Goal: Check status: Check status

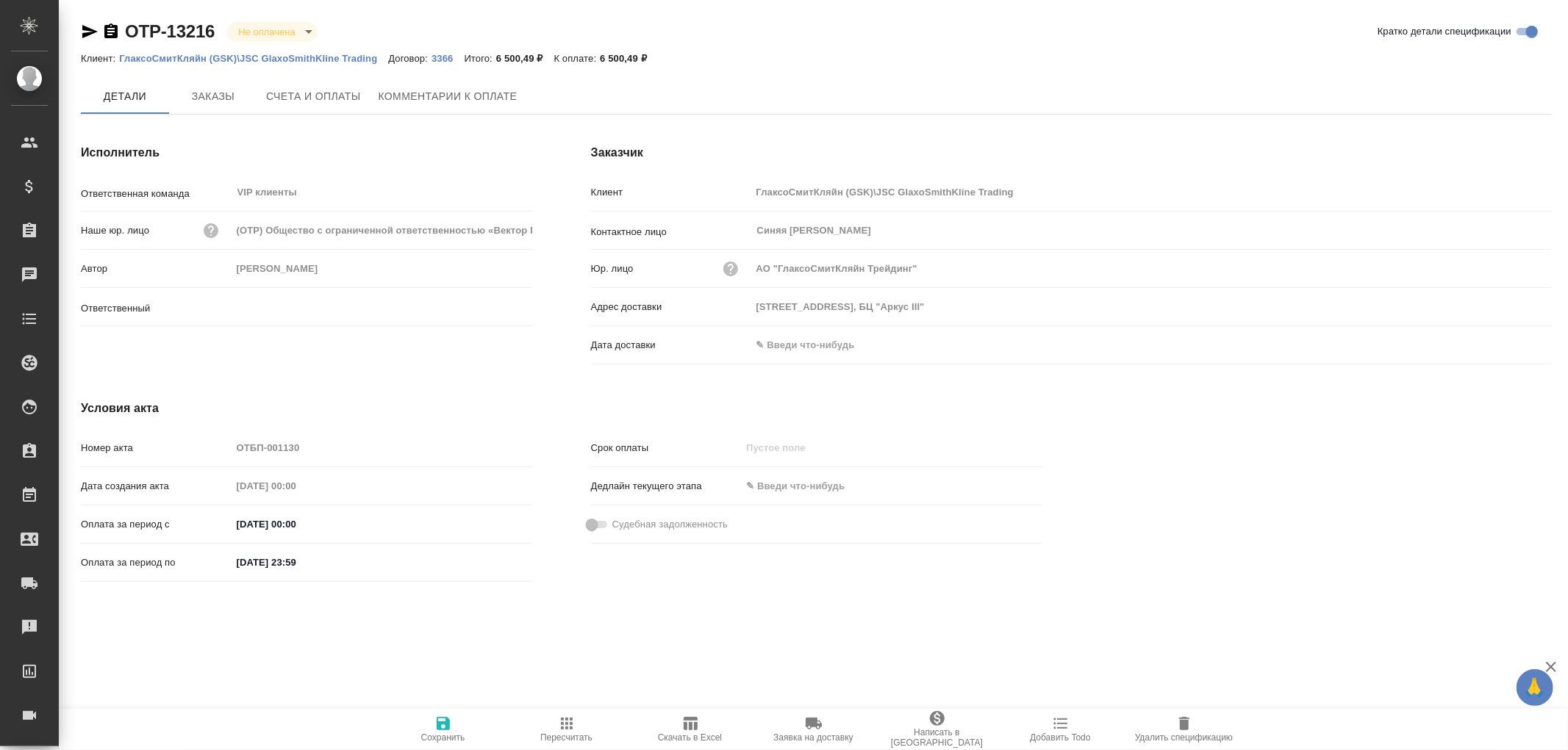
type input "[PERSON_NAME]"
click at [196, 93] on span "Заказы" at bounding box center [213, 97] width 71 height 18
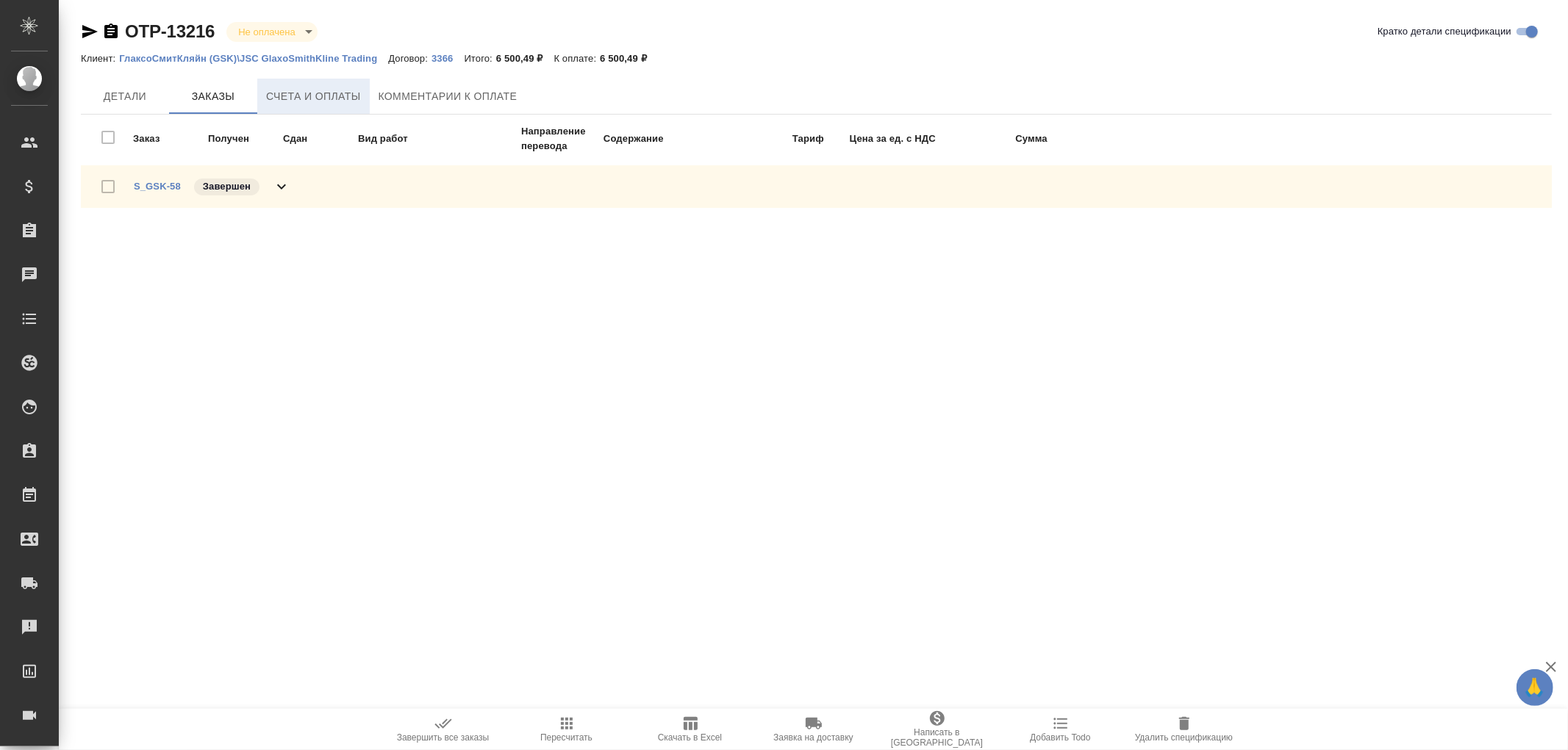
click at [289, 98] on span "Счета и оплаты" at bounding box center [314, 97] width 95 height 18
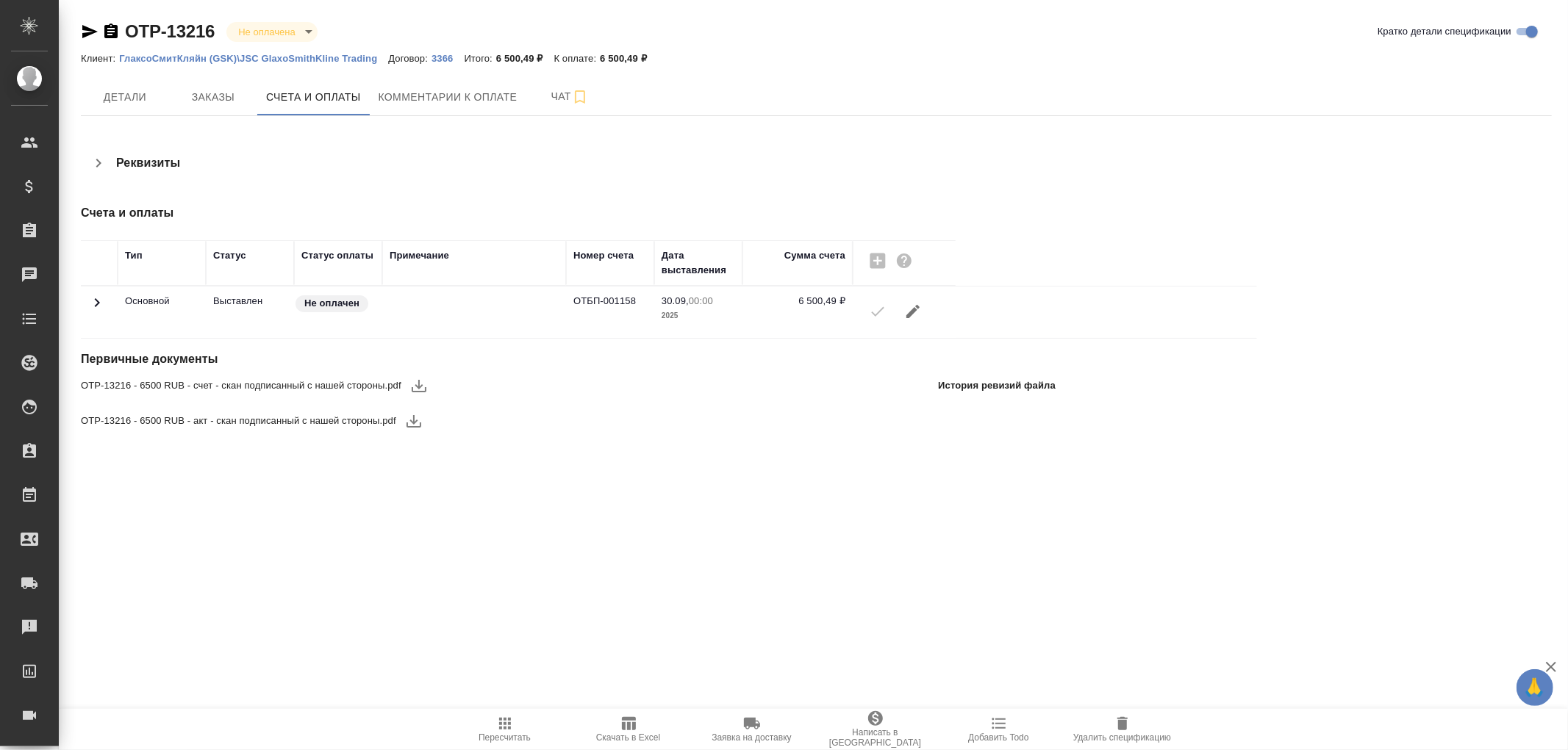
drag, startPoint x: 118, startPoint y: 98, endPoint x: 318, endPoint y: 148, distance: 206.2
click at [119, 98] on span "Детали" at bounding box center [125, 98] width 71 height 18
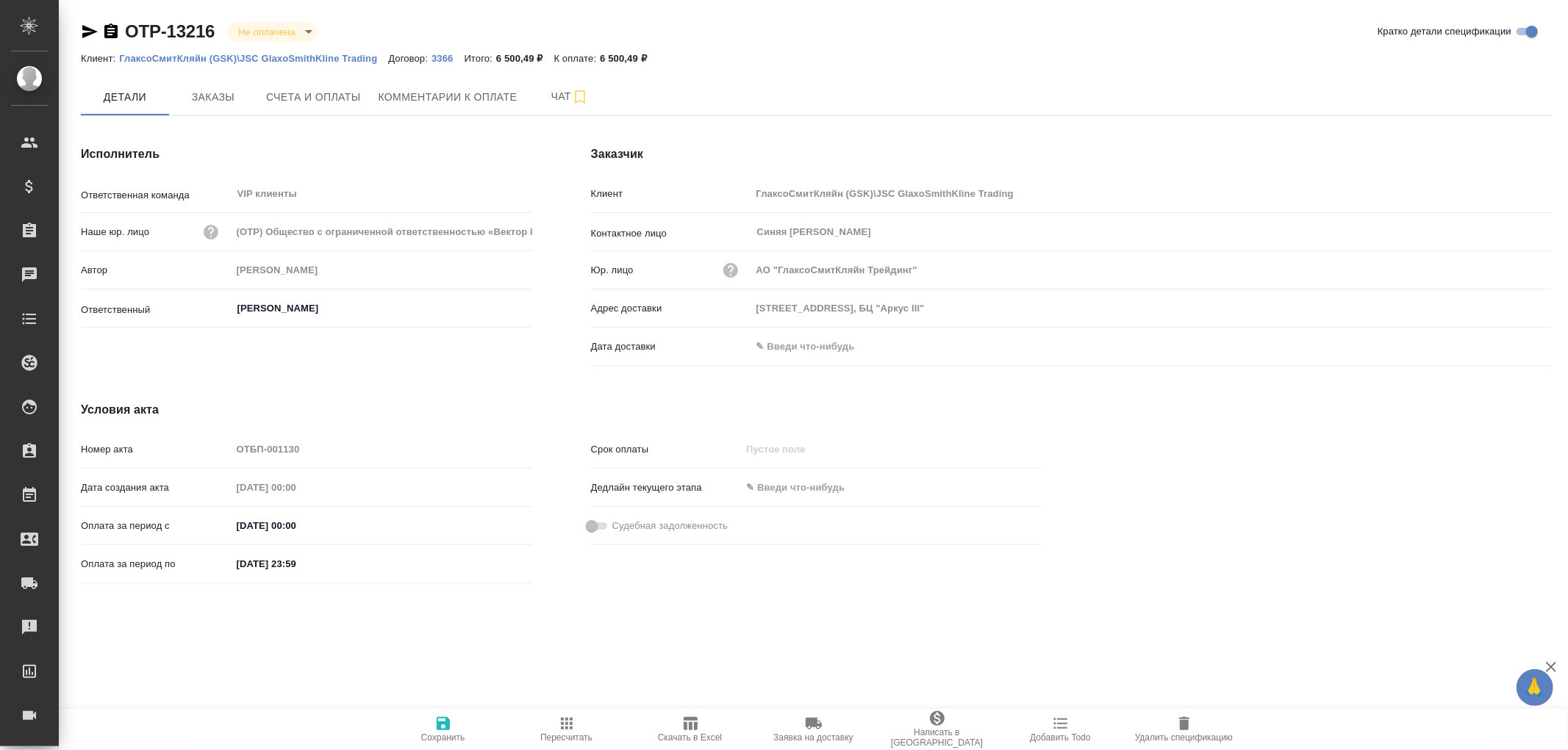
drag, startPoint x: 801, startPoint y: 348, endPoint x: 818, endPoint y: 346, distance: 17.1
click at [802, 348] on input "text" at bounding box center [815, 347] width 129 height 21
click at [1508, 348] on icon "button" at bounding box center [1510, 346] width 18 height 18
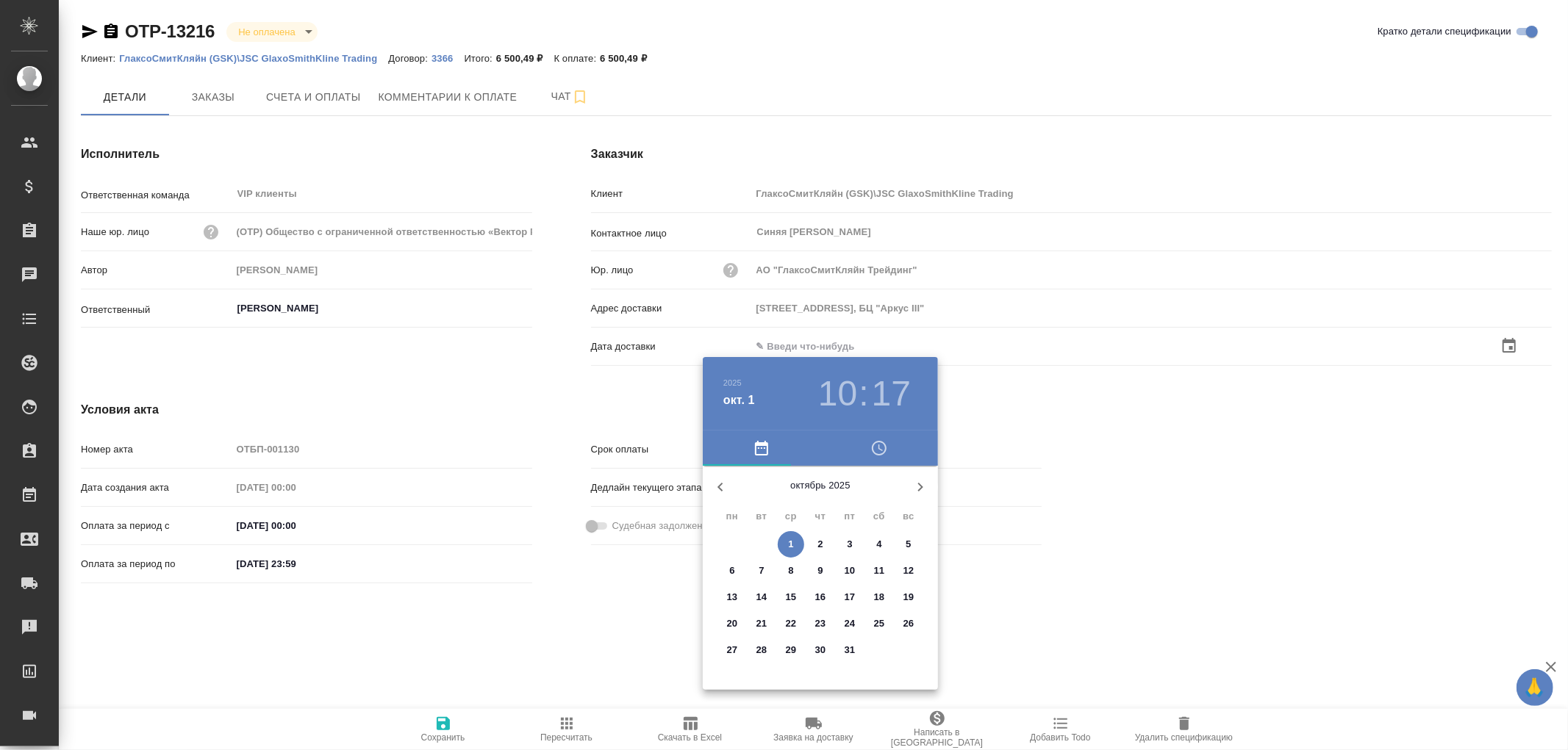
click at [794, 547] on span "1" at bounding box center [791, 544] width 26 height 15
type input "01.10.2025 10:17"
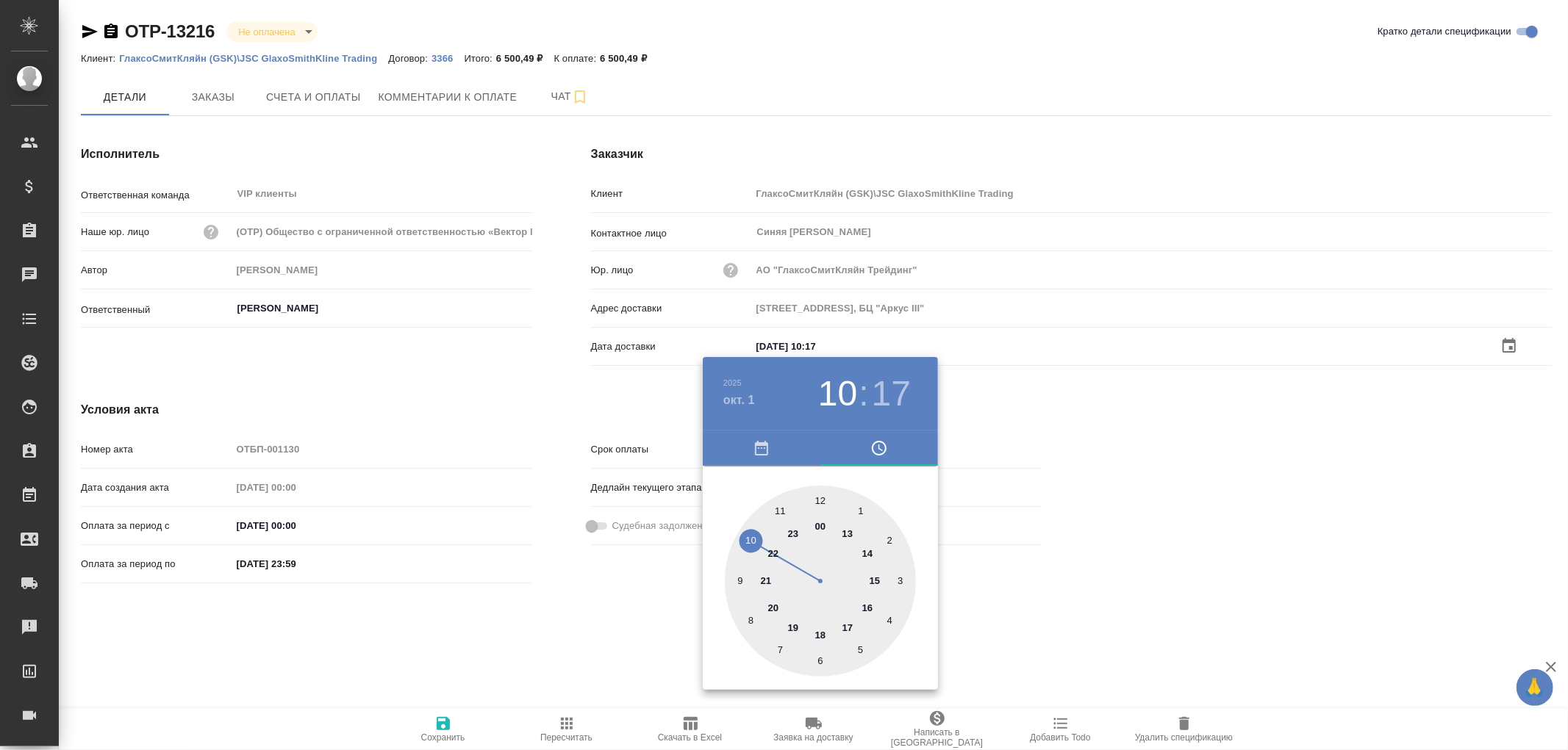
click at [443, 725] on div at bounding box center [784, 375] width 1568 height 750
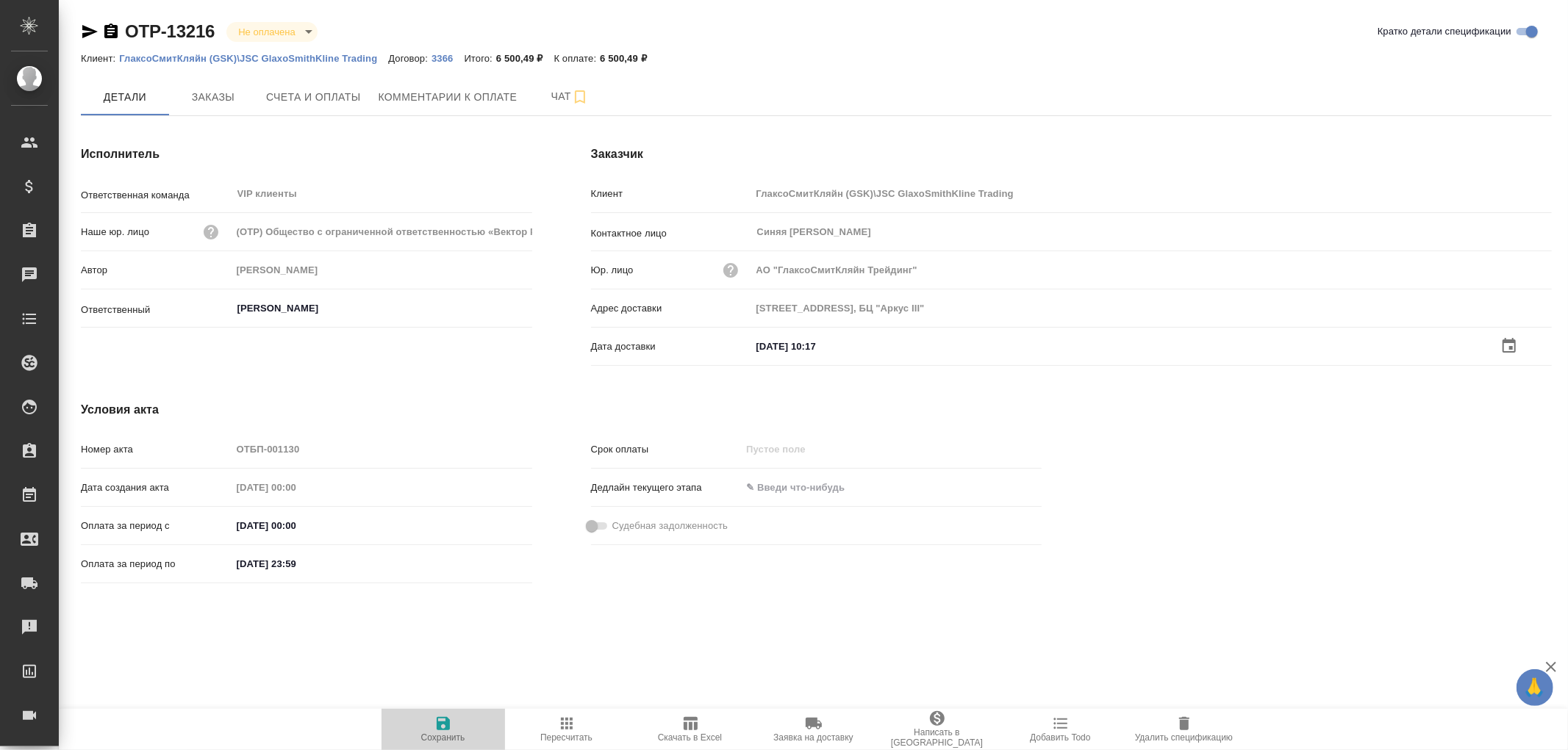
click at [444, 725] on icon "button" at bounding box center [444, 724] width 18 height 18
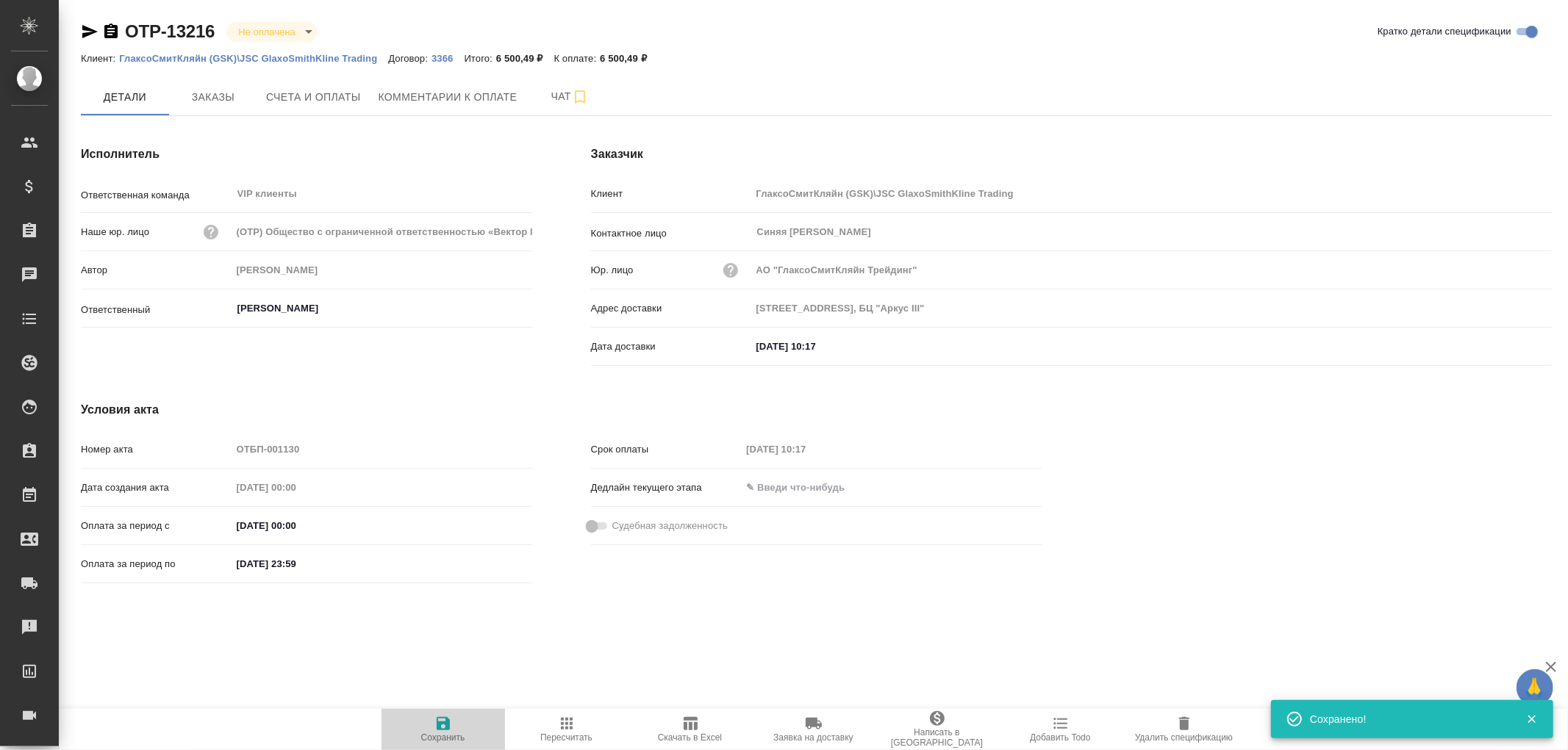
click at [444, 716] on icon "button" at bounding box center [444, 724] width 18 height 18
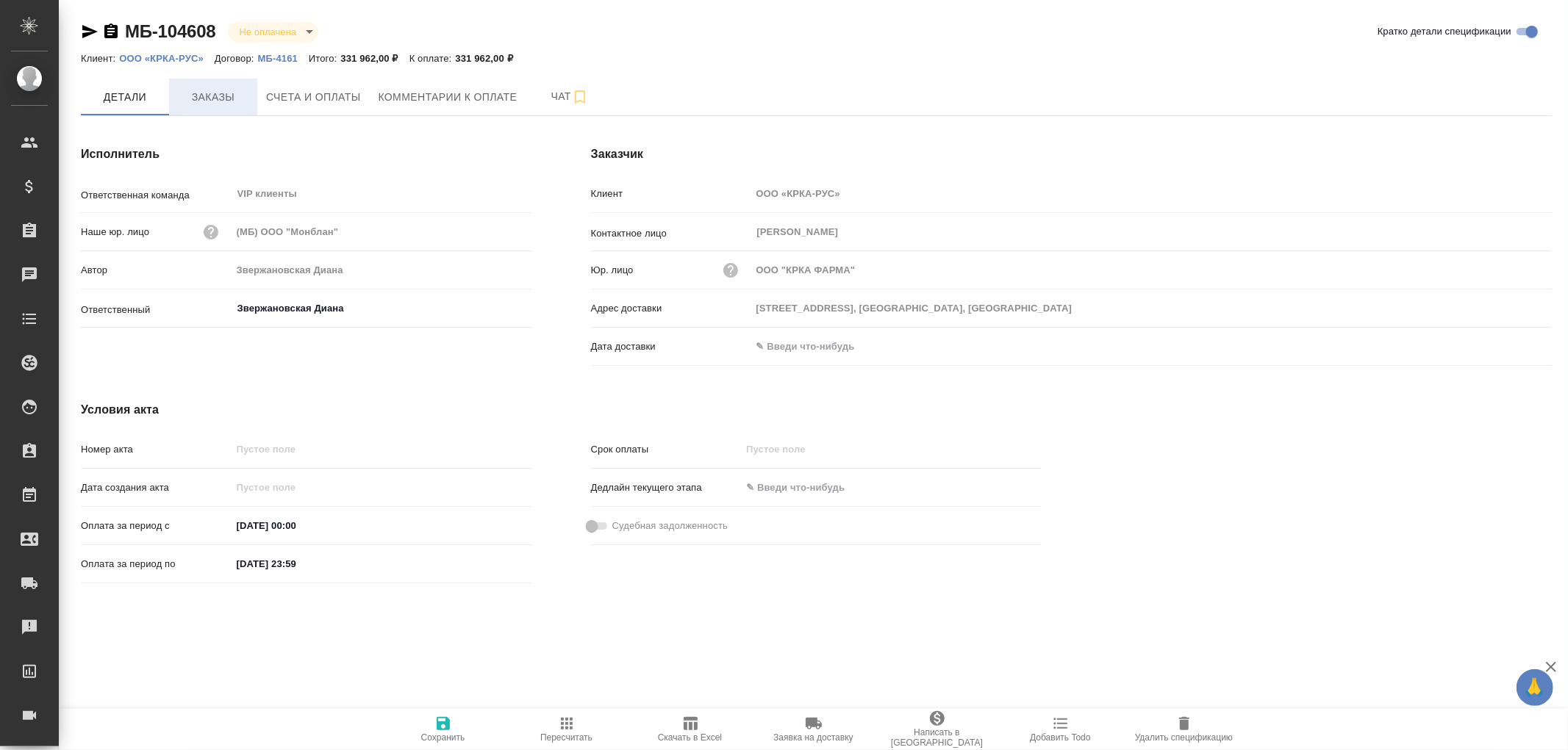
click at [217, 96] on span "Заказы" at bounding box center [213, 98] width 71 height 18
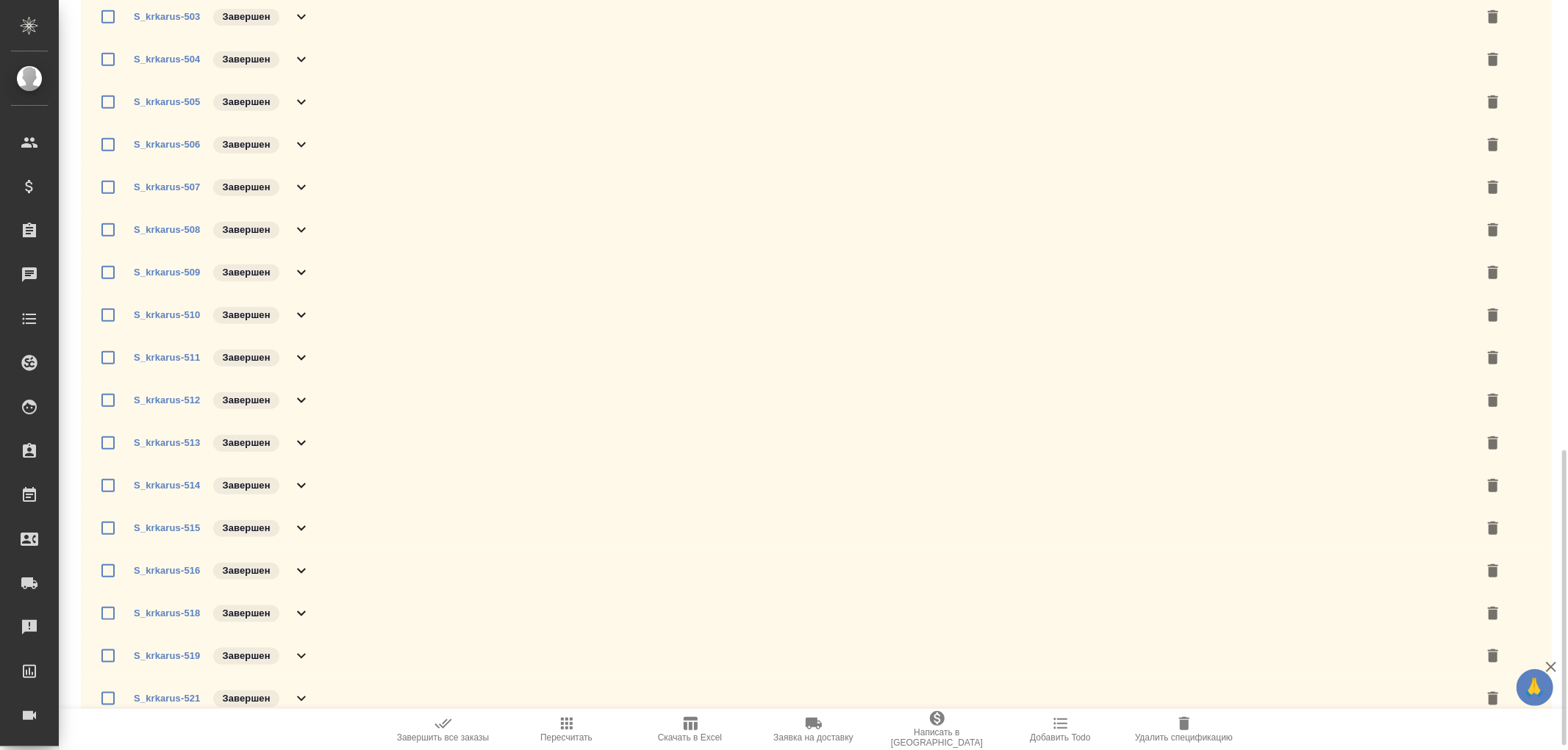
scroll to position [1152, 0]
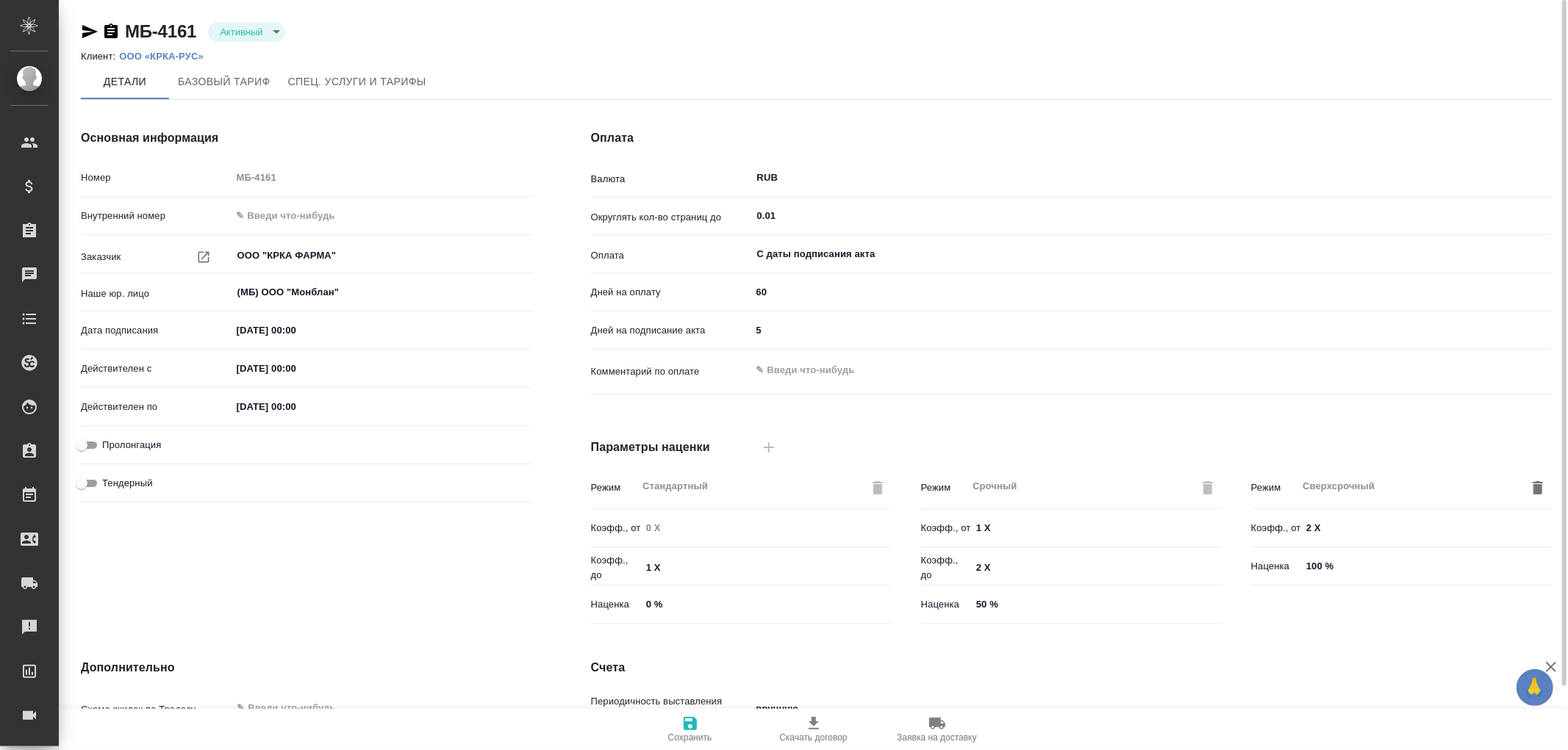
scroll to position [248, 0]
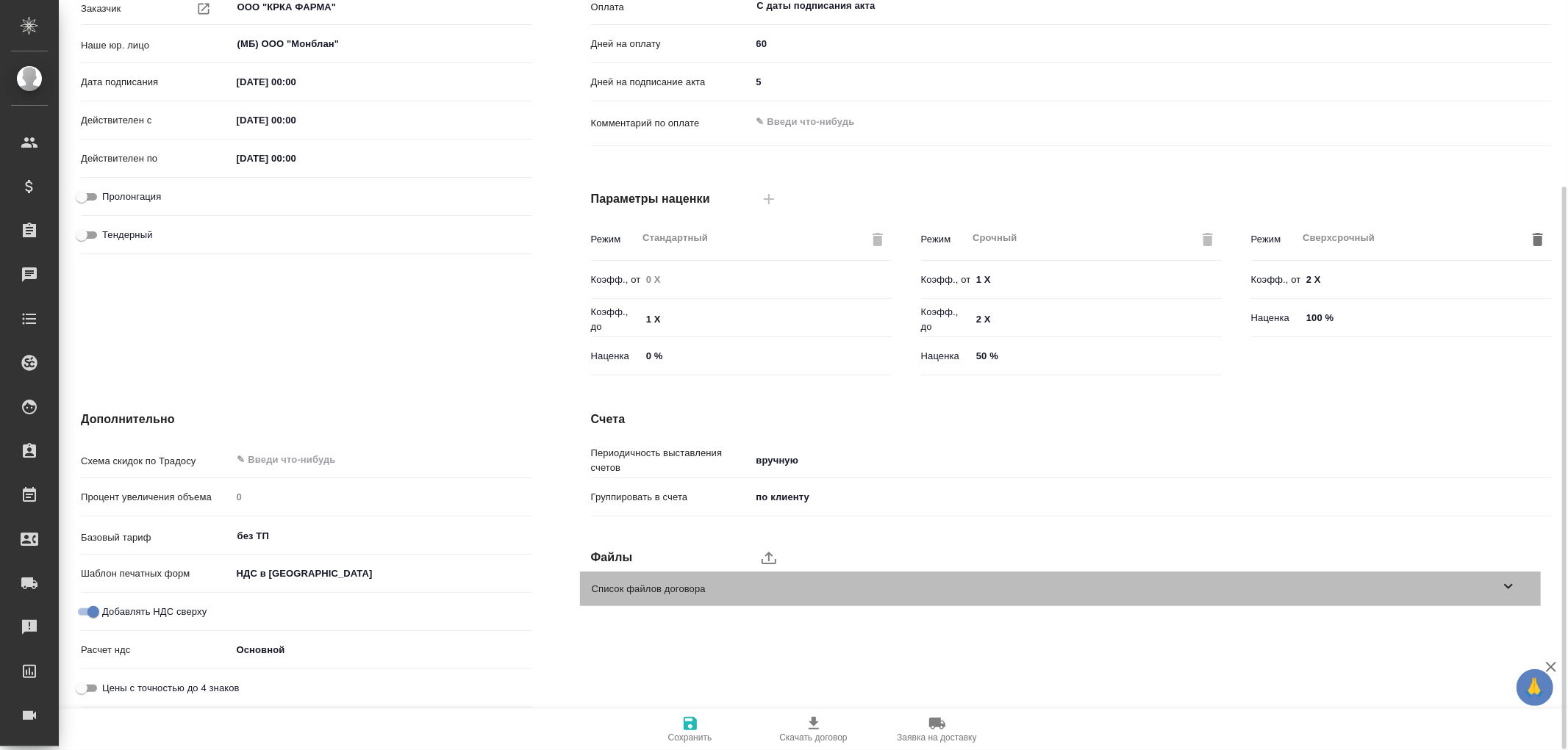
click at [1510, 584] on icon at bounding box center [1509, 587] width 18 height 18
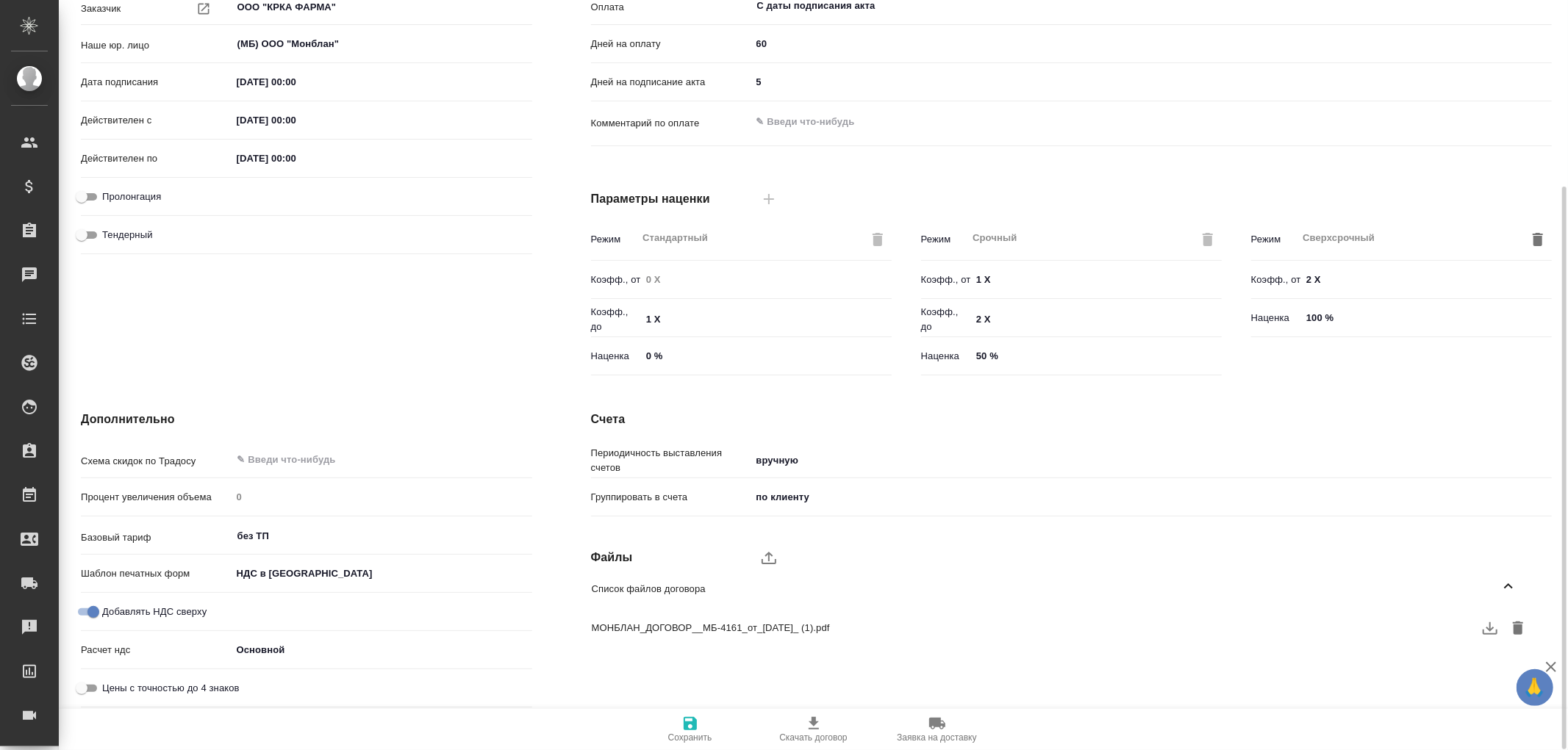
click at [1489, 625] on icon "button" at bounding box center [1491, 629] width 18 height 18
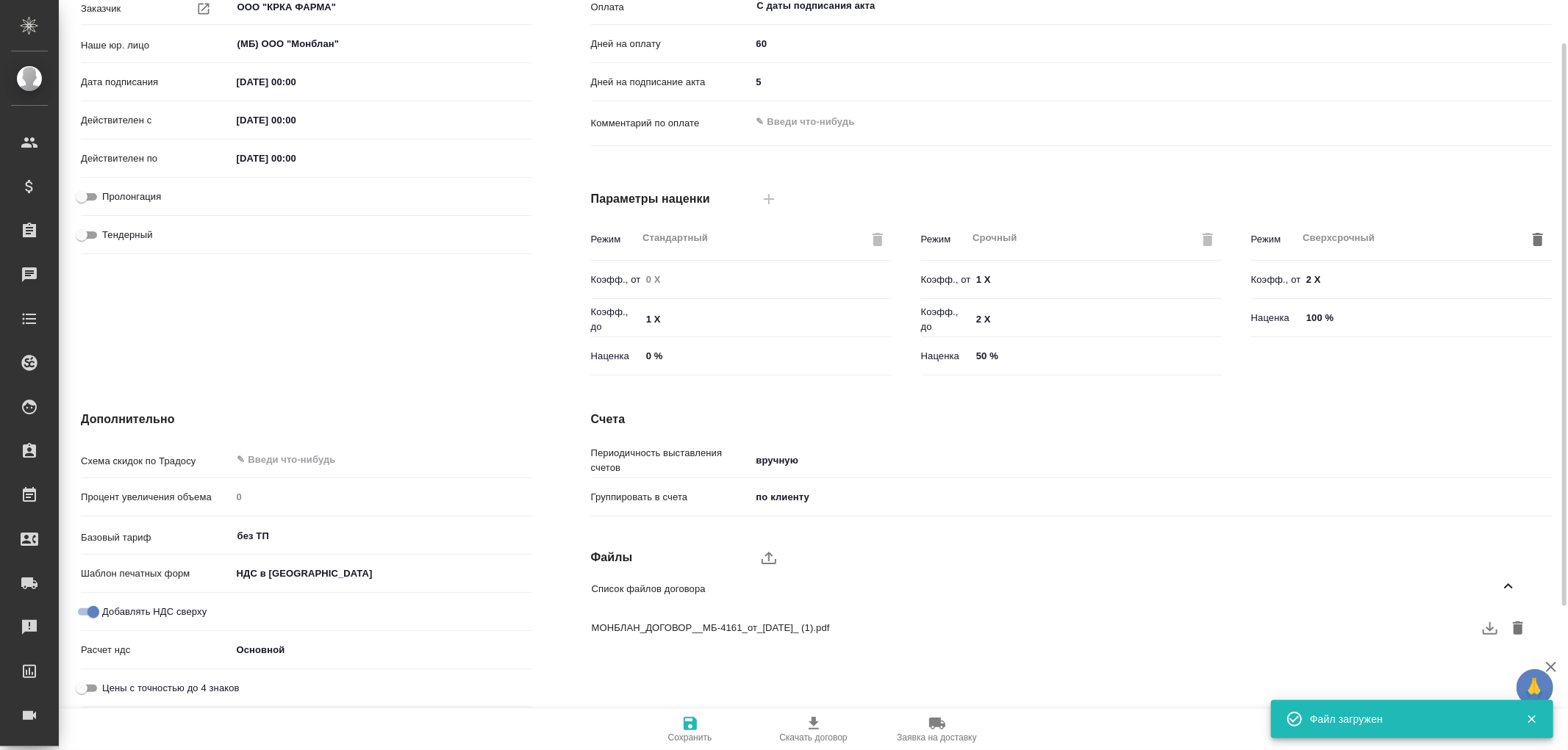
scroll to position [167, 0]
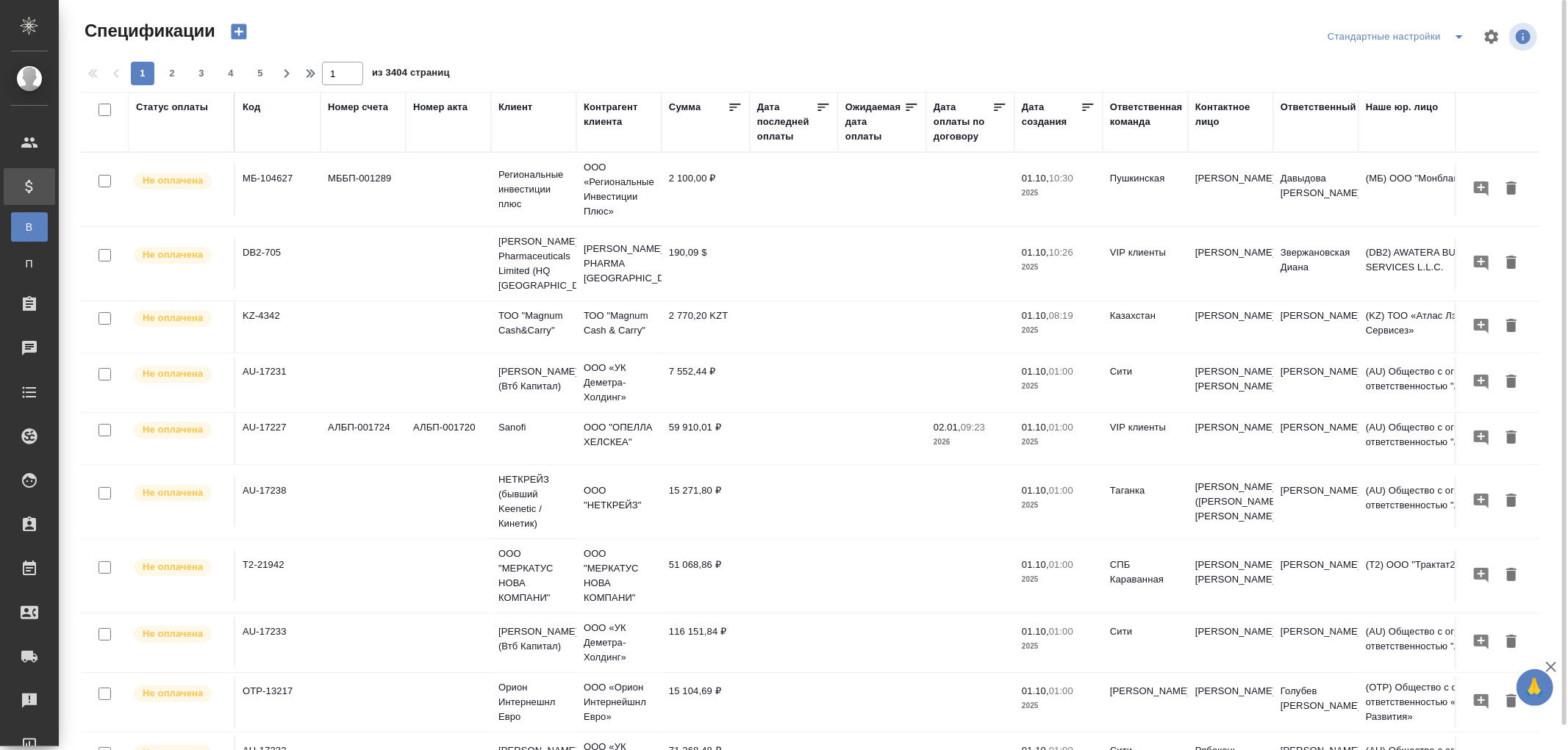
click at [246, 107] on div "Код" at bounding box center [252, 107] width 18 height 15
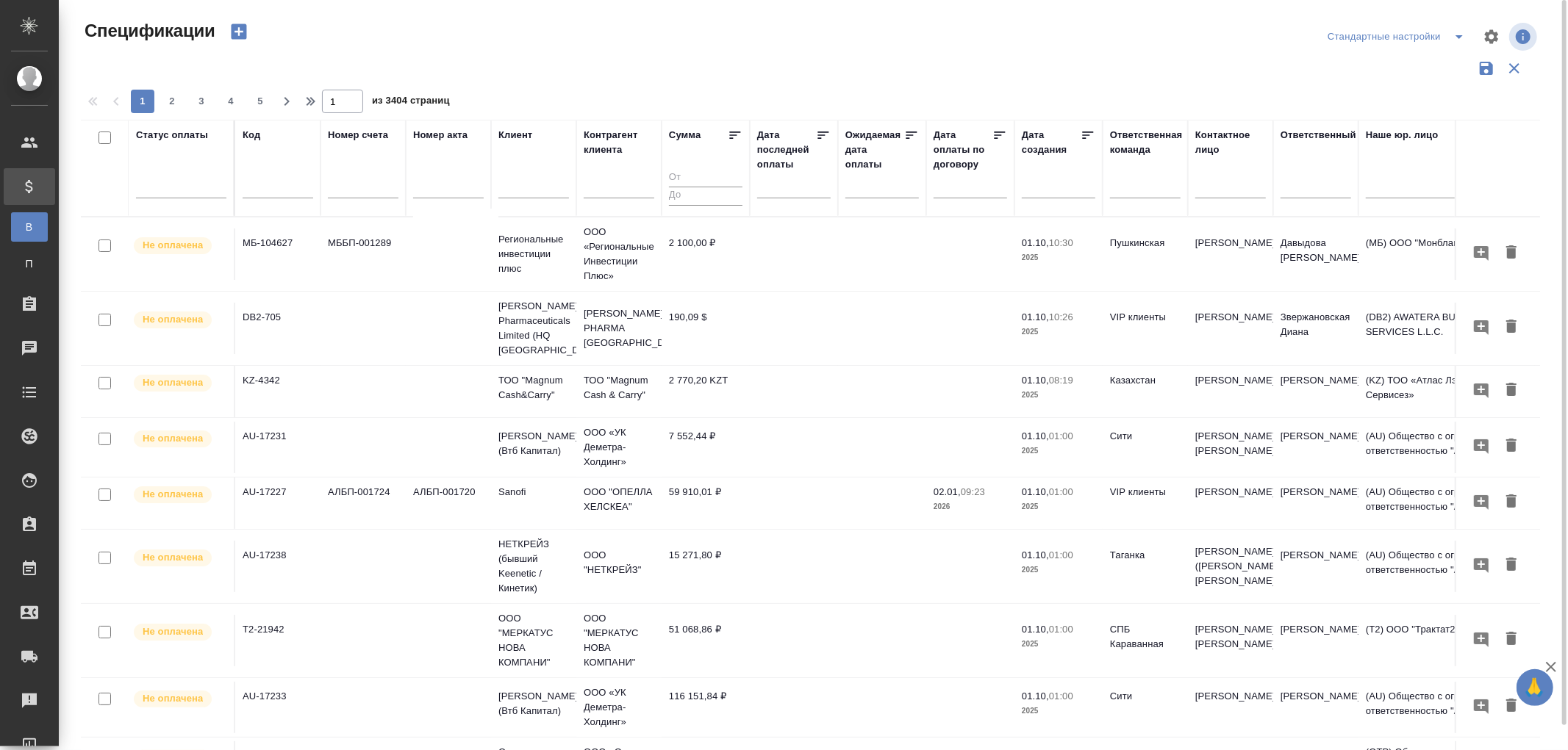
click at [256, 193] on input "text" at bounding box center [278, 189] width 71 height 18
paste input "МБ-104215"
type input "МБ-104215"
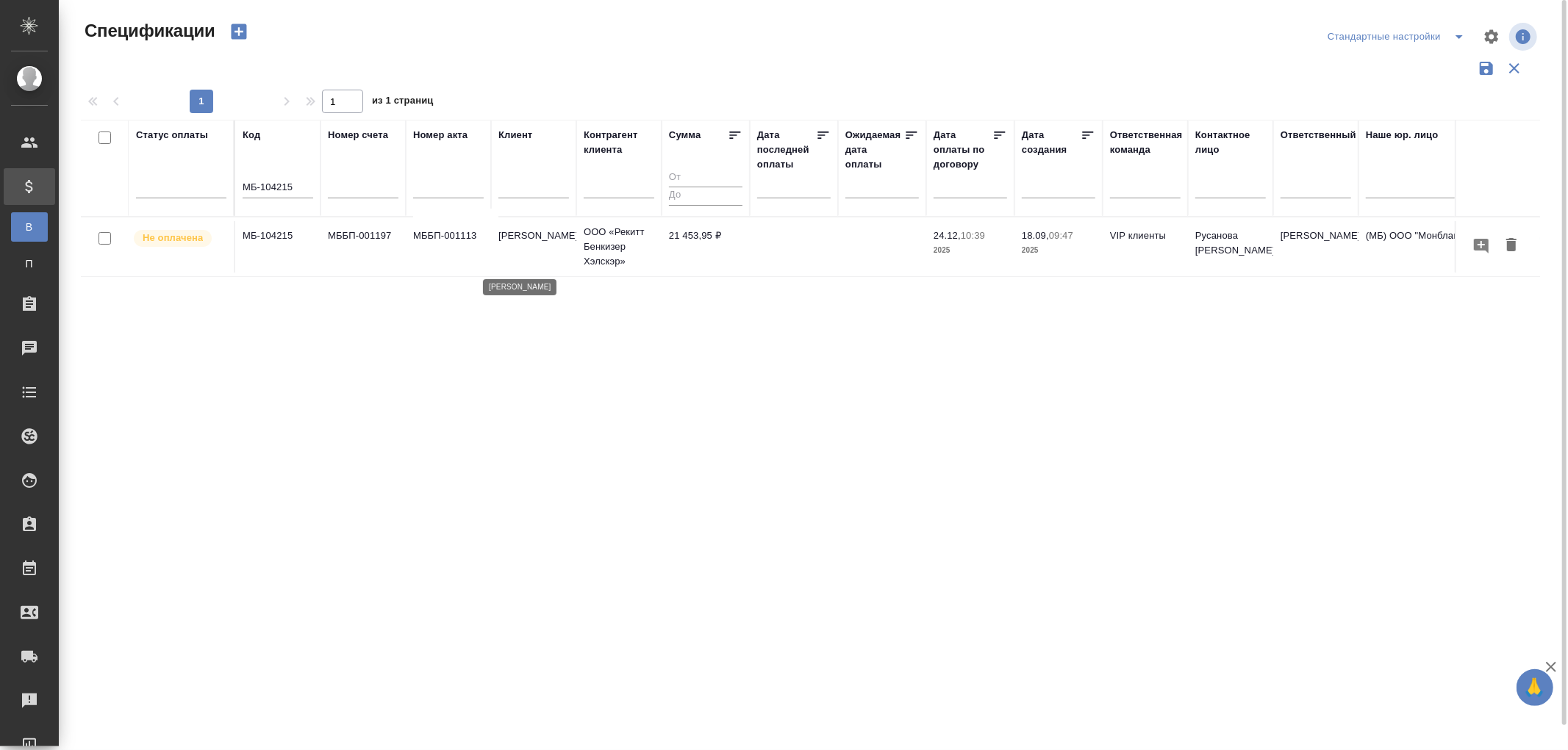
click at [513, 239] on p "[PERSON_NAME]" at bounding box center [534, 236] width 71 height 15
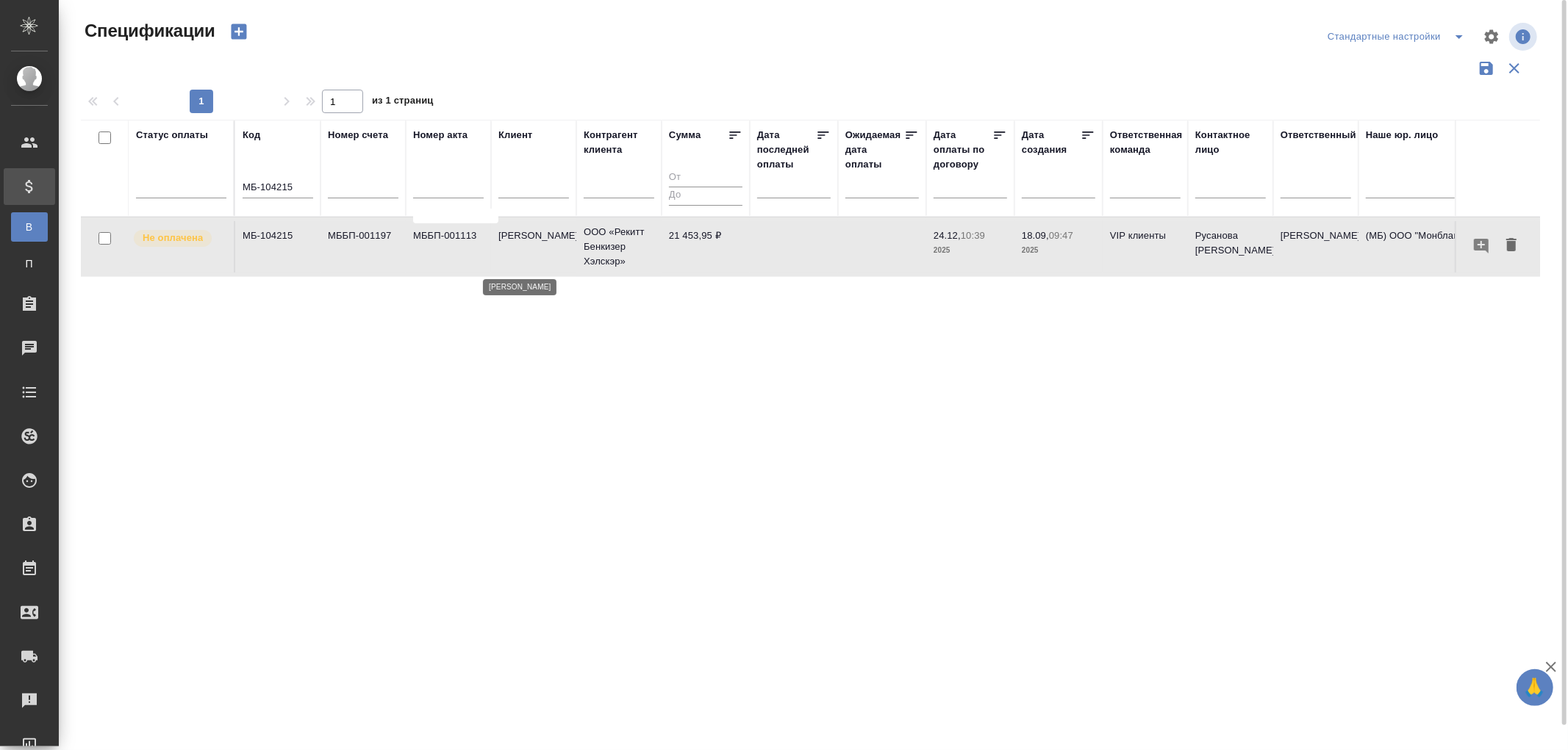
click at [513, 239] on p "[PERSON_NAME]" at bounding box center [534, 236] width 71 height 15
drag, startPoint x: 297, startPoint y: 193, endPoint x: 154, endPoint y: 193, distance: 143.0
click at [154, 193] on tr "Статус оплаты Код МБ-104215 Номер счета Номер акта Клиент Контрагент клиента Су…" at bounding box center [1036, 168] width 1909 height 97
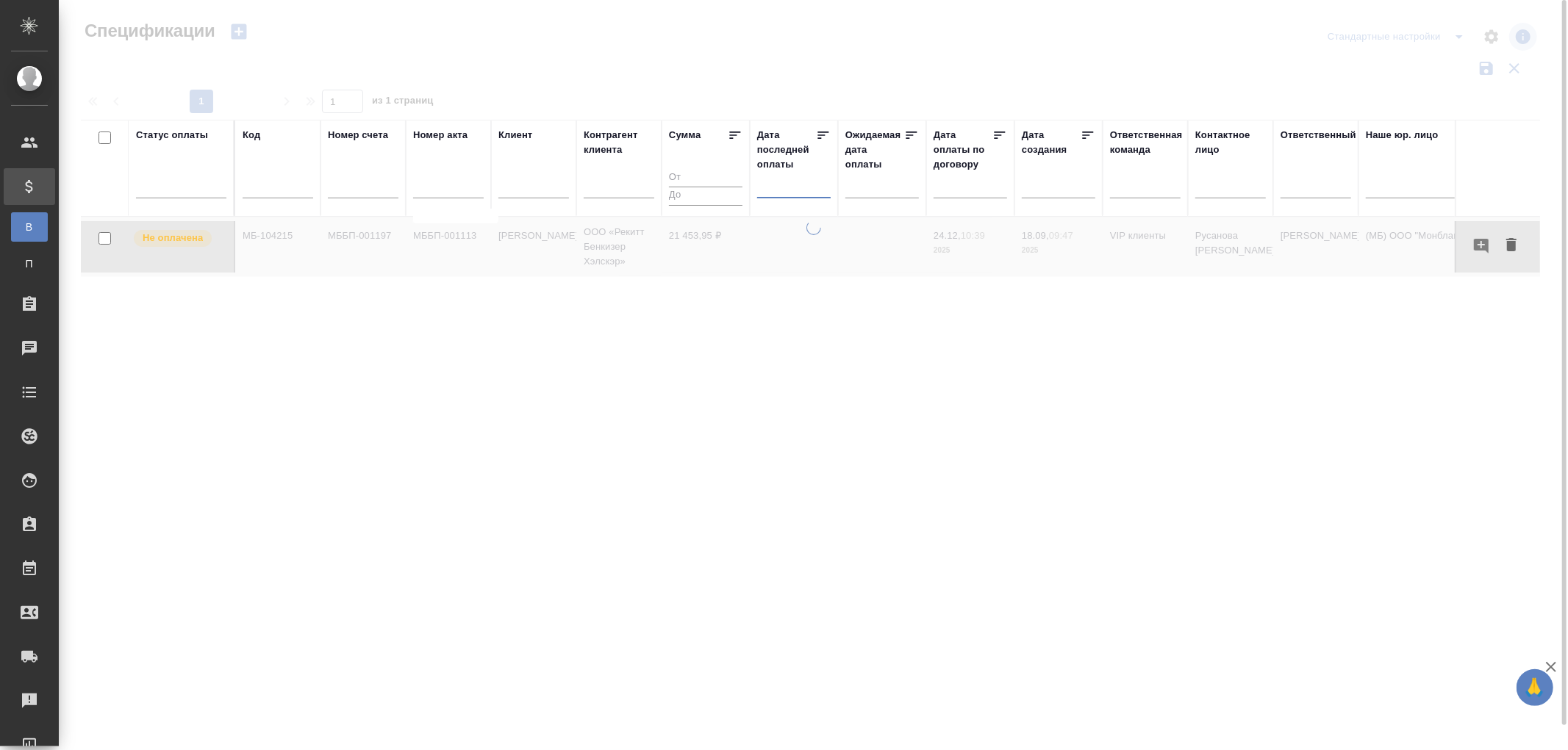
click at [777, 191] on input "text" at bounding box center [798, 185] width 65 height 20
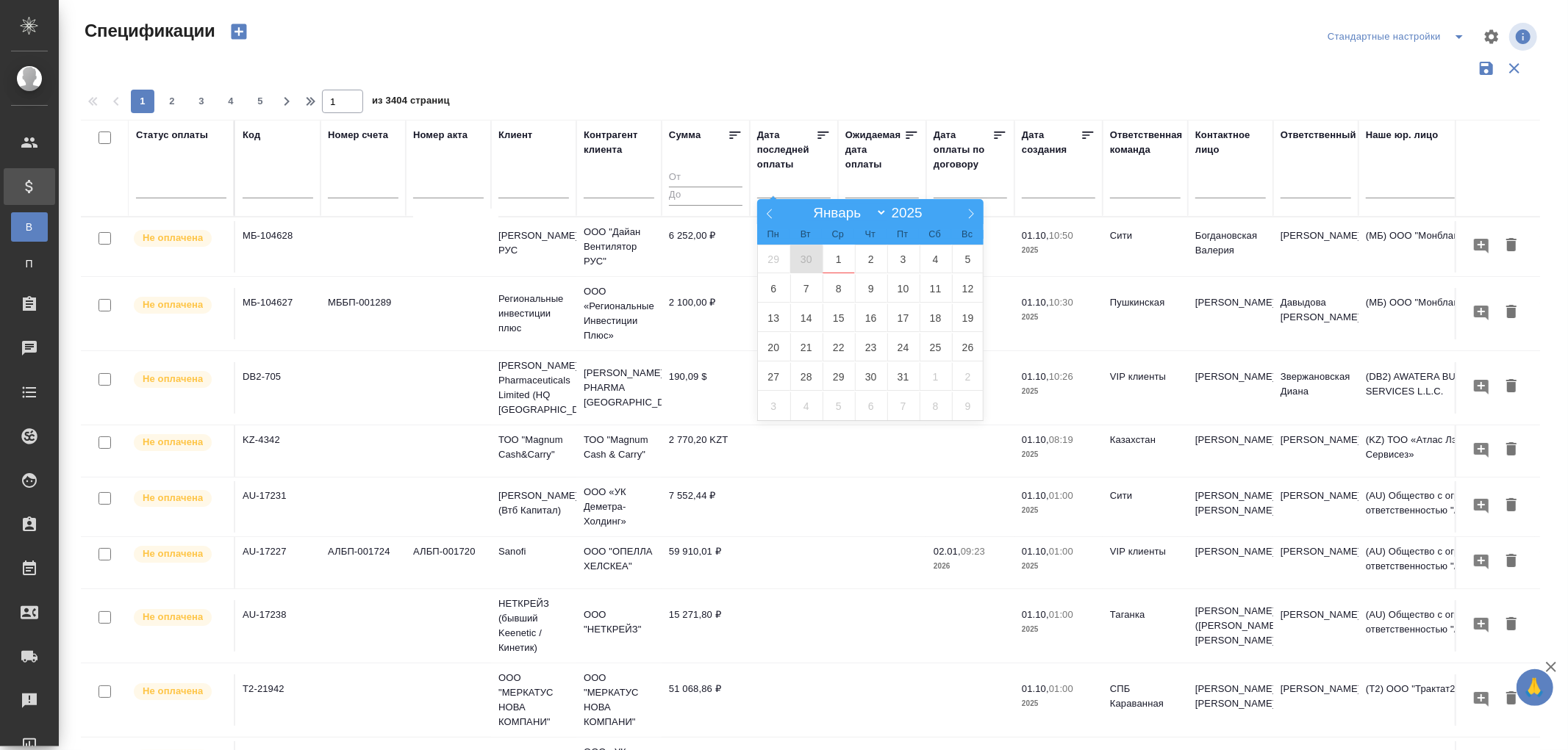
click at [805, 260] on span "30" at bounding box center [806, 259] width 32 height 29
type div "2025-09-29T21:00:00.000Z"
click at [842, 260] on span "1" at bounding box center [838, 259] width 32 height 29
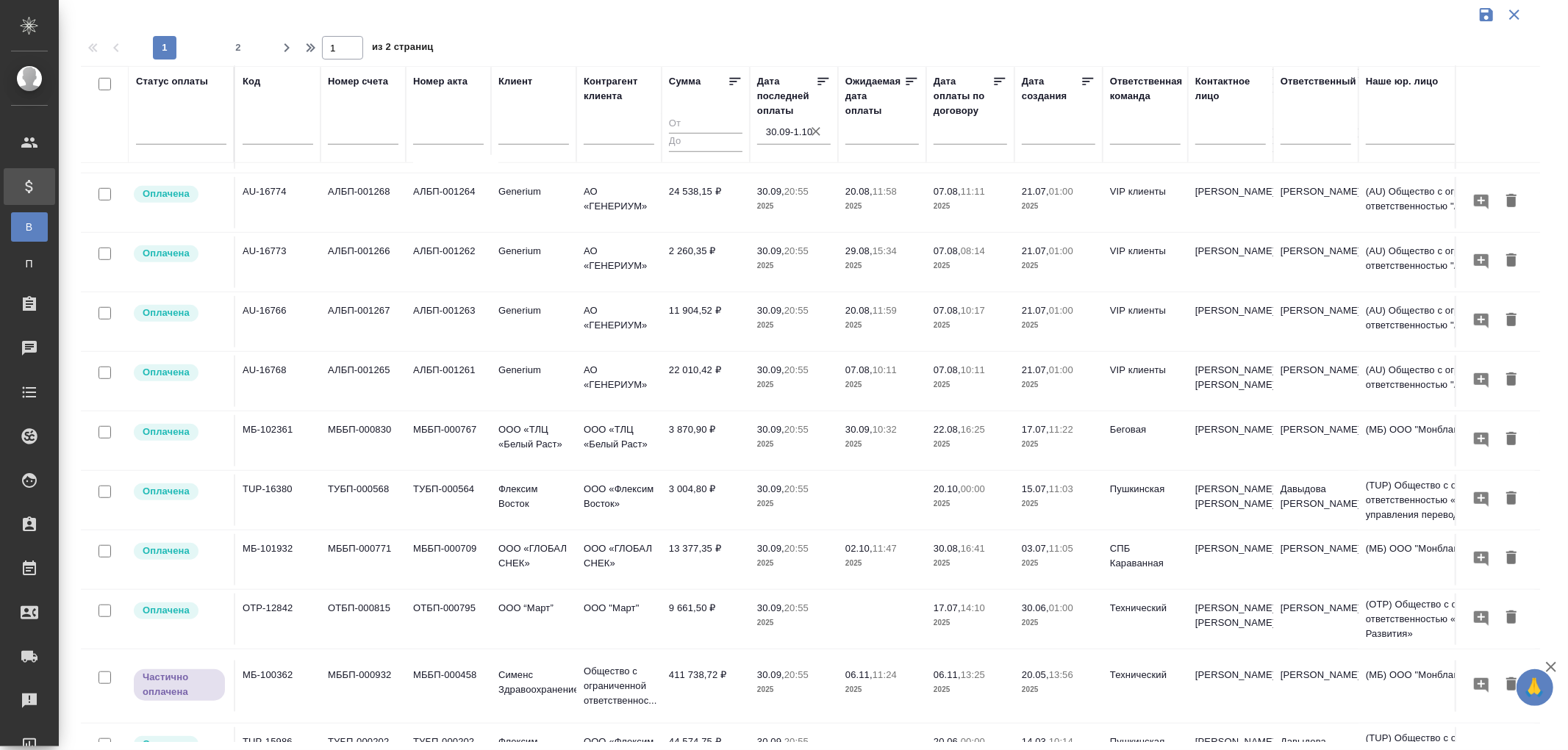
scroll to position [960, 0]
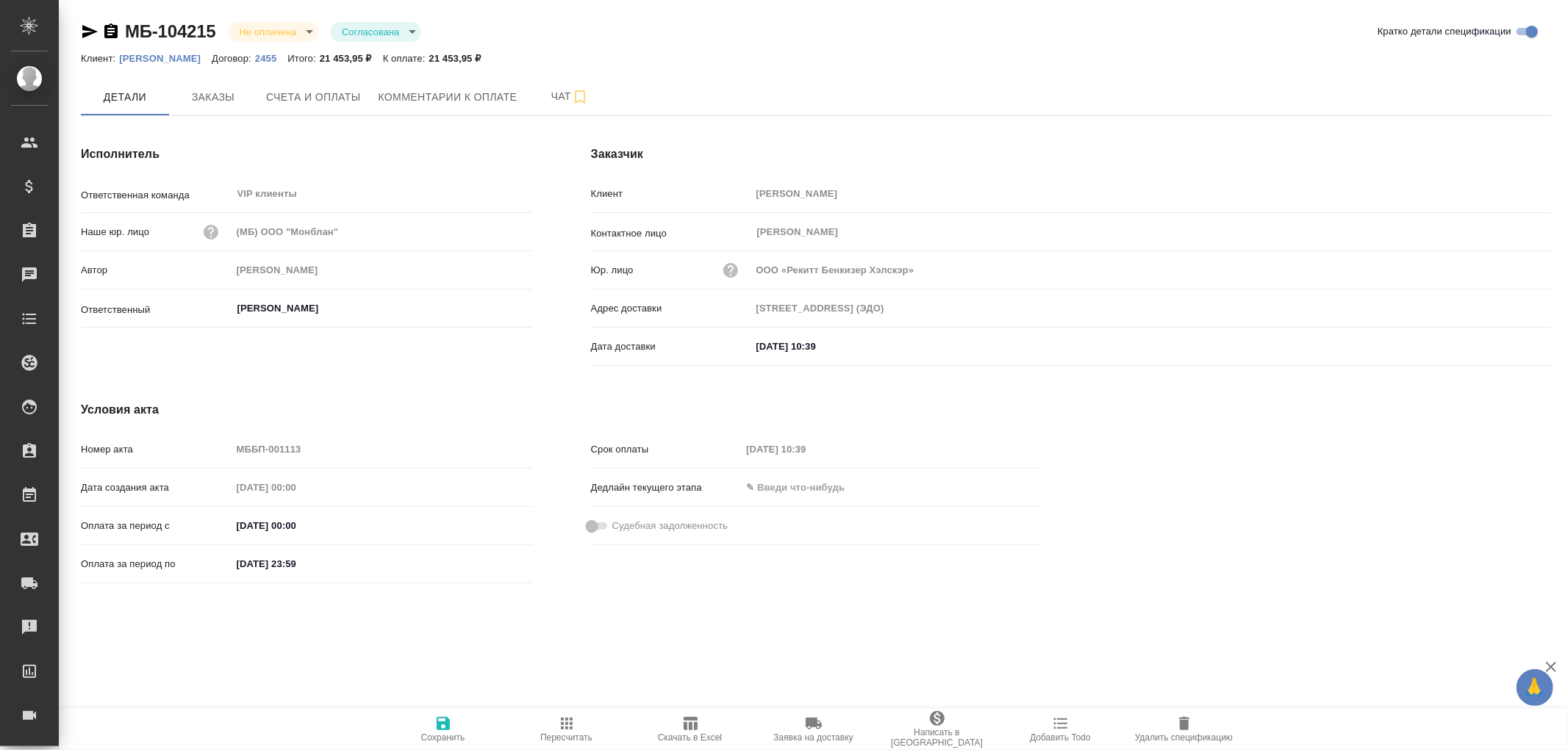
click at [288, 59] on p "2455" at bounding box center [271, 58] width 32 height 11
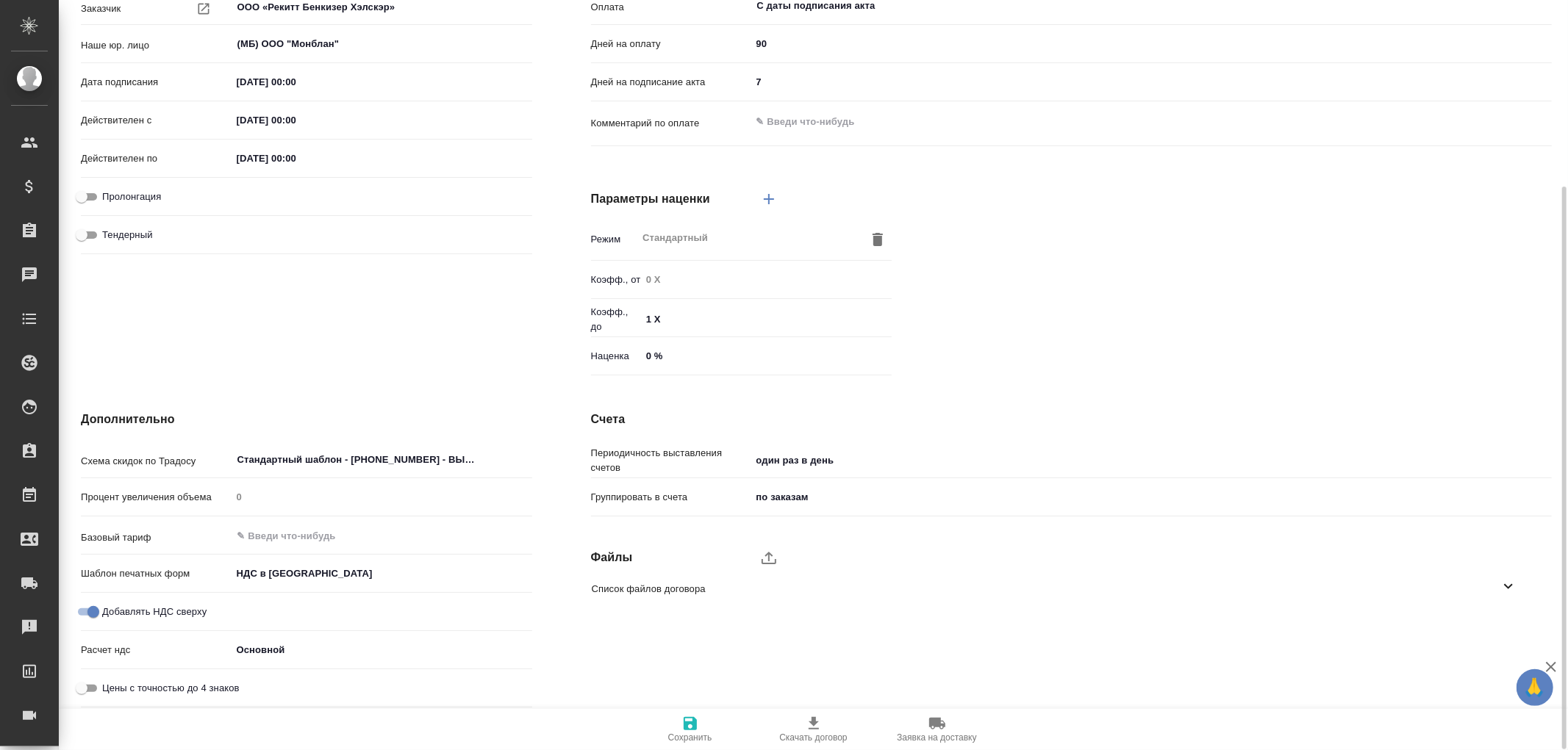
scroll to position [3, 0]
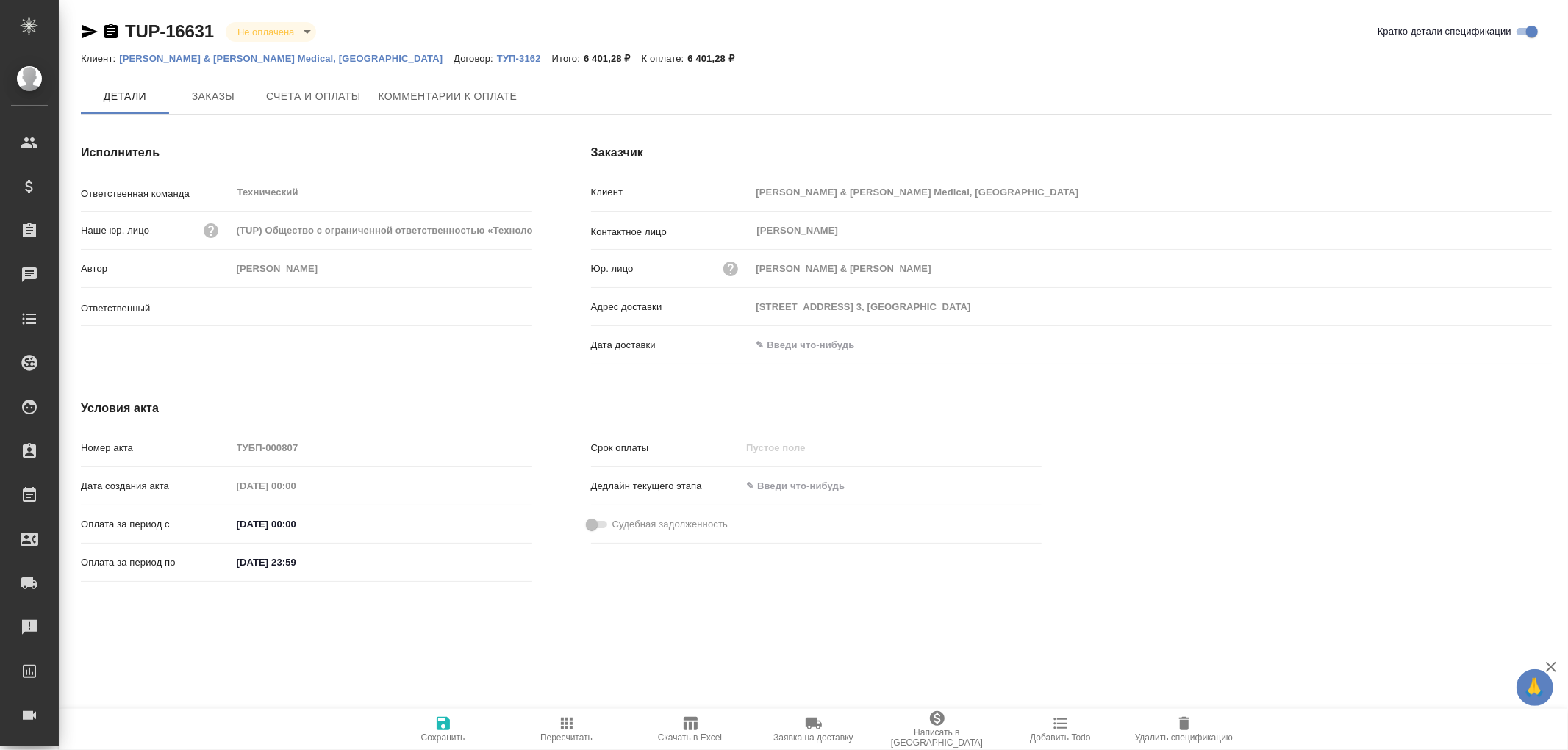
type input "[PERSON_NAME]"
click at [221, 92] on span "Заказы" at bounding box center [213, 98] width 71 height 18
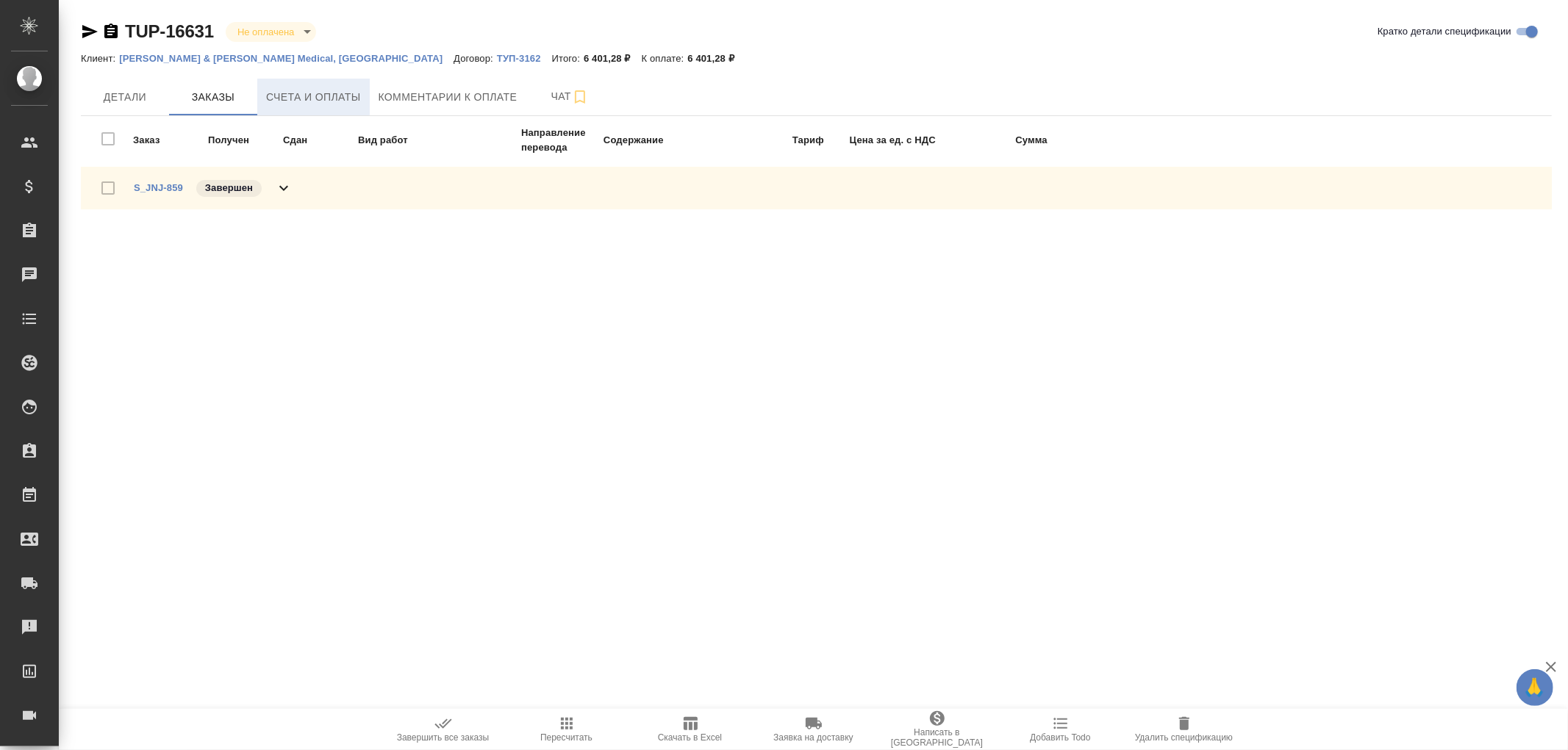
click at [314, 99] on span "Счета и оплаты" at bounding box center [314, 98] width 95 height 18
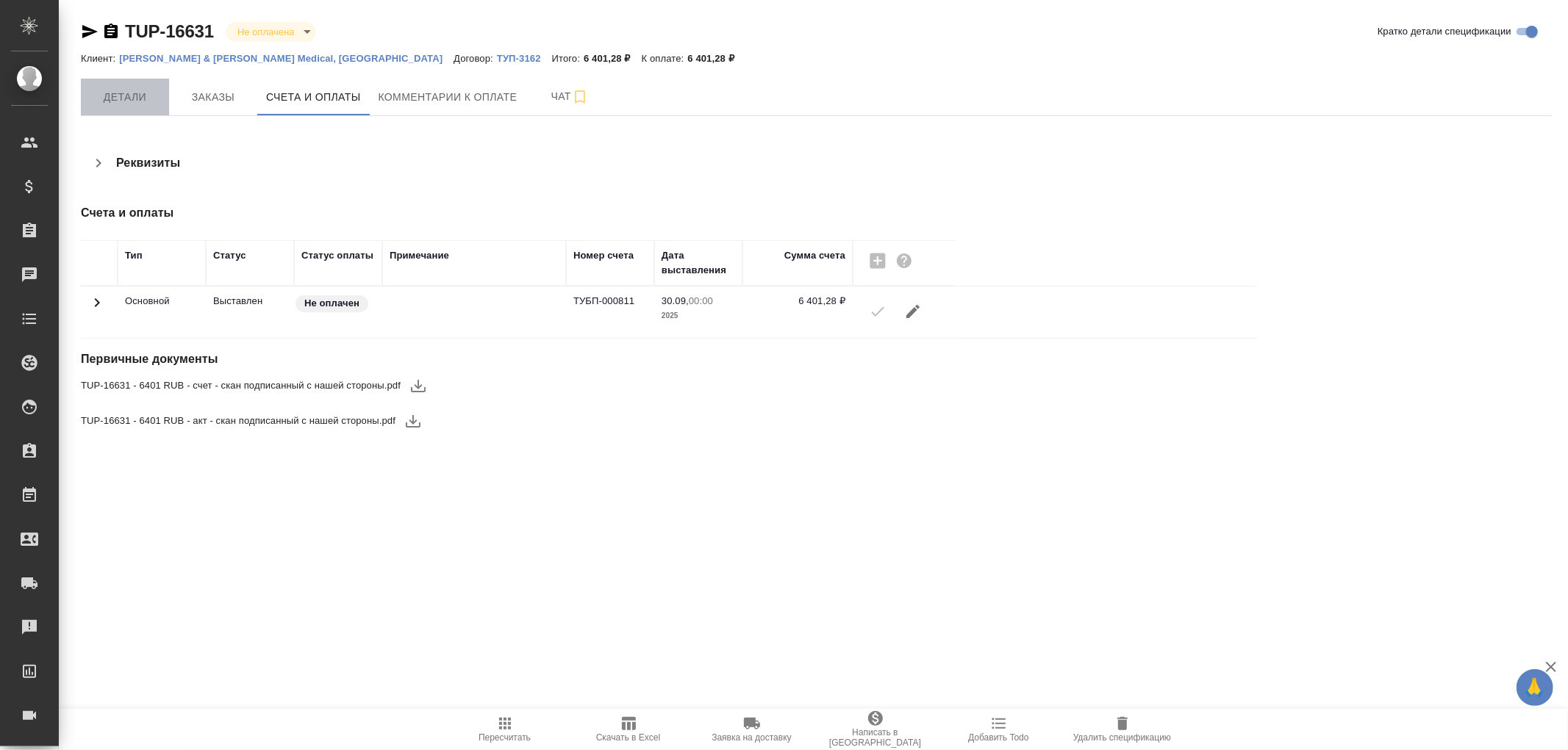
click at [132, 94] on span "Детали" at bounding box center [125, 98] width 71 height 18
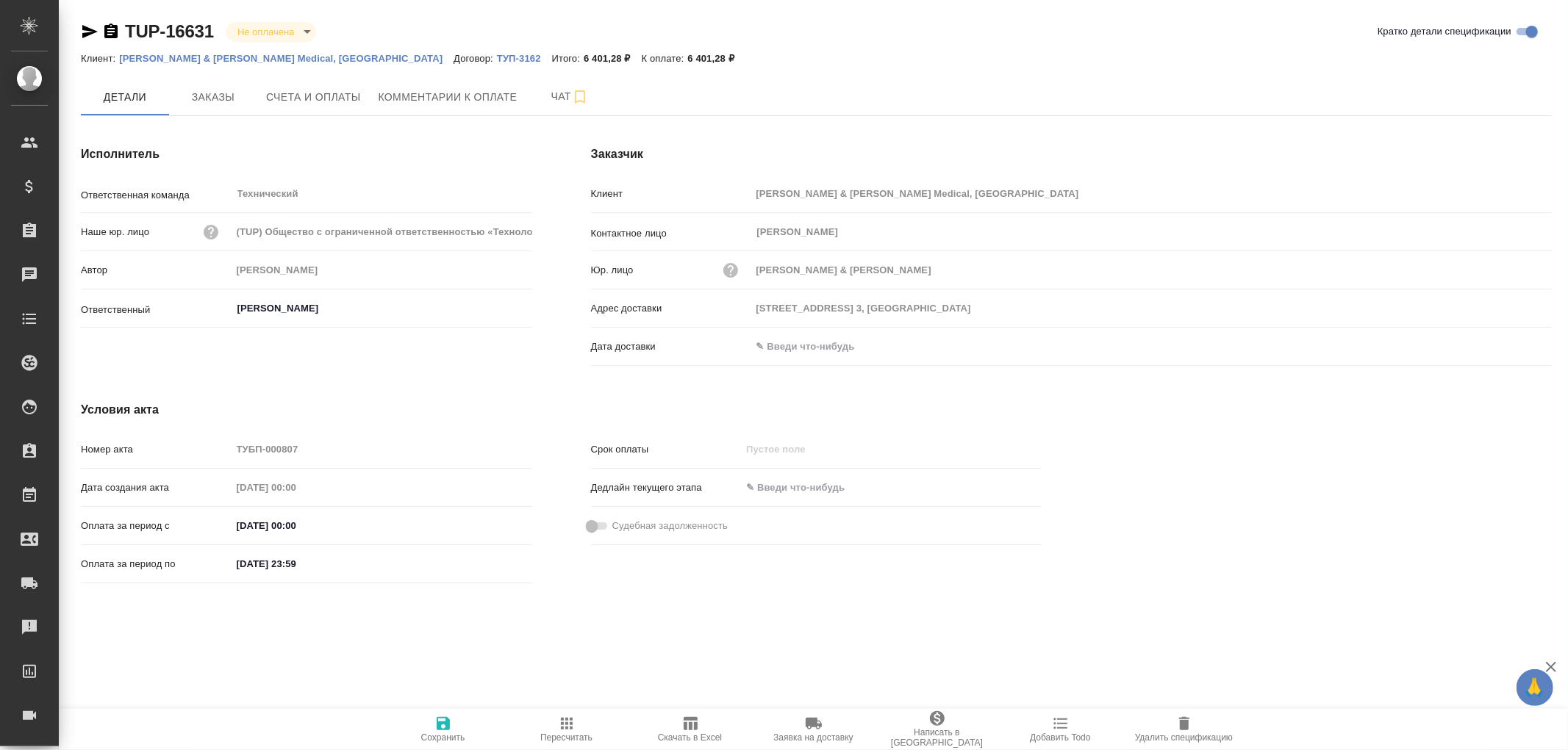
click at [843, 346] on input "text" at bounding box center [815, 347] width 129 height 21
click at [1503, 350] on icon "button" at bounding box center [1510, 347] width 18 height 18
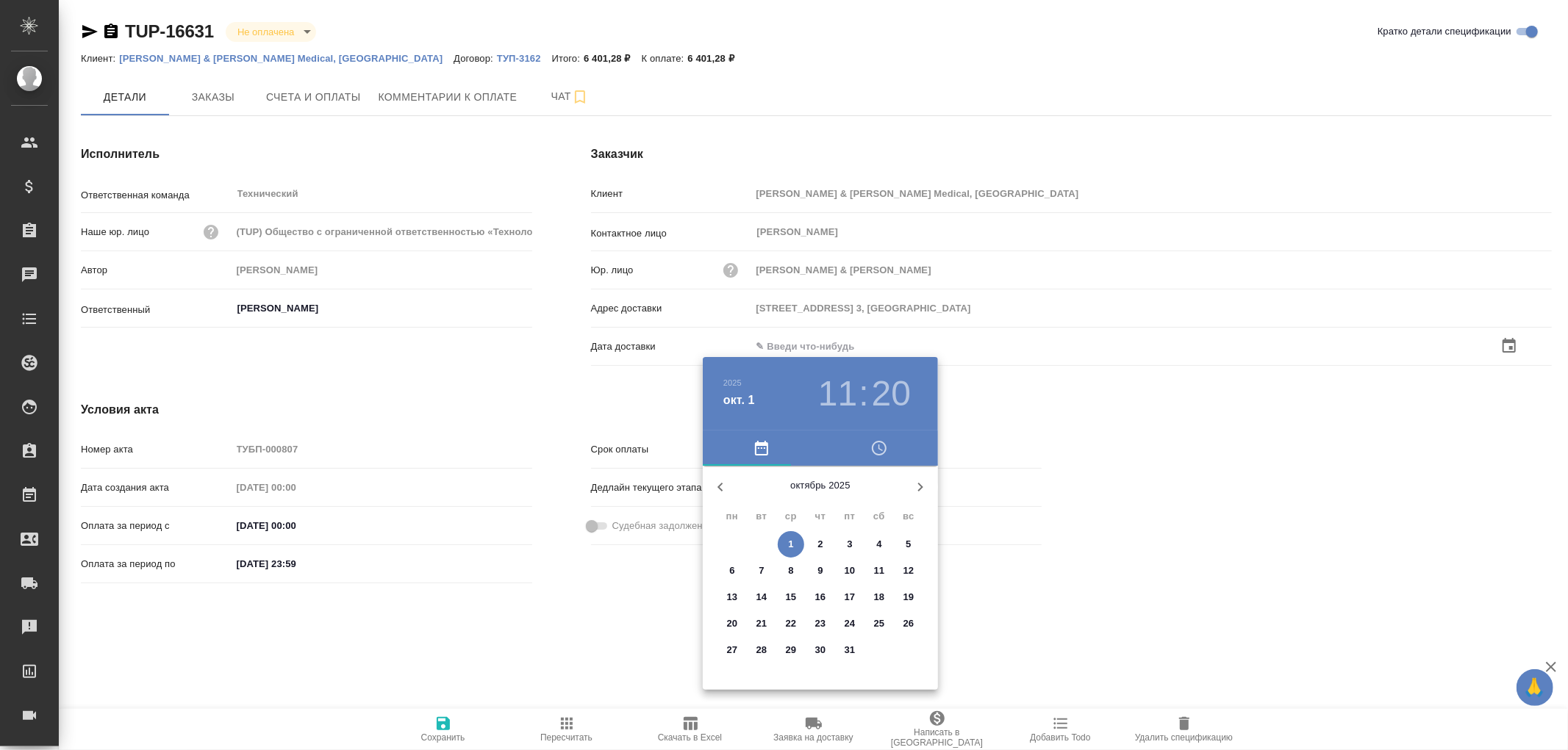
click at [794, 540] on span "1" at bounding box center [791, 544] width 26 height 15
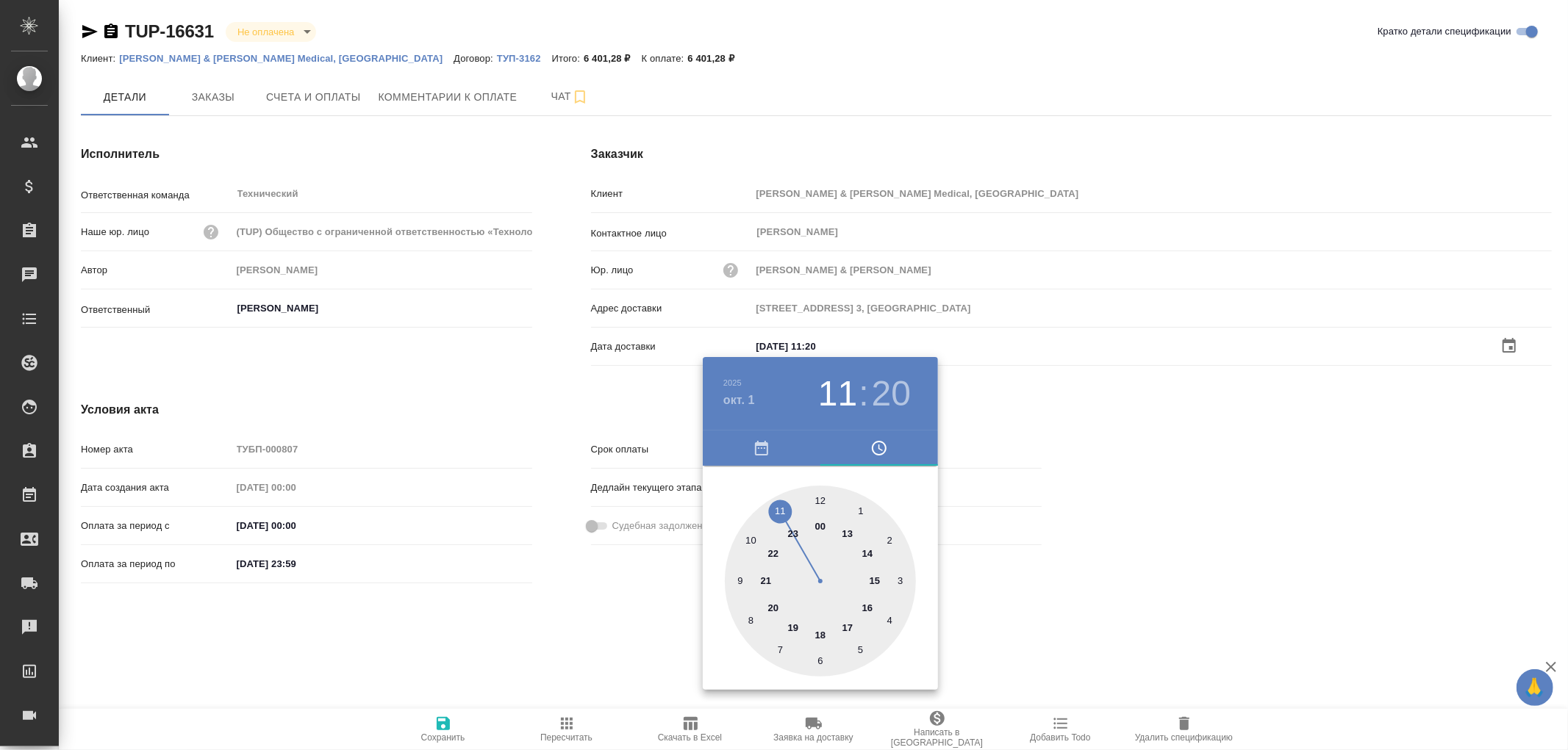
type input "[DATE] 11:20"
click at [442, 724] on div at bounding box center [784, 375] width 1568 height 750
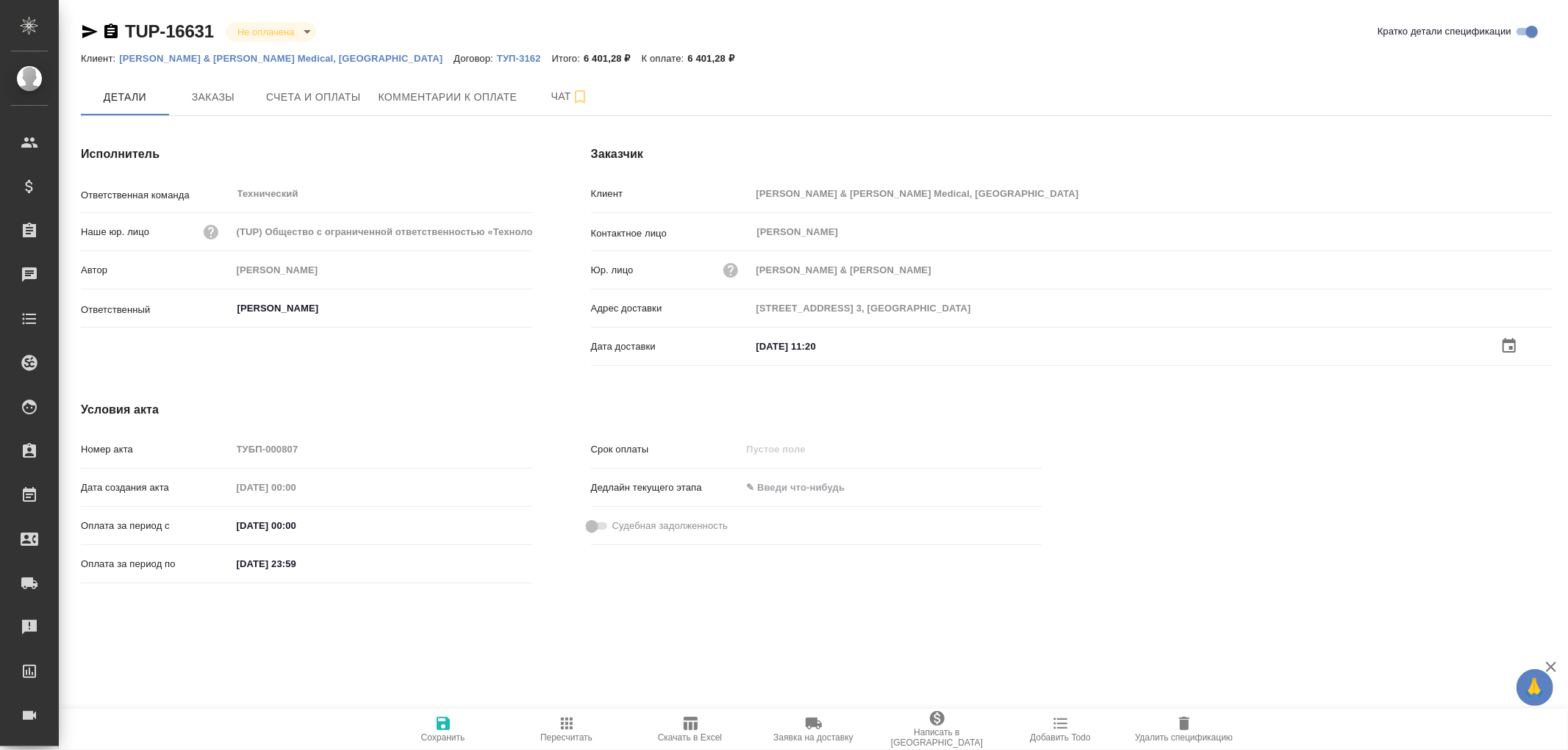
click at [442, 723] on icon "button" at bounding box center [444, 724] width 13 height 13
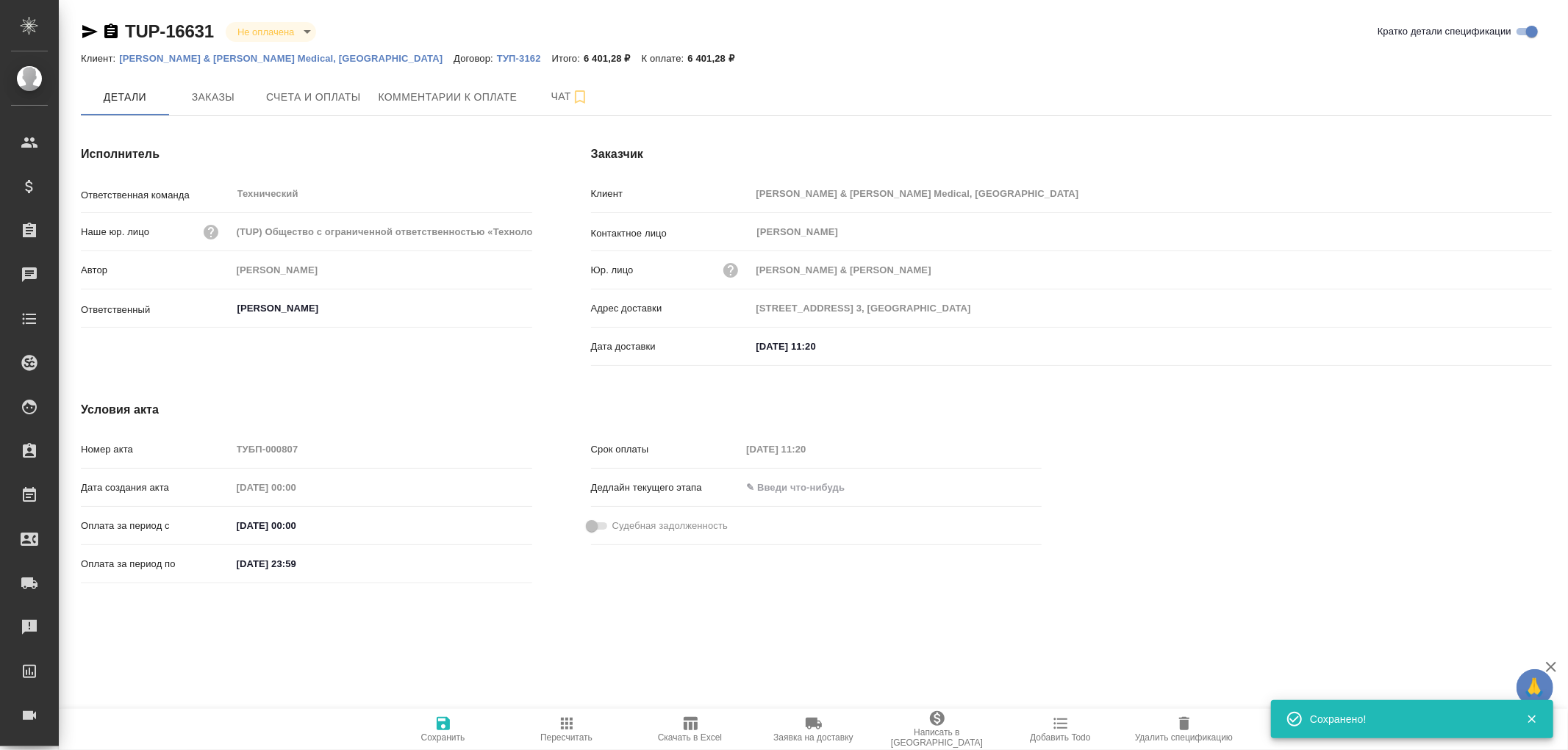
click at [442, 723] on icon "button" at bounding box center [444, 724] width 13 height 13
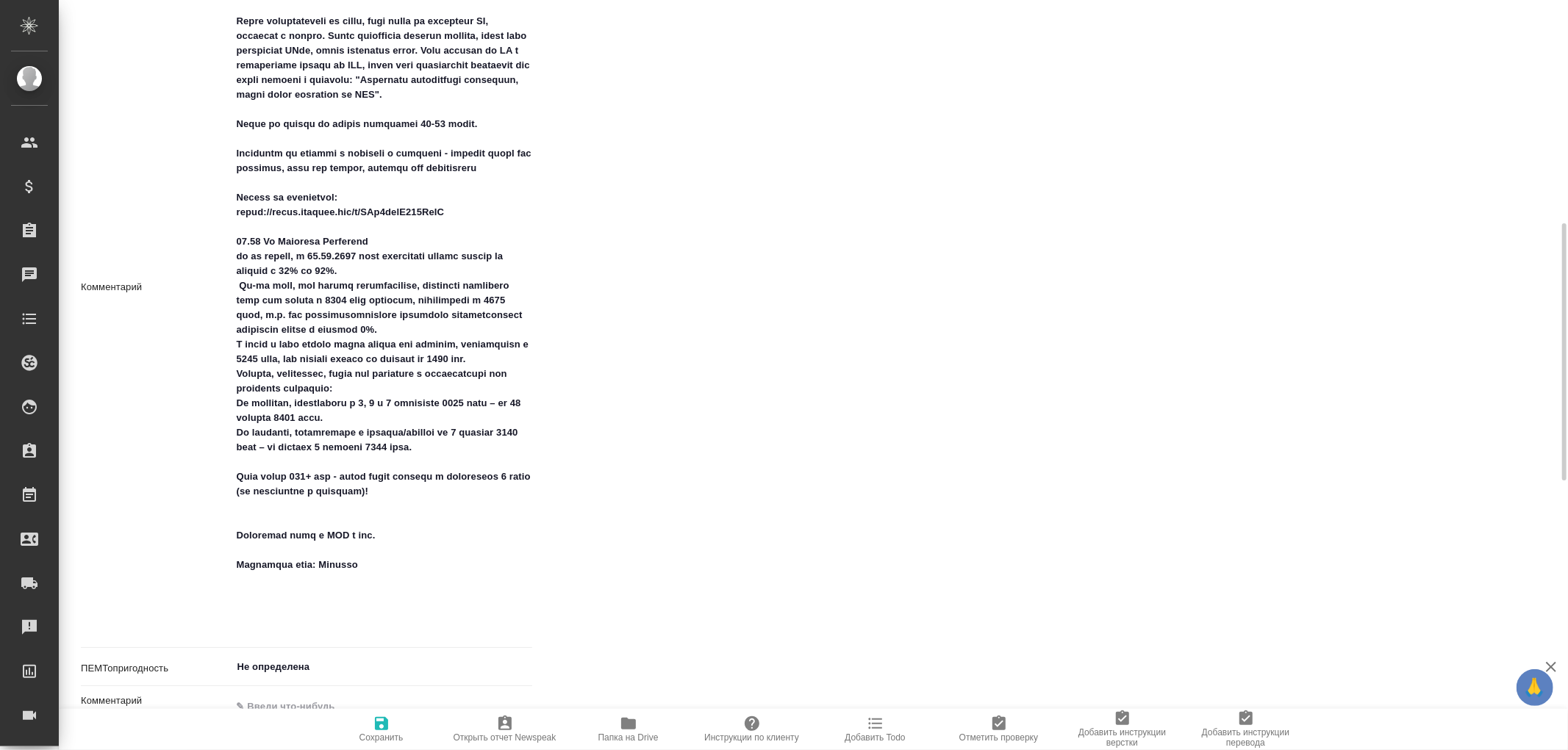
scroll to position [1061, 0]
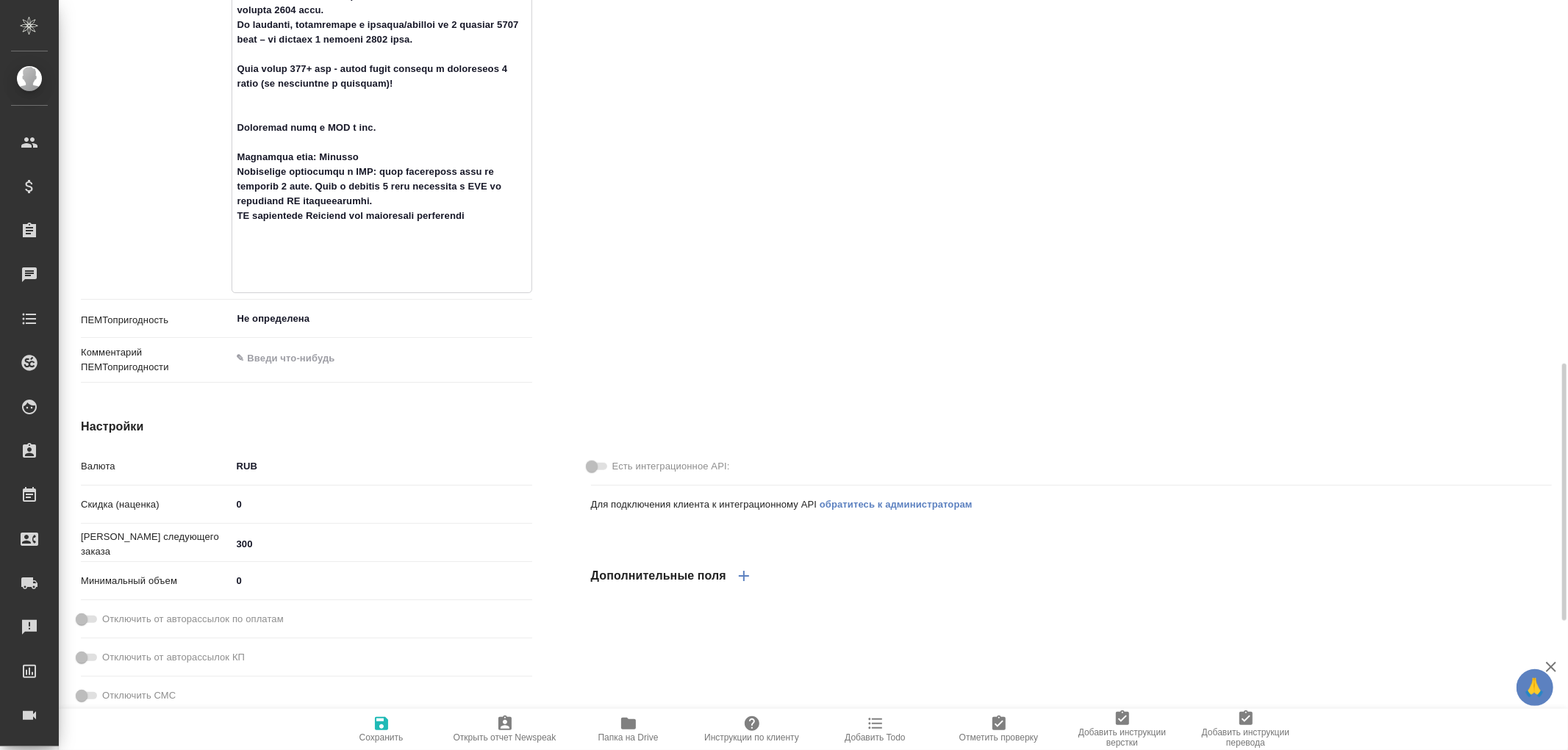
type textarea "Расчет по словам и статистике. Верстка согласно тикету. Ничего не накидываем, р…"
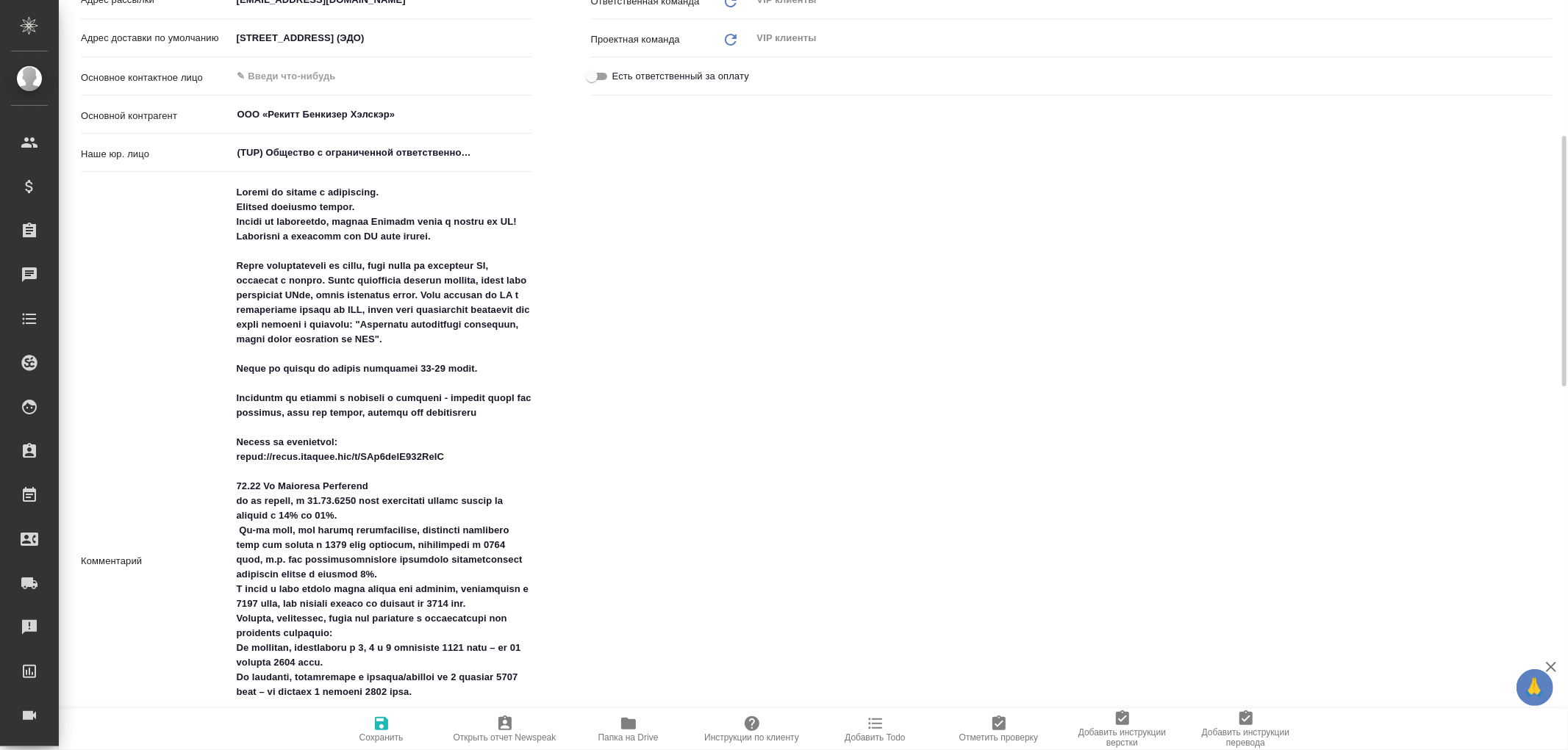
scroll to position [82, 0]
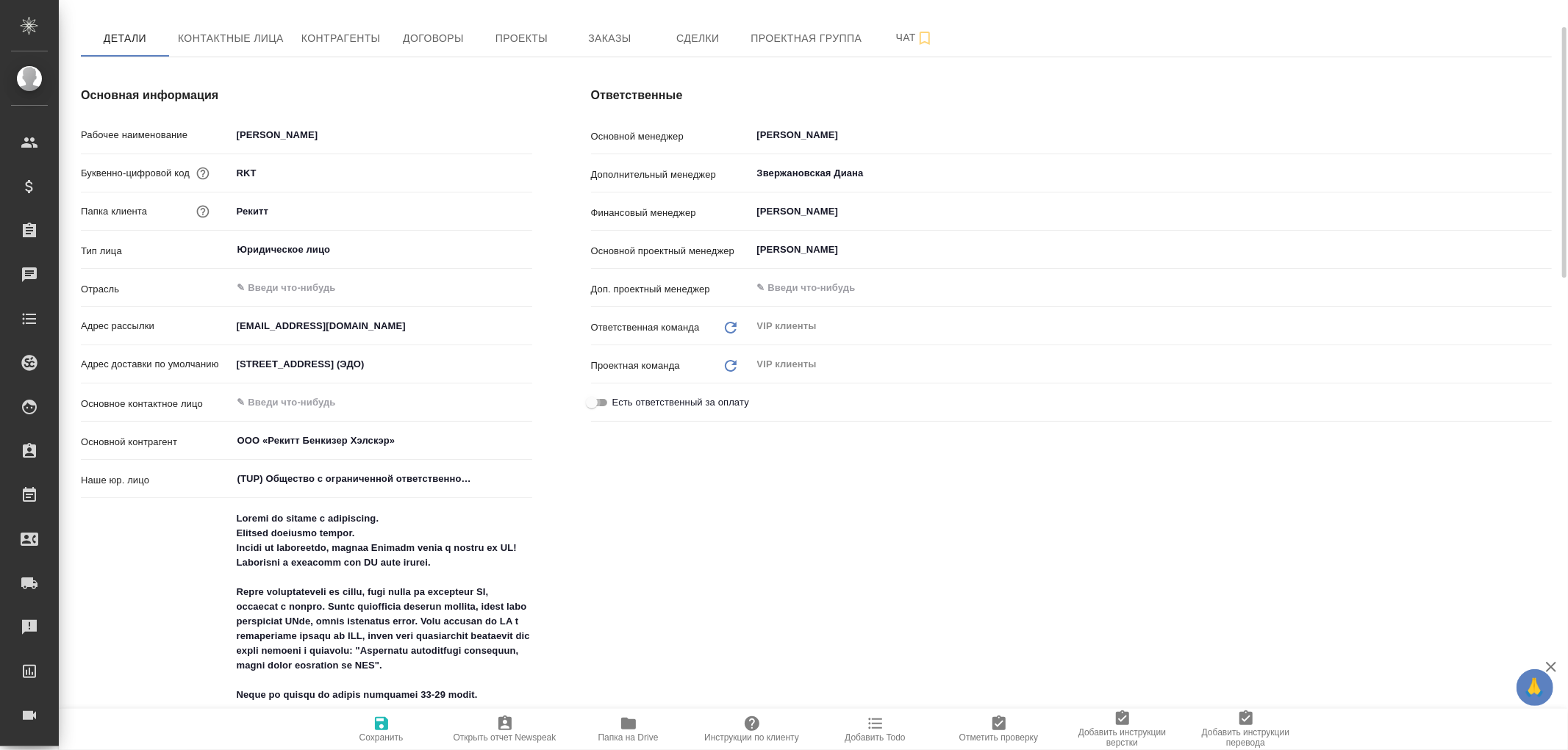
click at [593, 404] on input "Есть ответственный за оплату" at bounding box center [591, 403] width 53 height 18
click at [605, 400] on input "Есть ответственный за оплату" at bounding box center [604, 403] width 53 height 18
checkbox input "false"
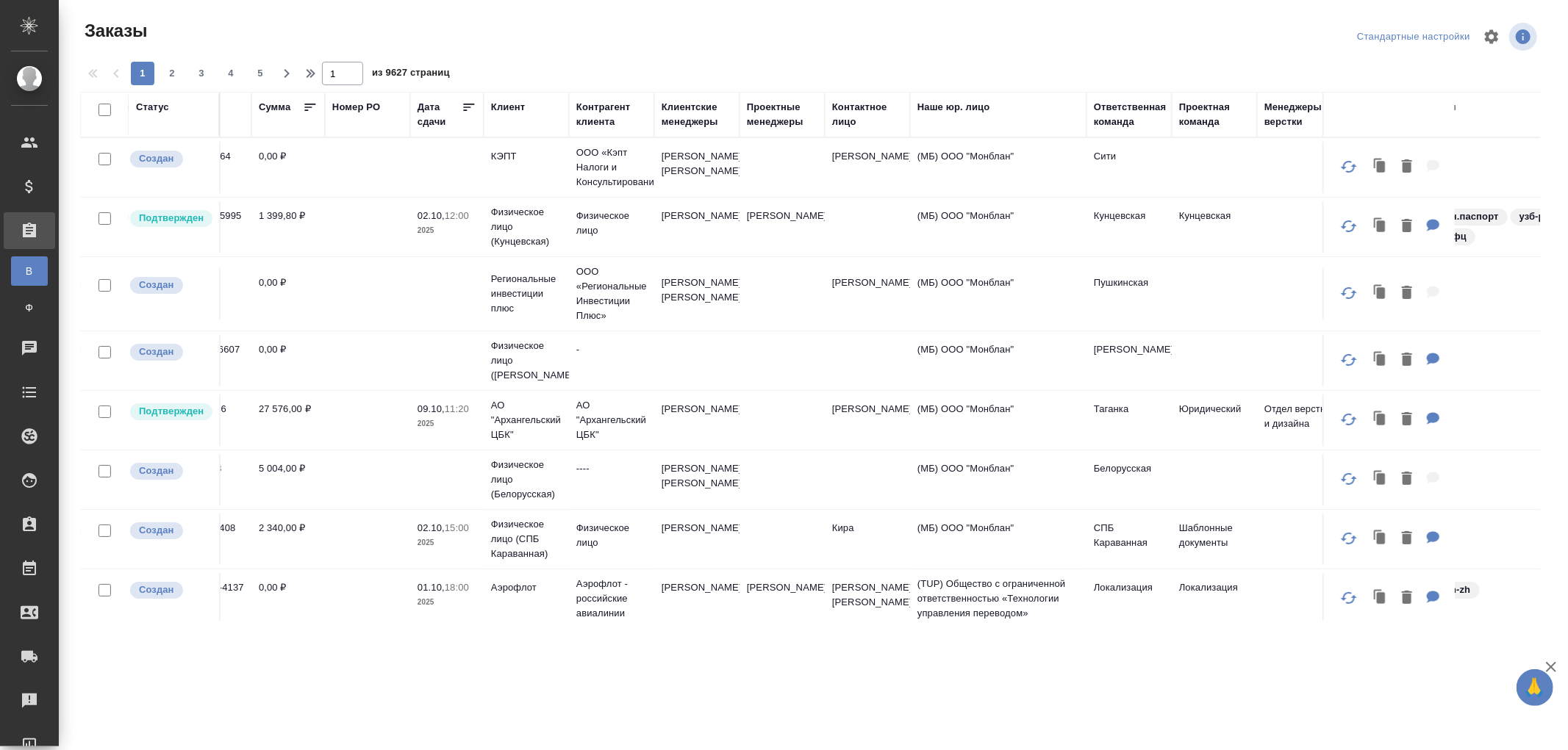
scroll to position [0, 450]
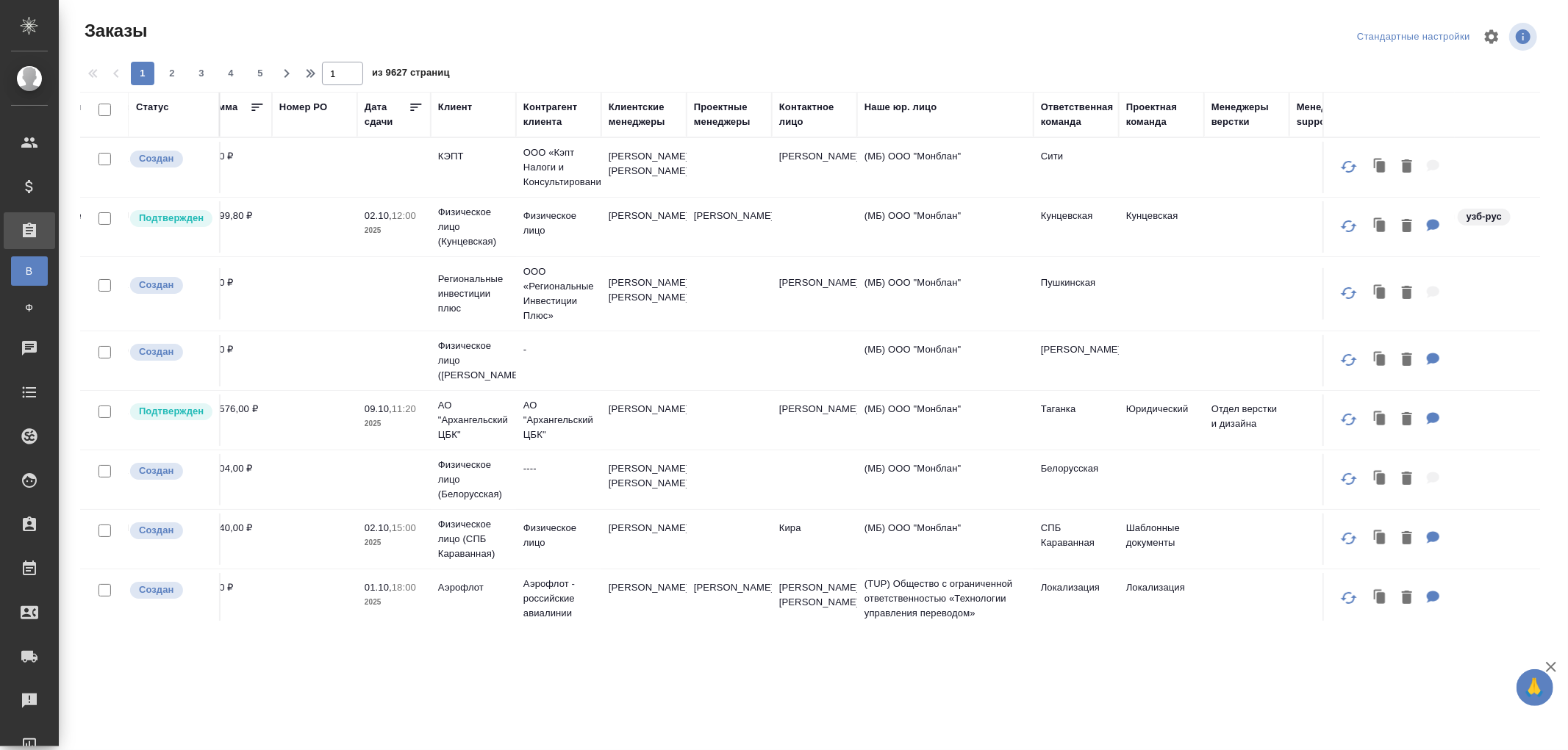
click at [1057, 124] on div "Ответственная команда" at bounding box center [1078, 115] width 73 height 30
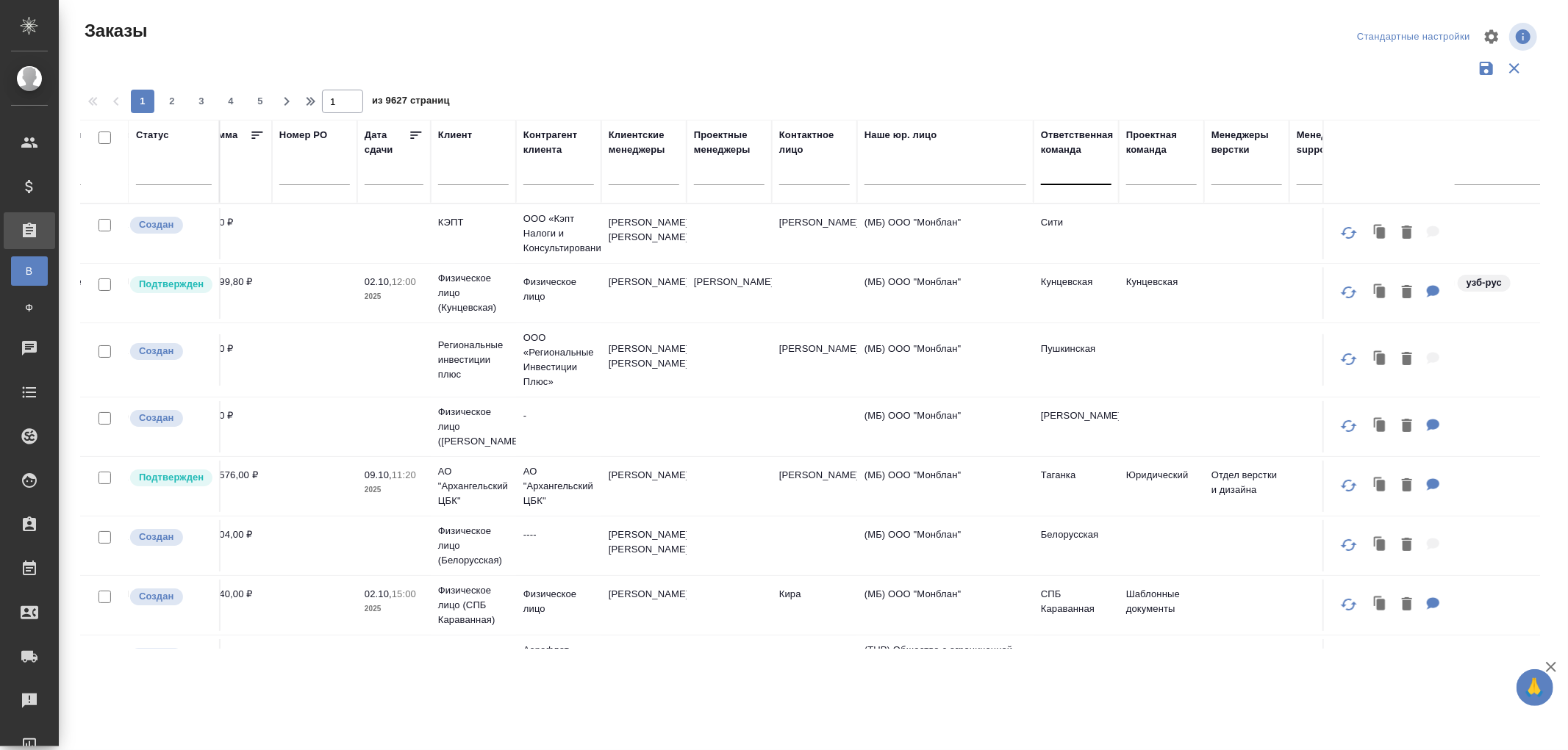
click at [1063, 173] on div at bounding box center [1077, 170] width 71 height 21
type input "русал"
click at [1078, 215] on div "Русал" at bounding box center [1151, 217] width 221 height 26
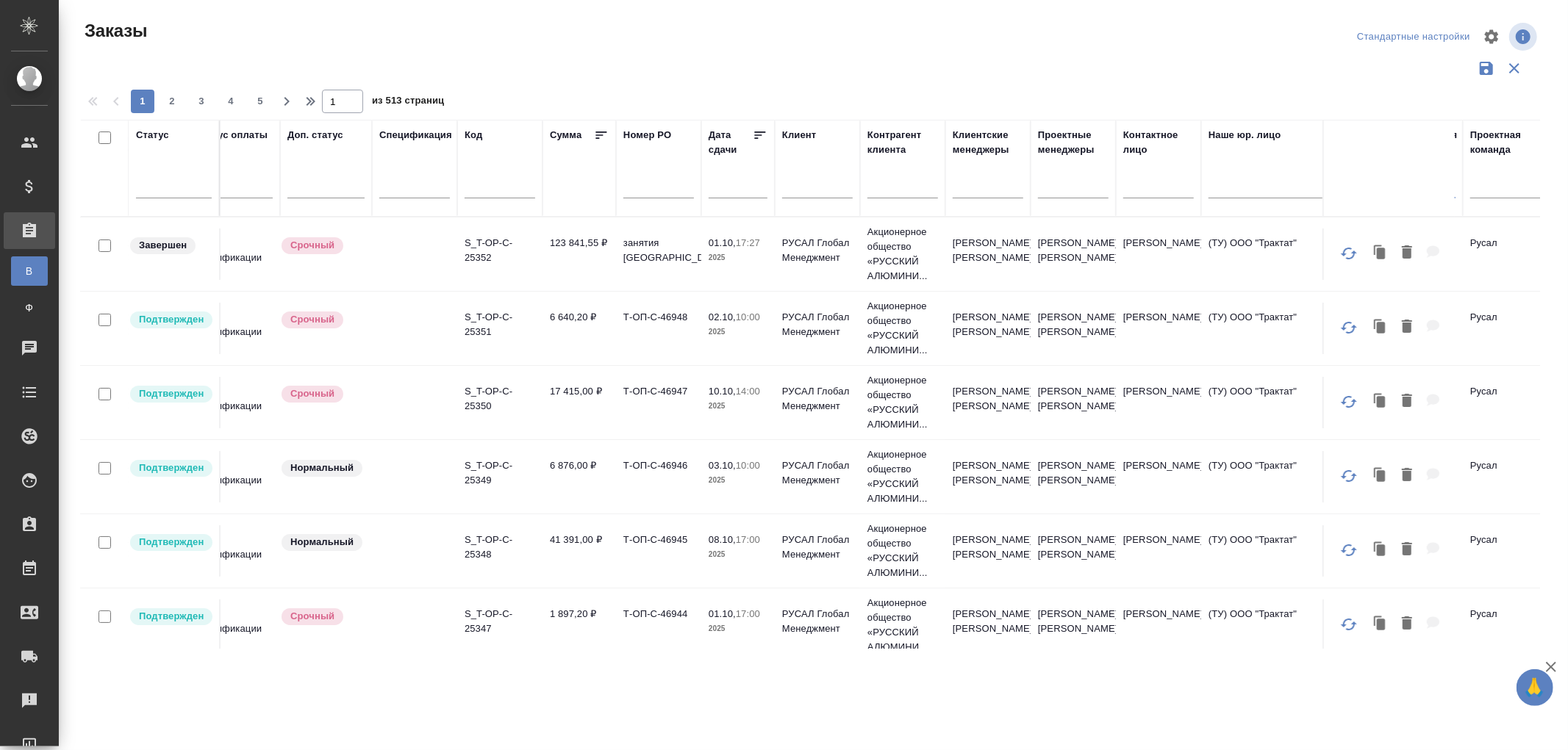
scroll to position [0, 0]
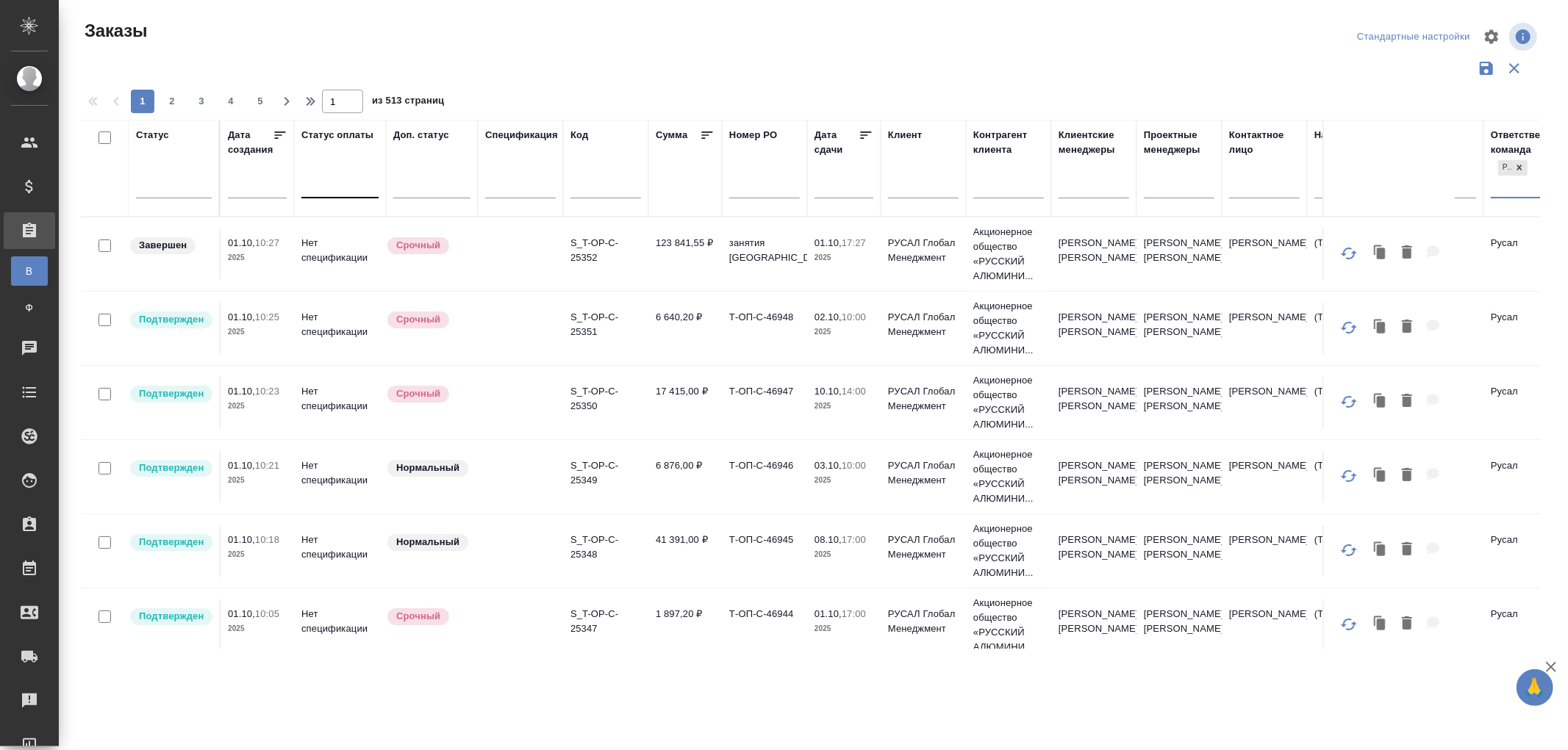
click at [325, 189] on div at bounding box center [340, 184] width 77 height 21
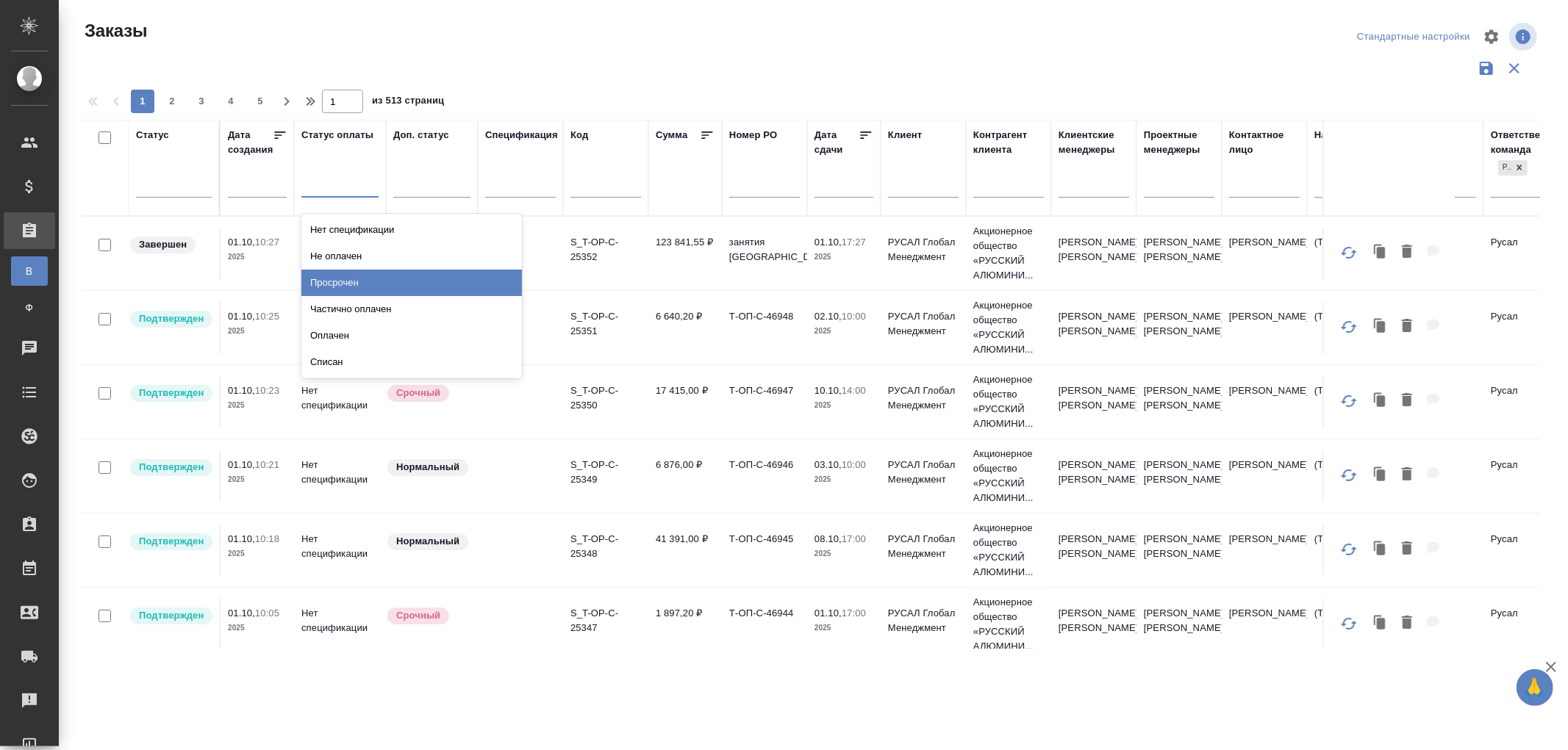
click at [344, 278] on div "Просрочен" at bounding box center [412, 283] width 221 height 26
click at [333, 188] on div at bounding box center [340, 183] width 77 height 21
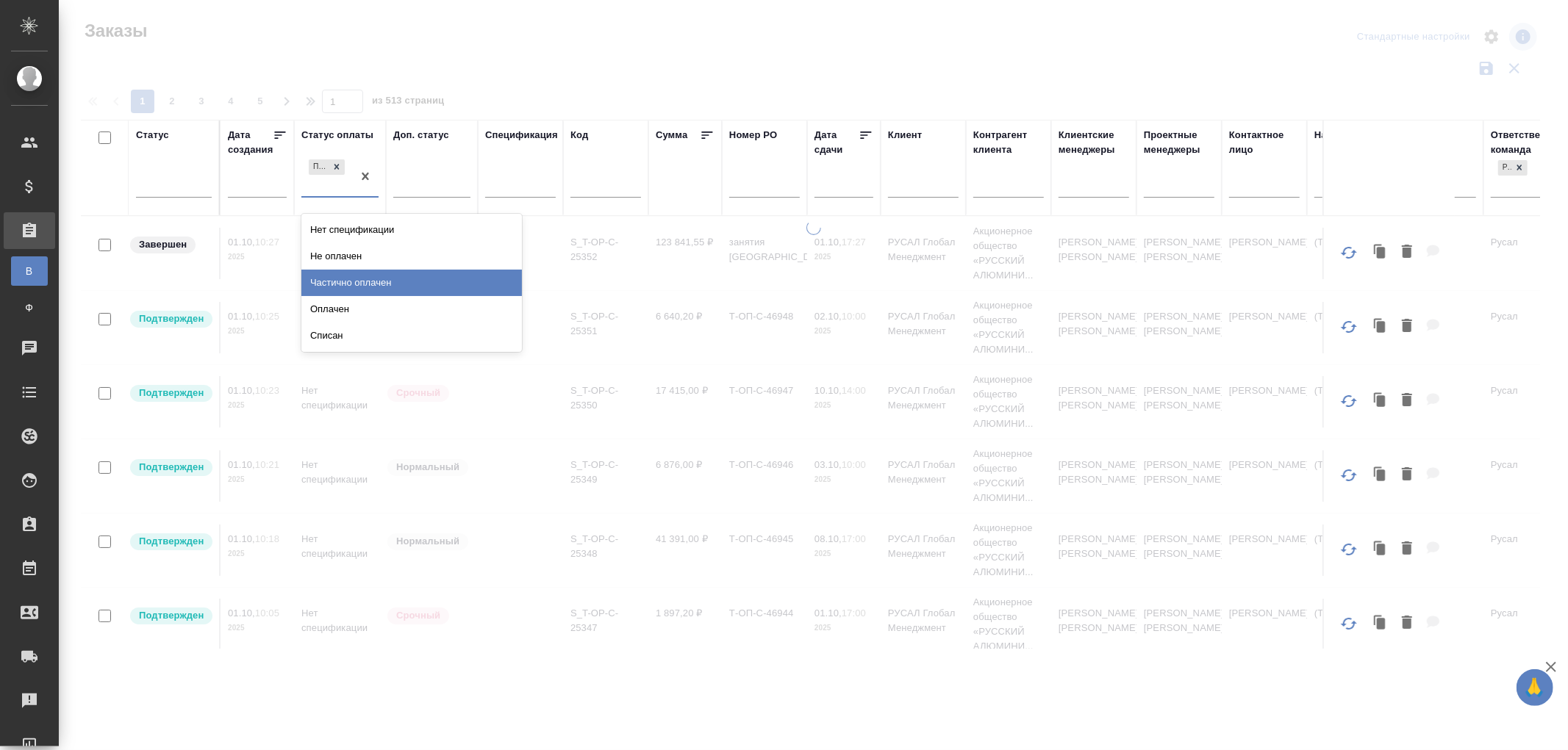
click at [345, 288] on div "Частично оплачен" at bounding box center [412, 283] width 221 height 26
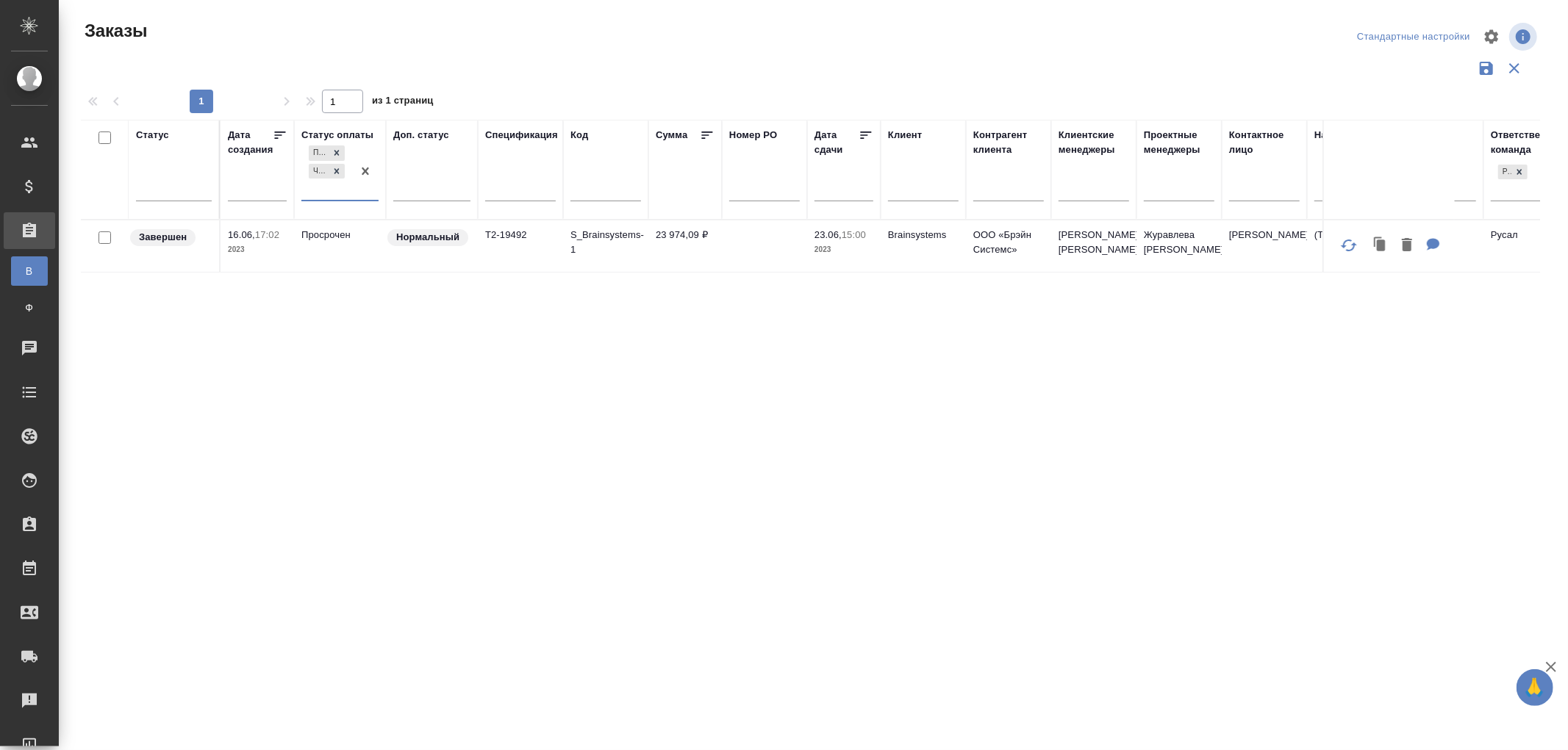
click at [335, 189] on div "Просрочен Частично оплачен" at bounding box center [327, 171] width 51 height 57
click at [333, 260] on div "Не оплачен" at bounding box center [412, 260] width 221 height 26
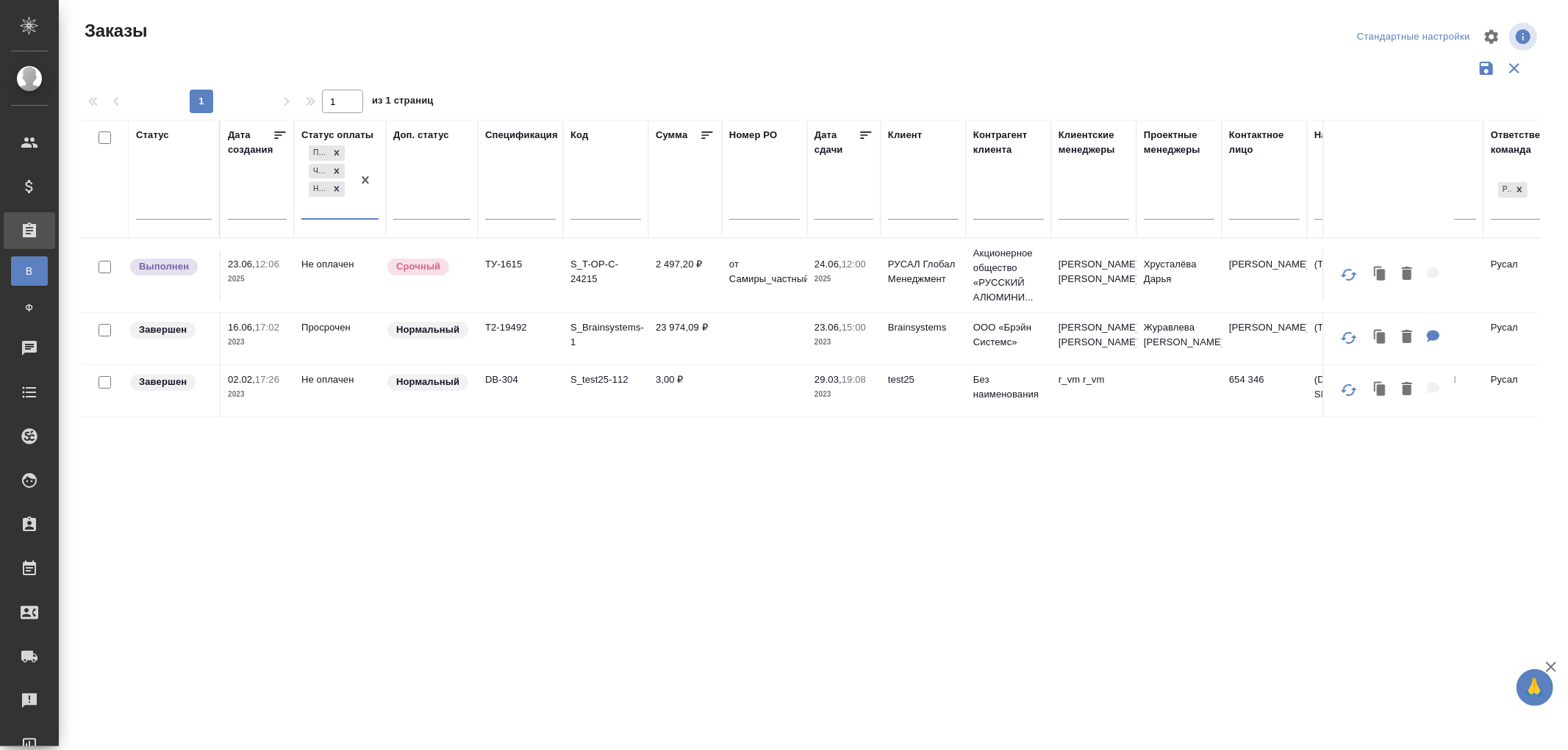
click at [333, 211] on div "Просрочен Частично оплачен Не оплачен" at bounding box center [327, 180] width 51 height 75
click at [334, 275] on div "Оплачен" at bounding box center [412, 279] width 221 height 26
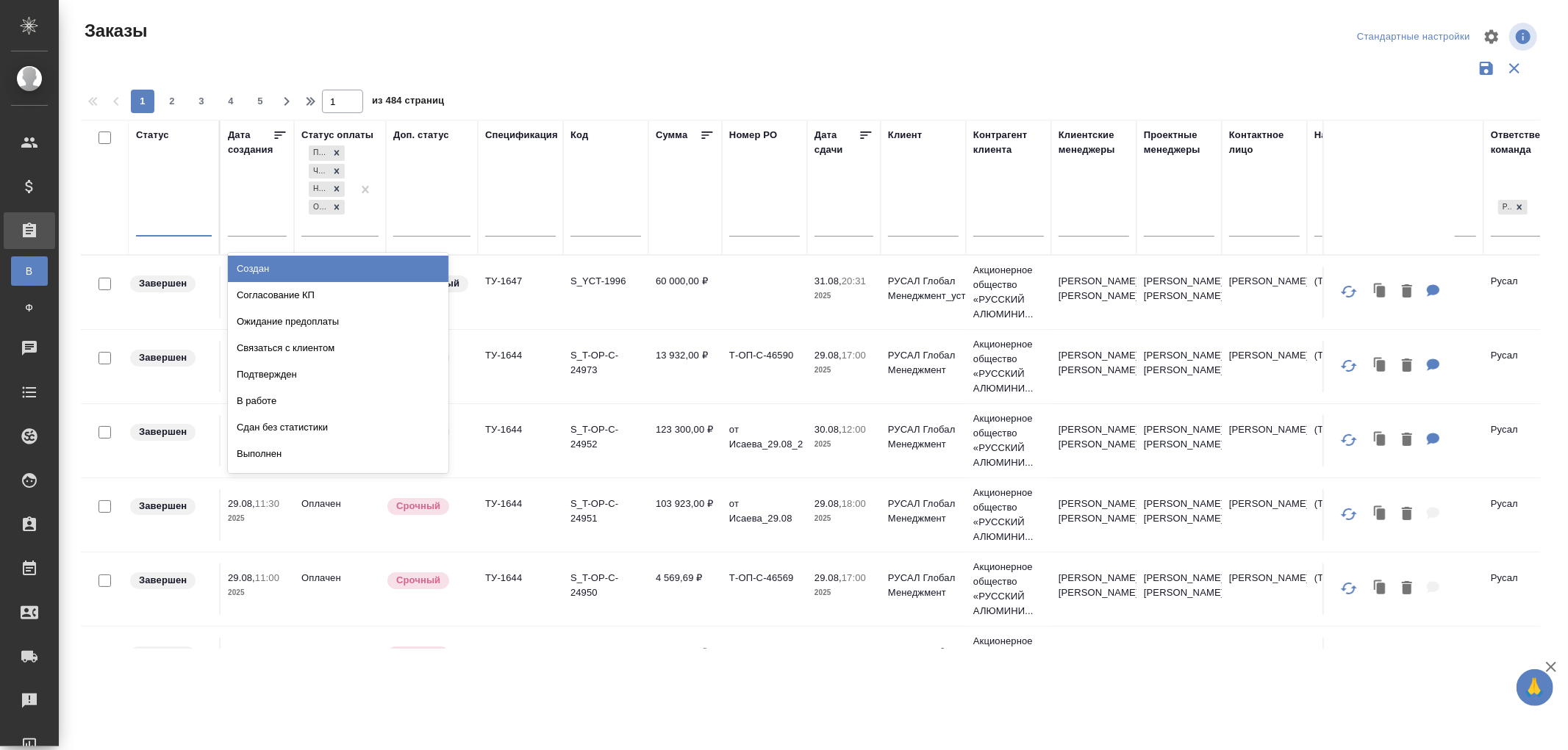
click at [170, 222] on div at bounding box center [174, 222] width 75 height 21
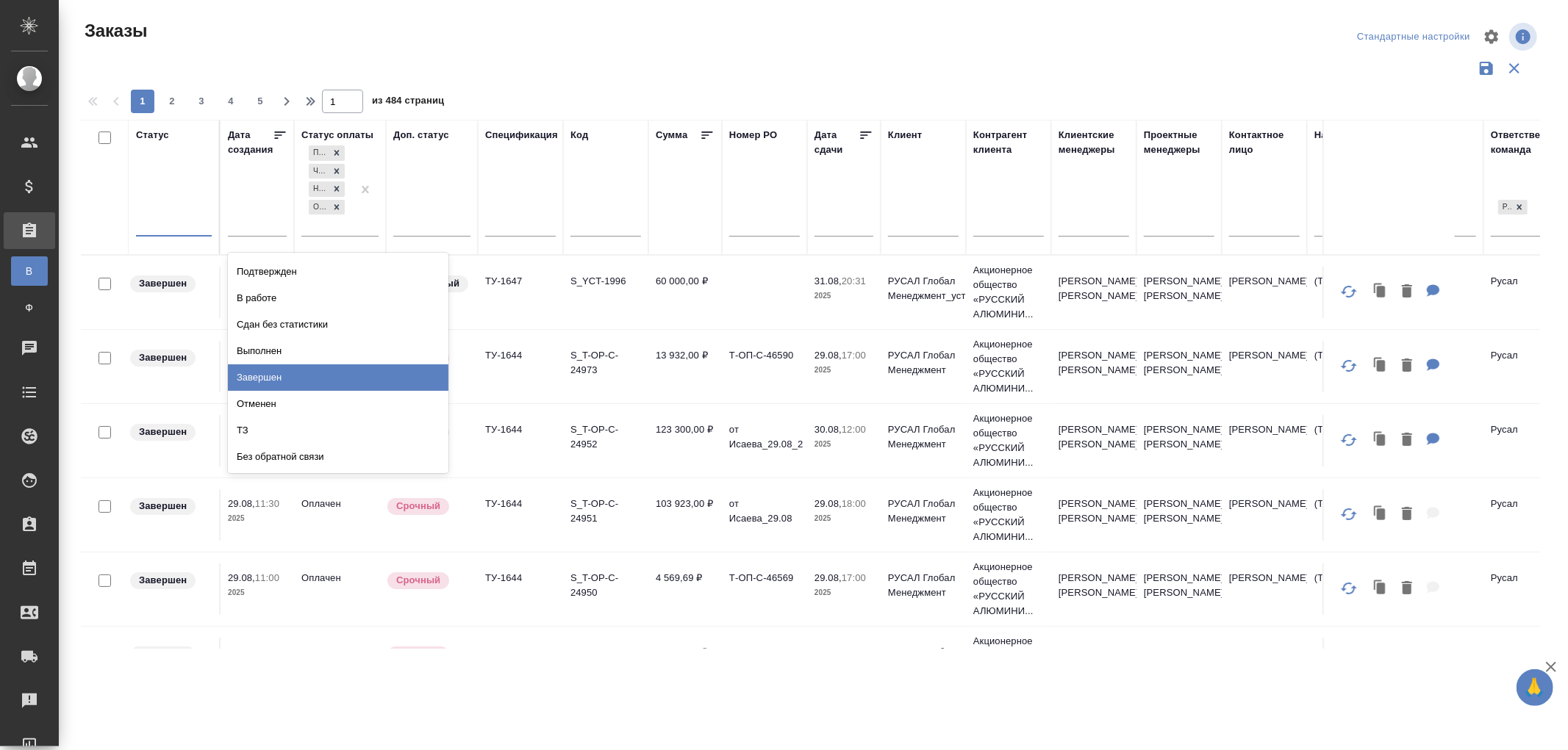
click at [261, 375] on div "Завершен" at bounding box center [338, 378] width 221 height 26
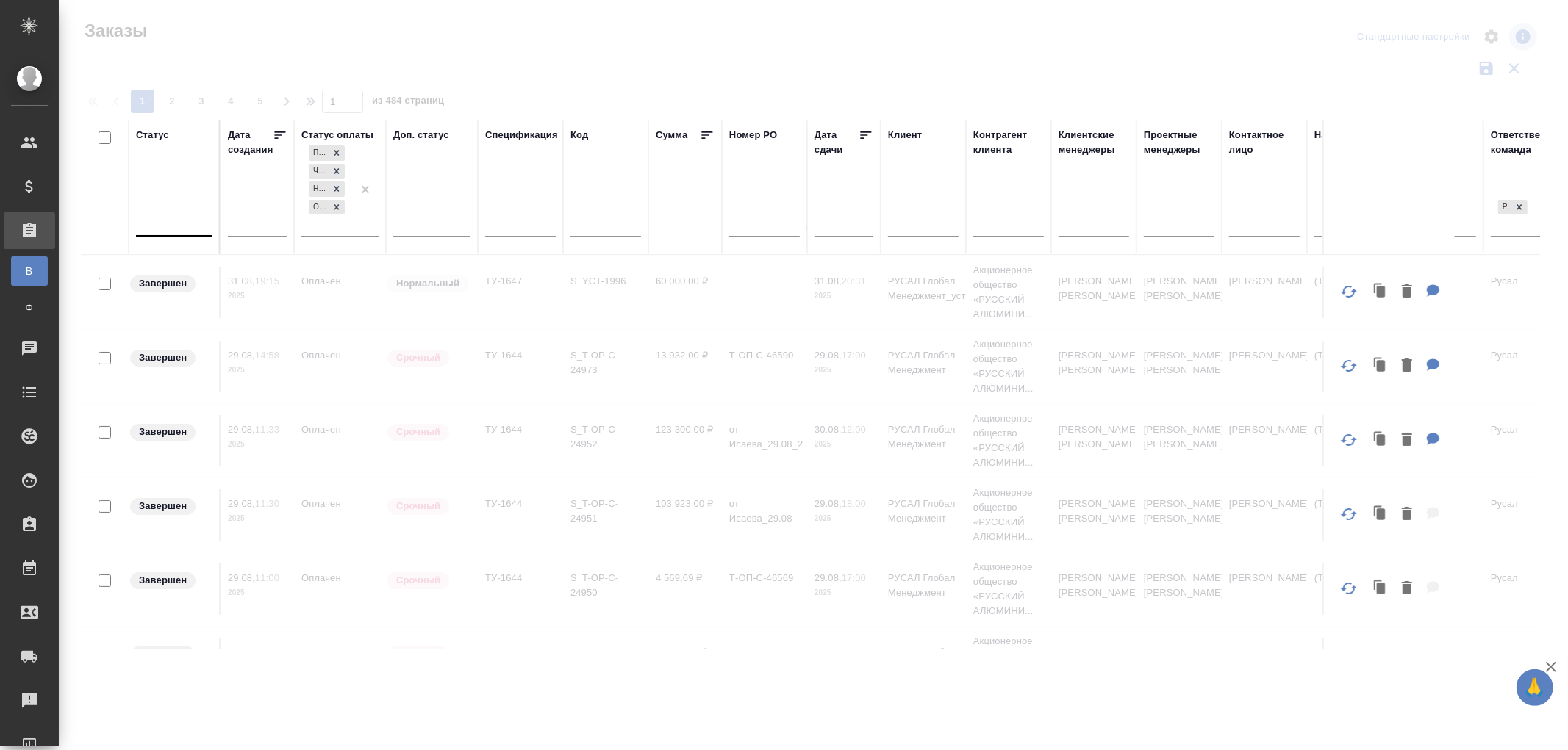
click at [160, 231] on div at bounding box center [174, 222] width 75 height 21
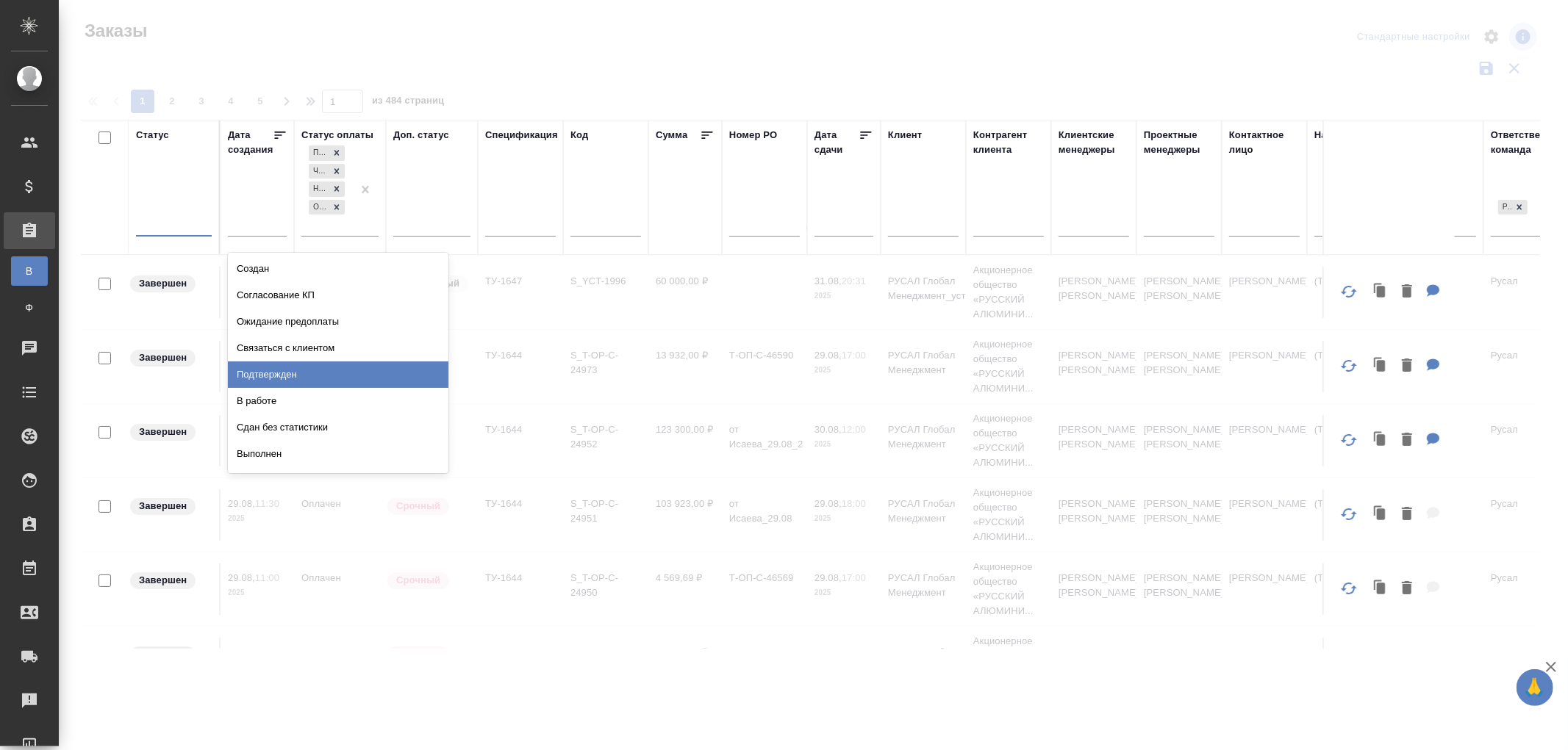
click at [267, 441] on div "Выполнен" at bounding box center [338, 454] width 221 height 26
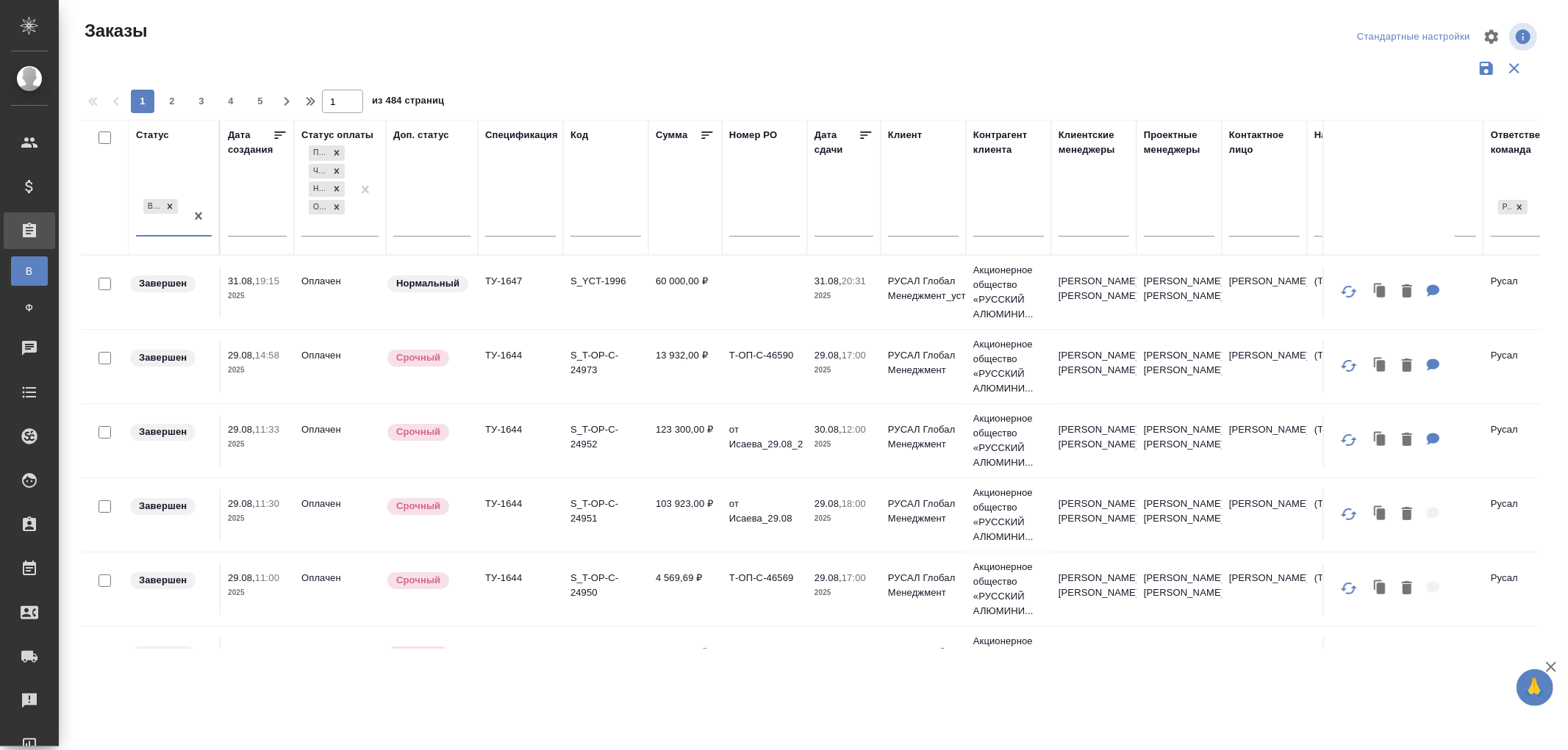
click at [170, 226] on div "Выполнен" at bounding box center [161, 216] width 49 height 39
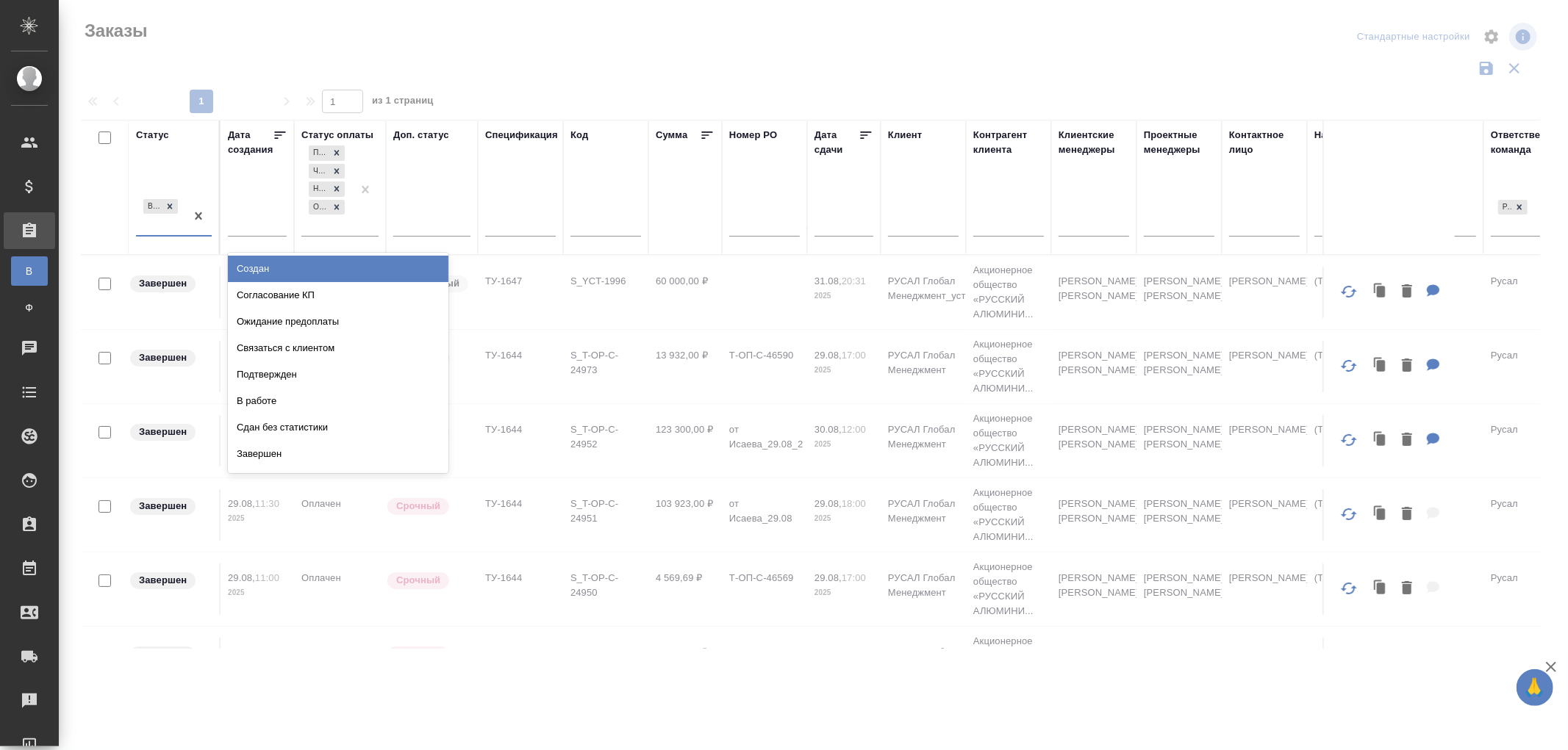
click at [263, 270] on div "Создан" at bounding box center [338, 269] width 221 height 26
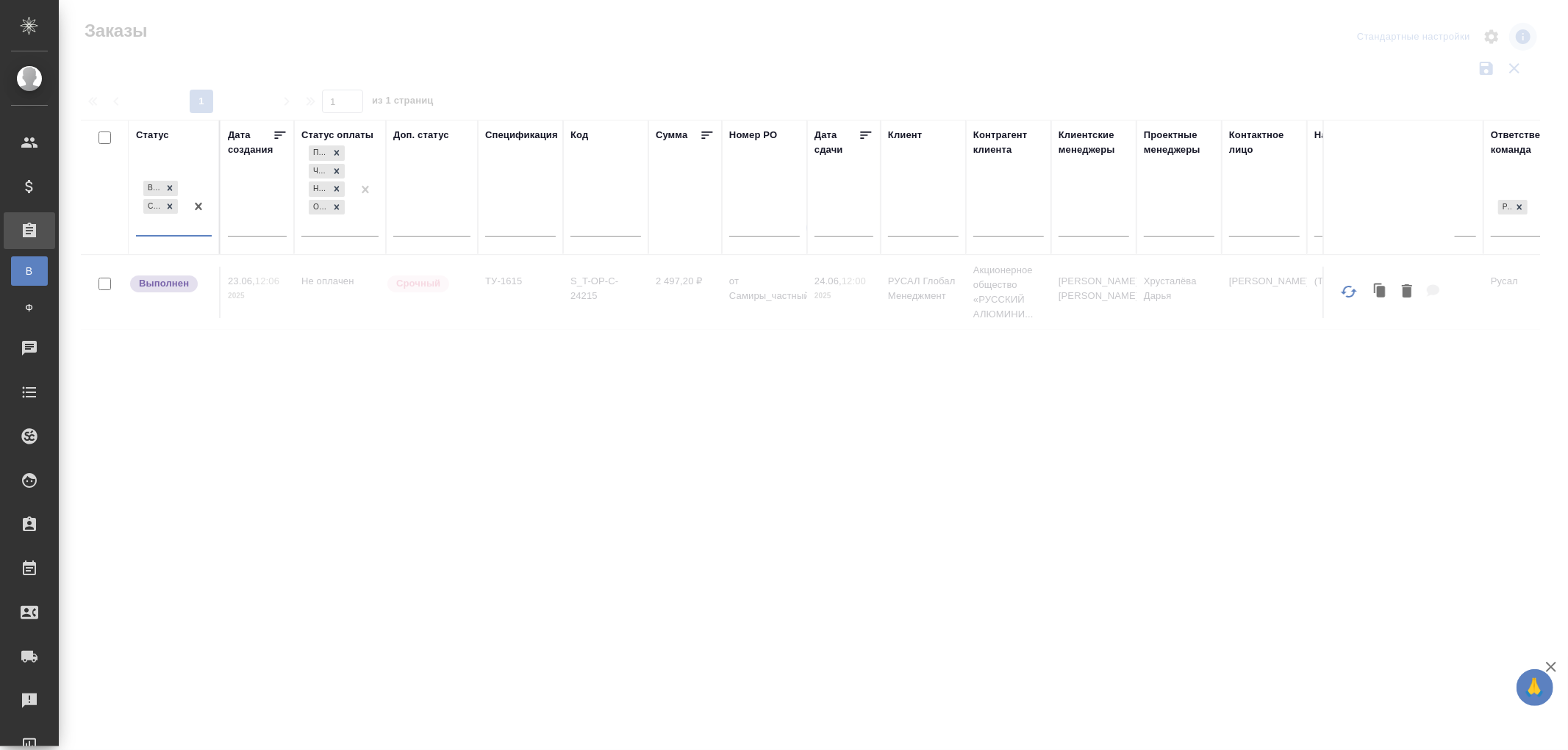
click at [167, 230] on div "Выполнен Создан" at bounding box center [161, 207] width 49 height 57
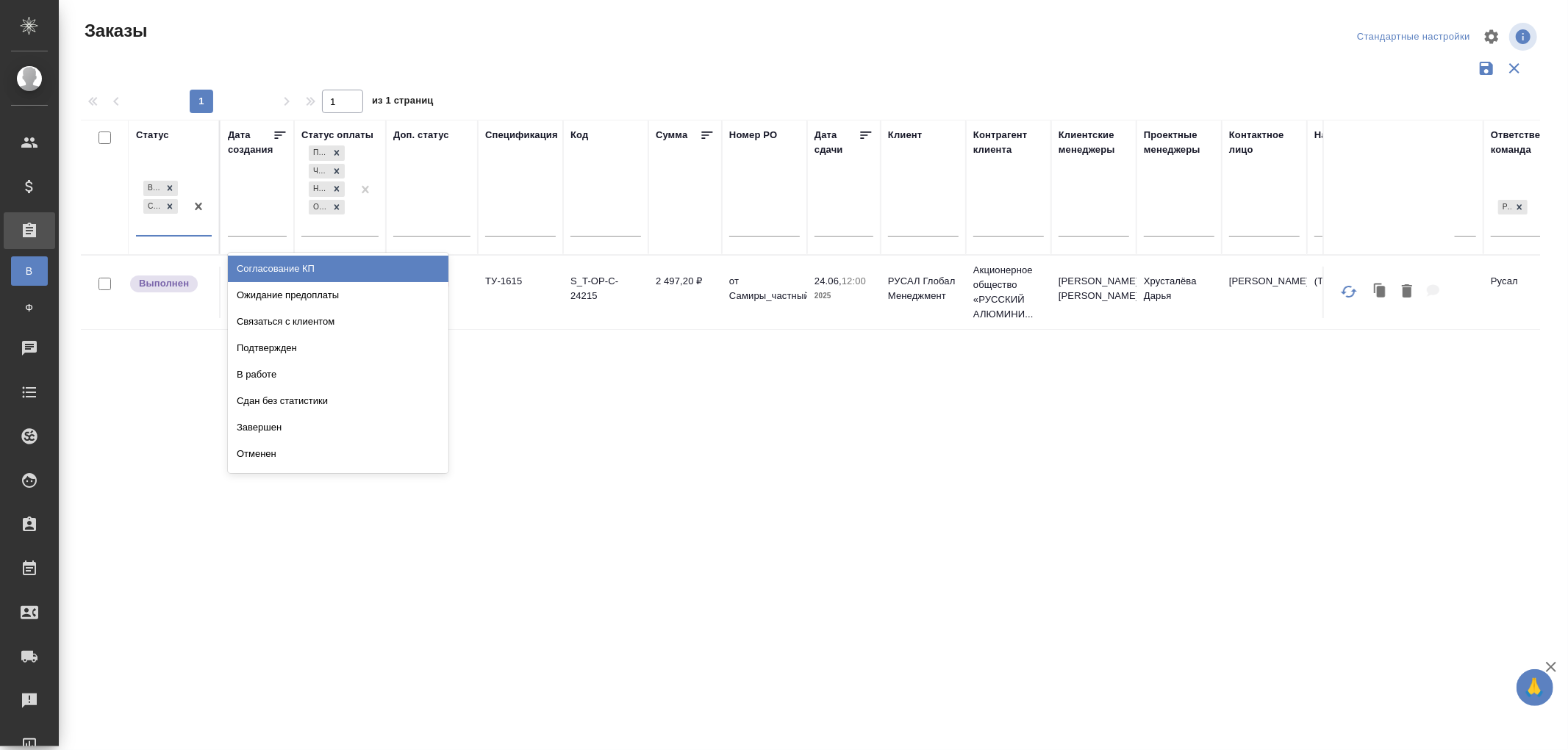
click at [292, 270] on div "Согласование КП" at bounding box center [338, 269] width 221 height 26
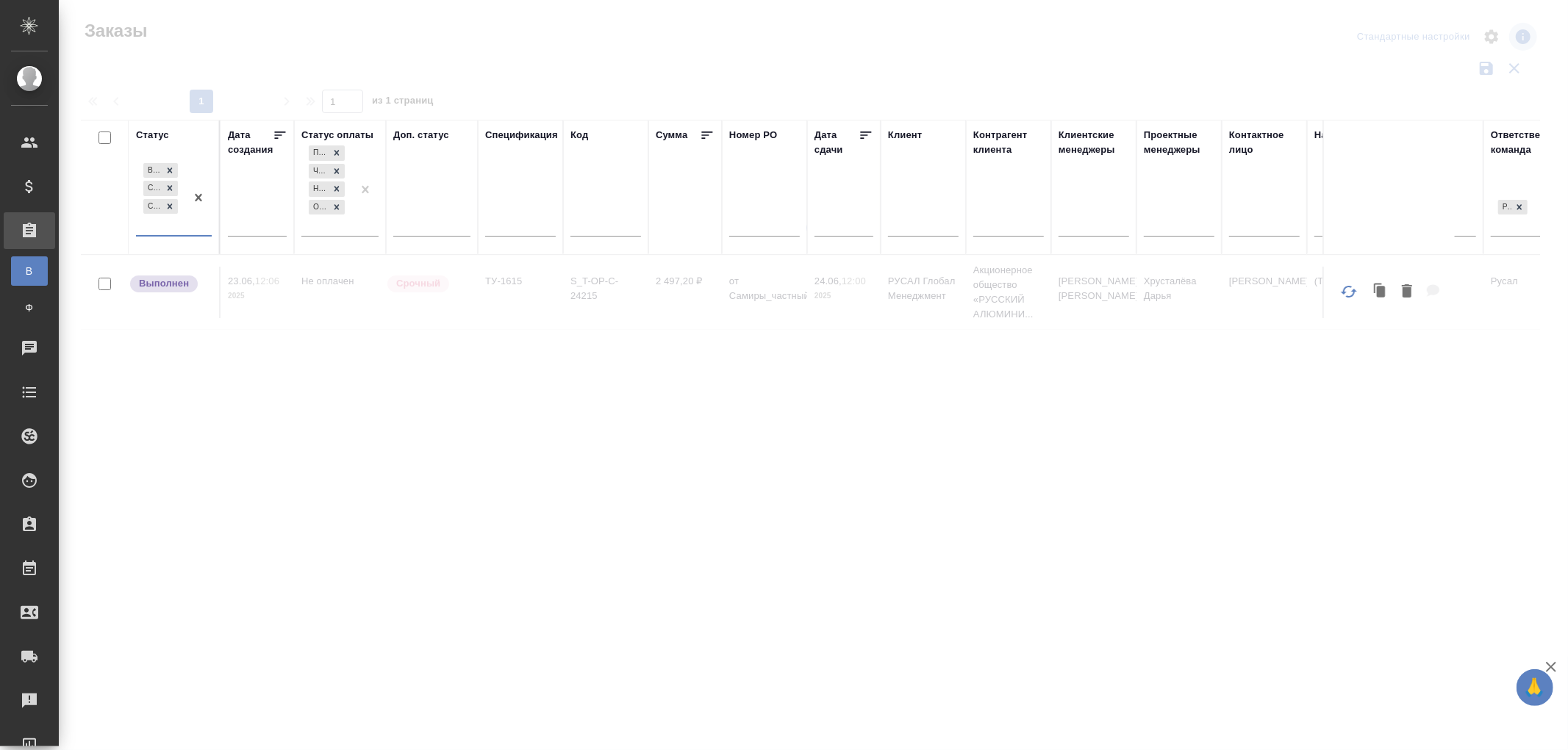
click at [167, 231] on div "Выполнен Создан Согласование КП" at bounding box center [161, 198] width 49 height 75
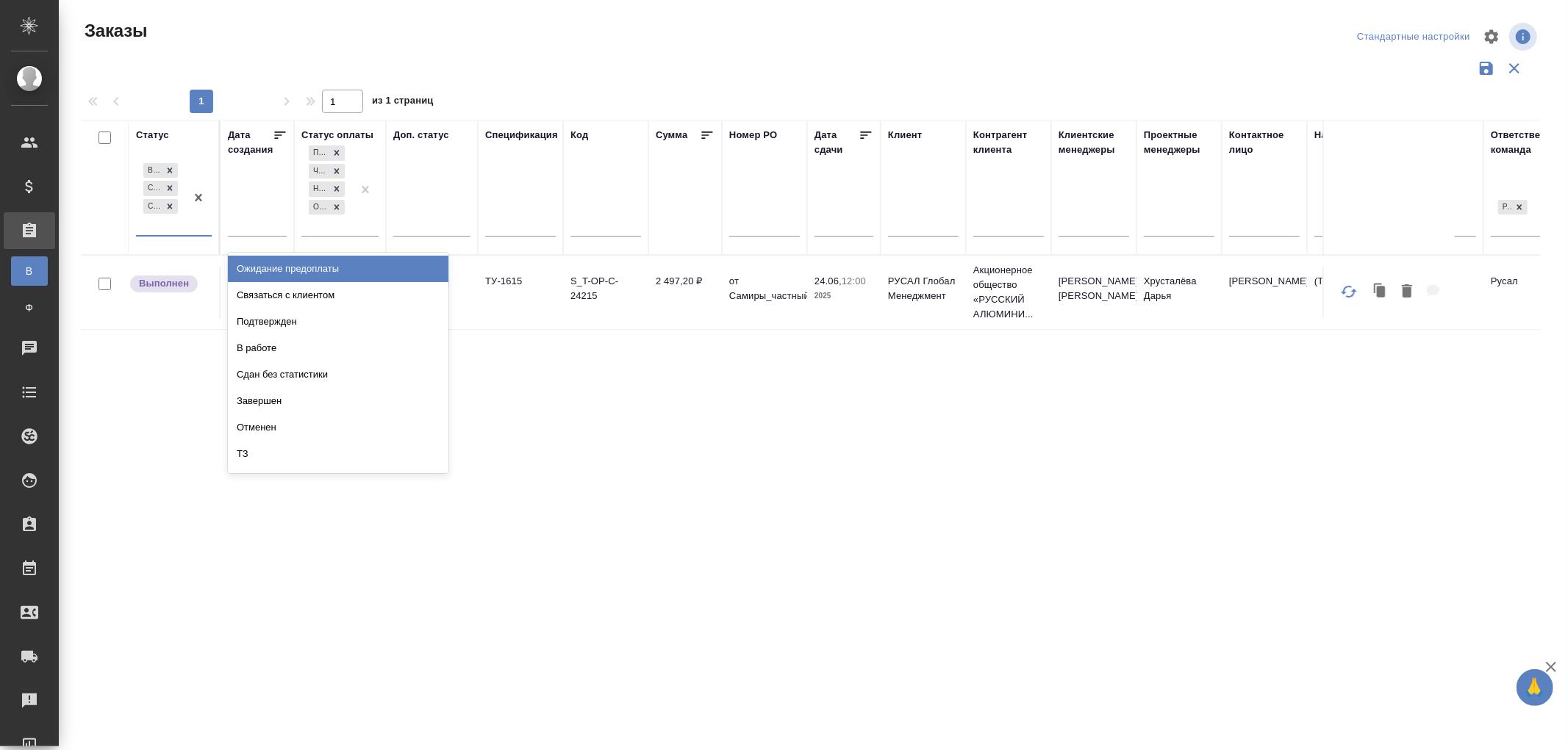
click at [310, 272] on div "Ожидание предоплаты" at bounding box center [338, 269] width 221 height 26
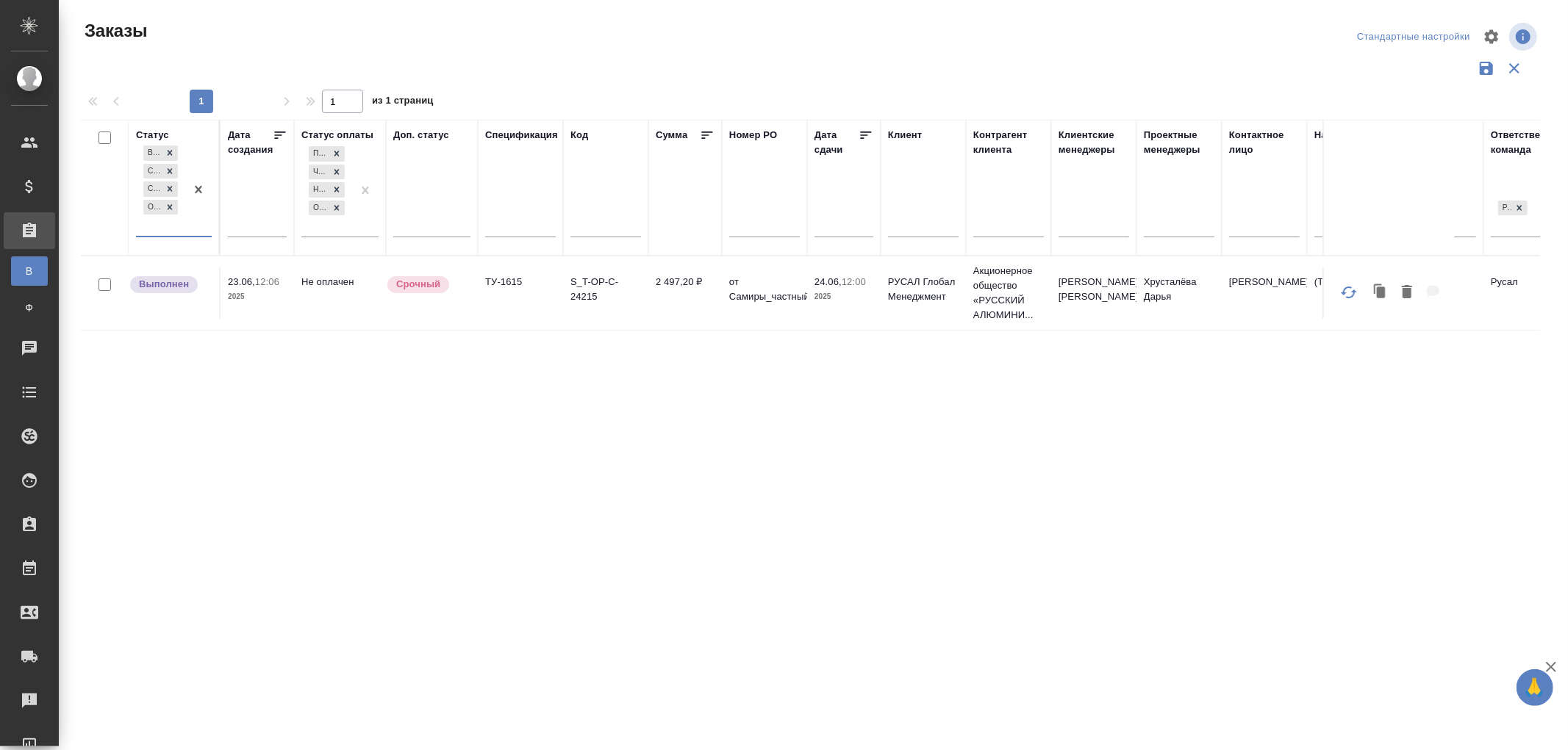
click at [169, 228] on div "Выполнен Создан Согласование КП Ожидание предоплаты" at bounding box center [161, 189] width 49 height 93
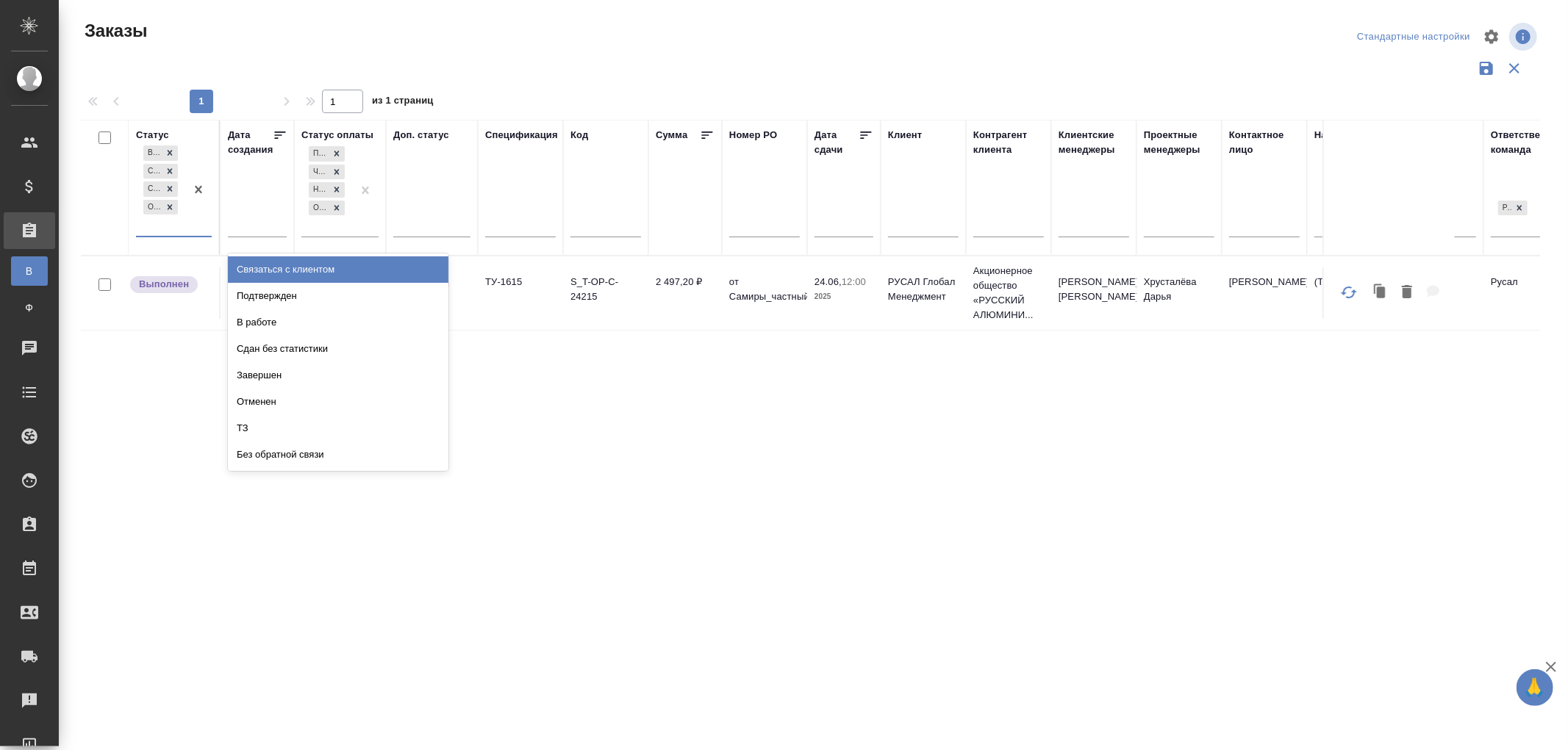
click at [271, 267] on div "Связаться с клиентом" at bounding box center [338, 270] width 221 height 26
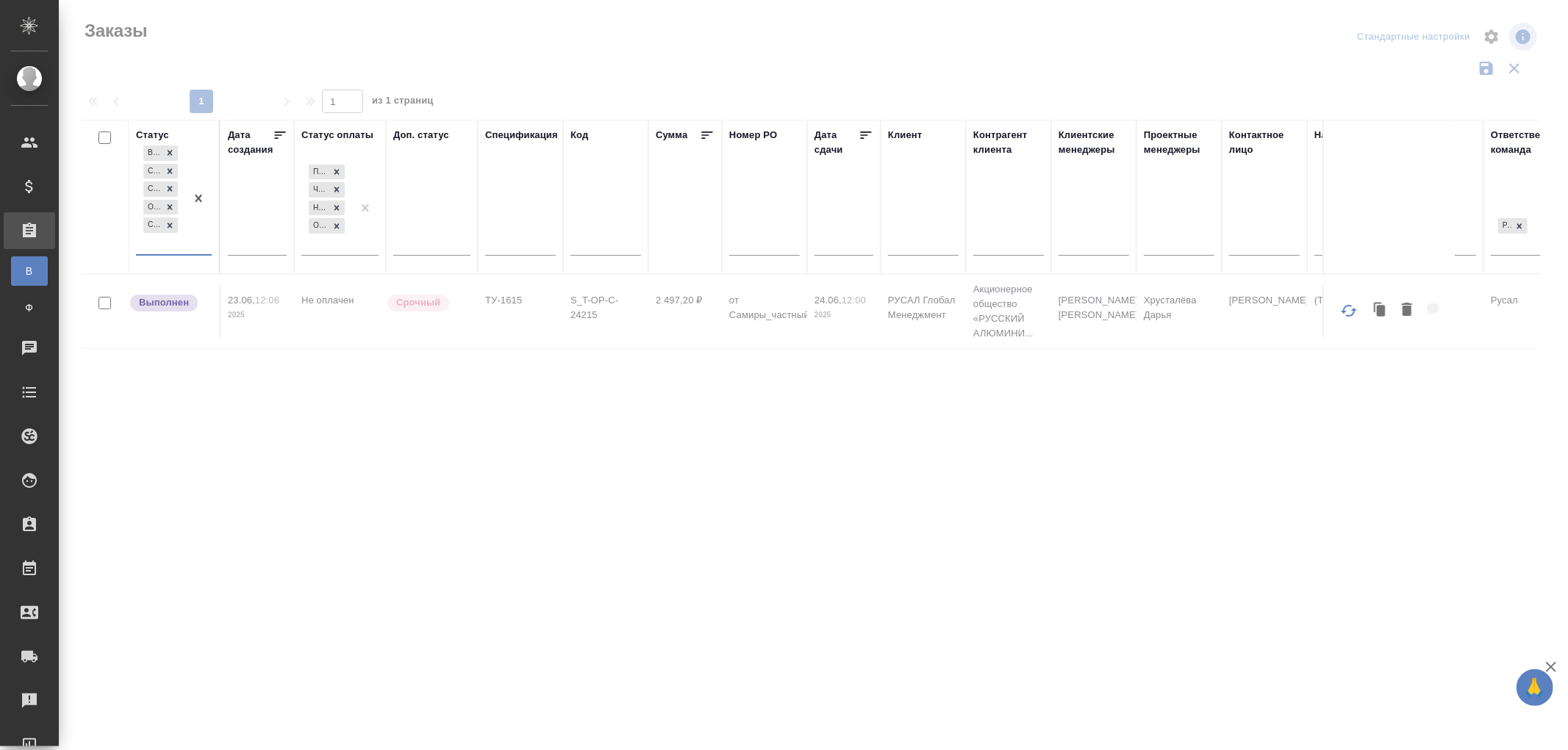
click at [164, 246] on div "Выполнен Создан Согласование КП Ожидание предоплаты Связаться с клиентом" at bounding box center [161, 198] width 49 height 111
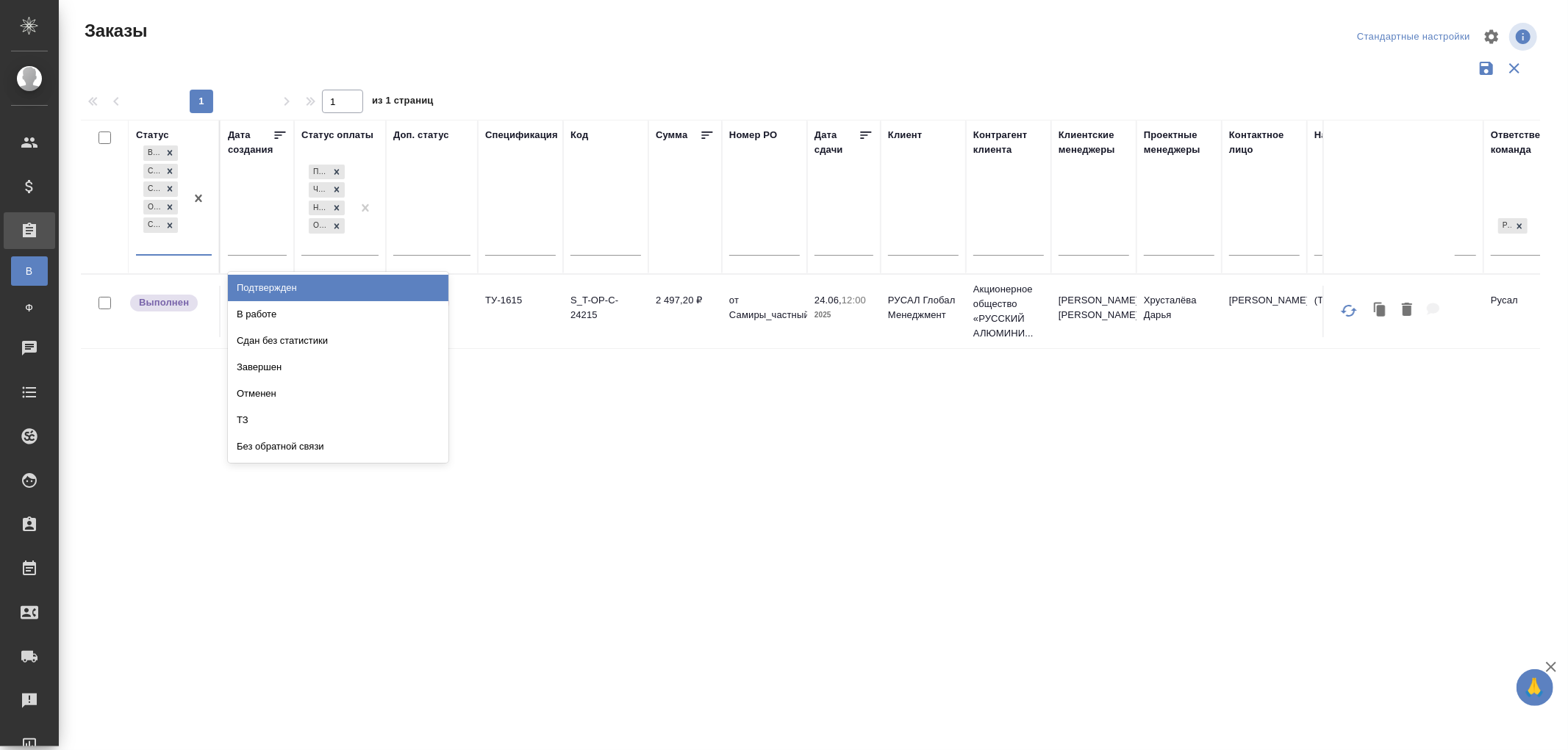
click at [271, 285] on div "Подтвержден" at bounding box center [338, 288] width 221 height 26
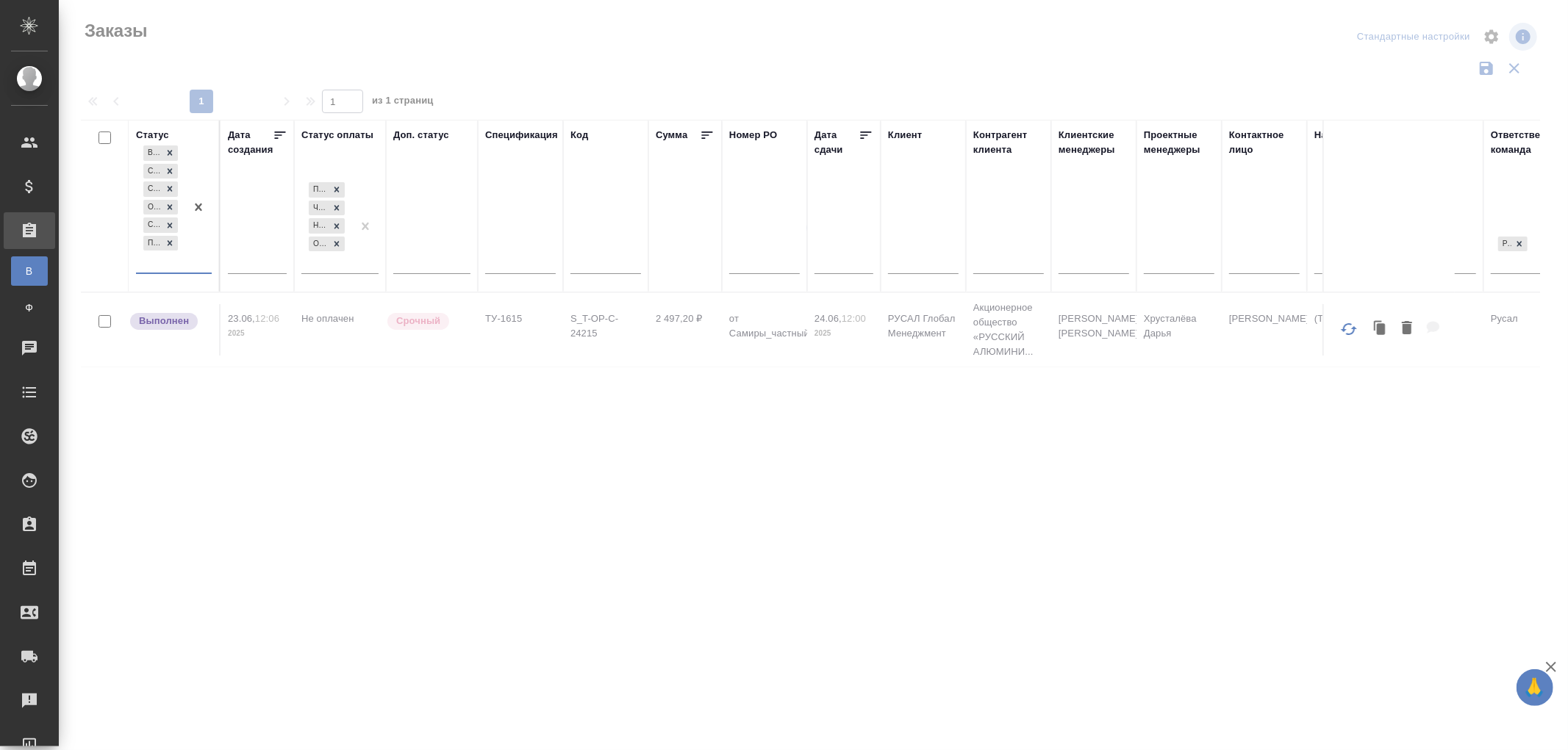
click at [174, 274] on div "option Подтвержден, selected. 0 results available. Select is focused ,type to r…" at bounding box center [174, 213] width 75 height 142
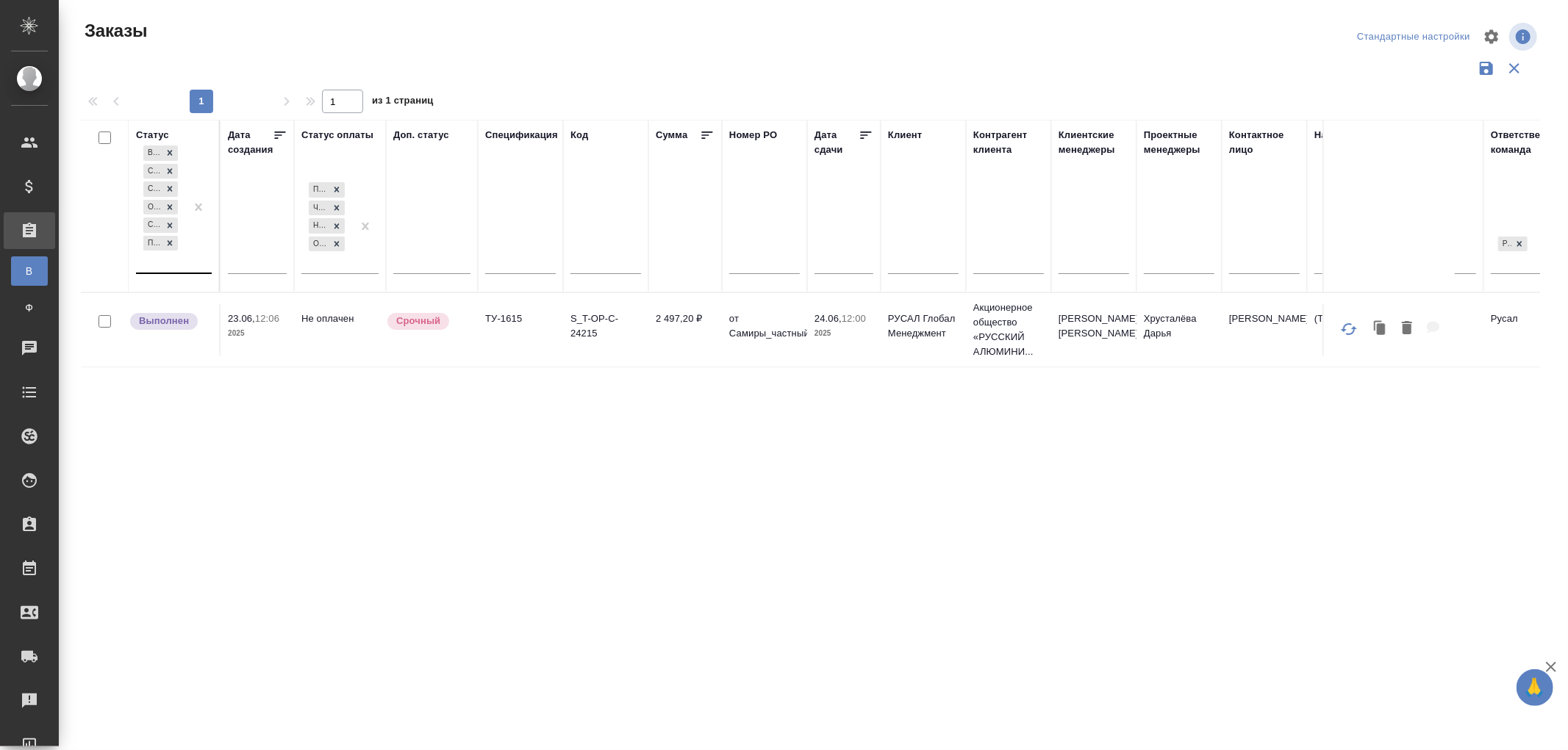
click at [174, 263] on div "Выполнен Создан Согласование КП Ожидание предоплаты Связаться с клиентом Подтве…" at bounding box center [161, 207] width 49 height 130
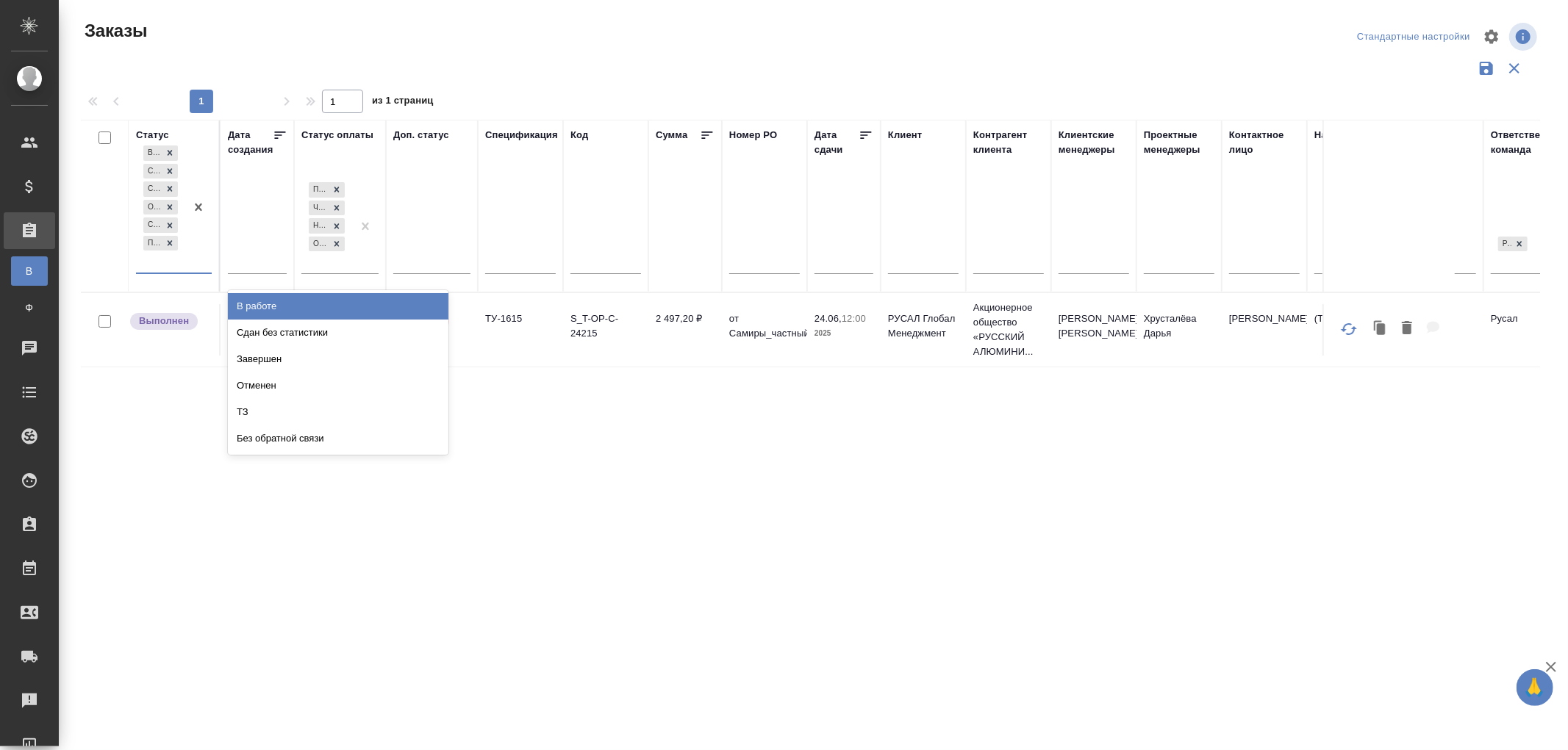
click at [261, 302] on div "В работе" at bounding box center [338, 307] width 221 height 26
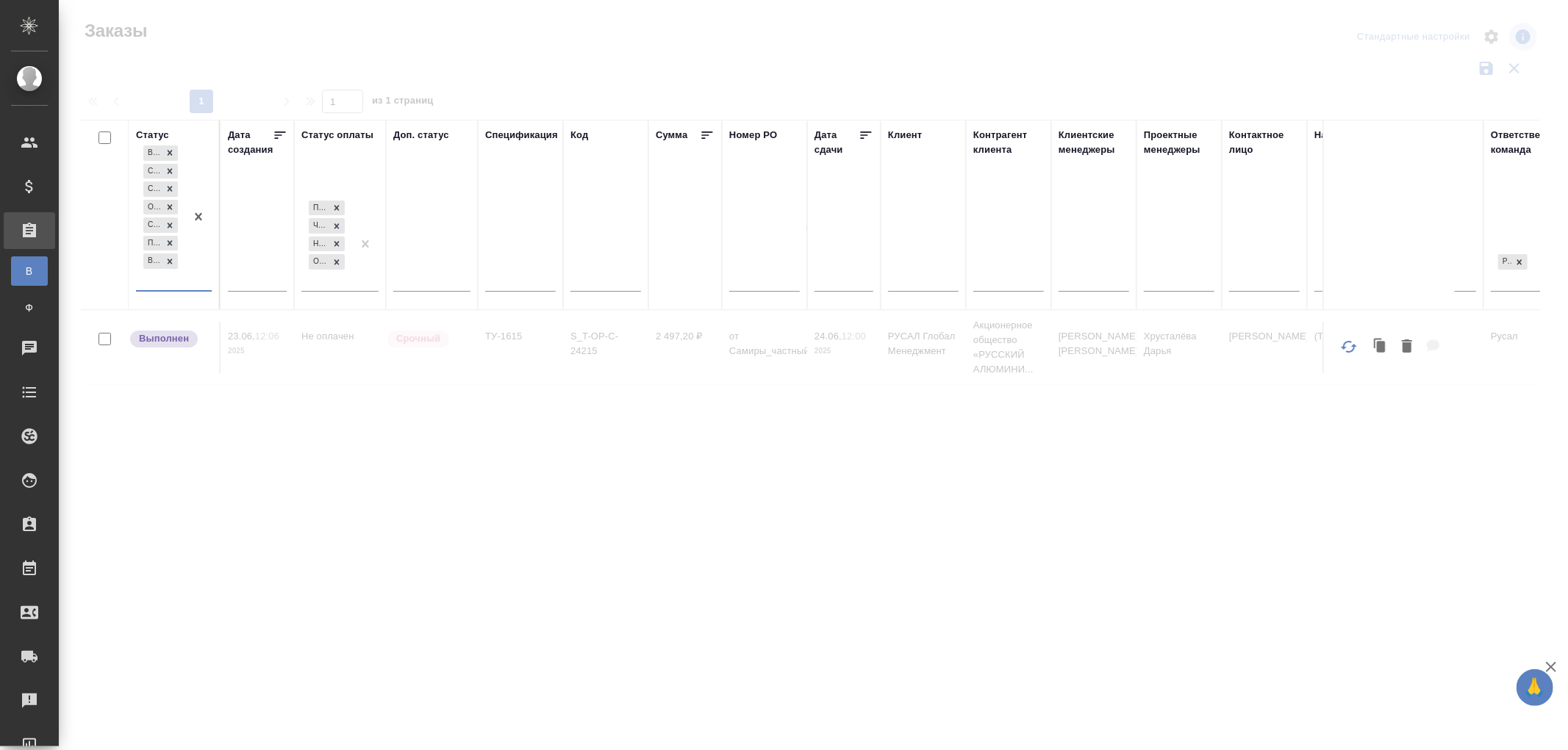
click at [156, 284] on div "Выполнен Создан Согласование КП Ожидание предоплаты Связаться с клиентом Подтве…" at bounding box center [161, 216] width 49 height 148
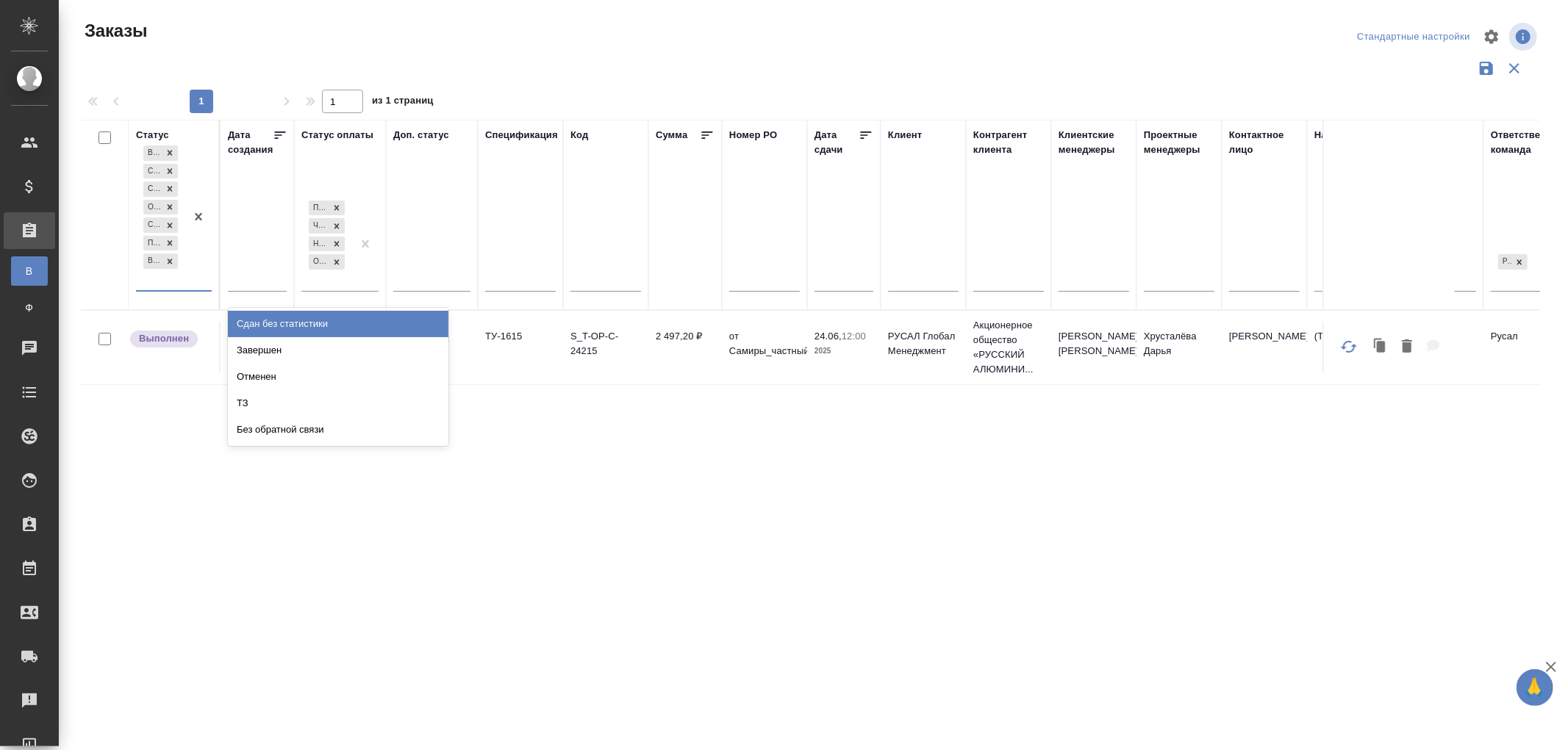
click at [308, 324] on div "Сдан без статистики" at bounding box center [338, 324] width 221 height 26
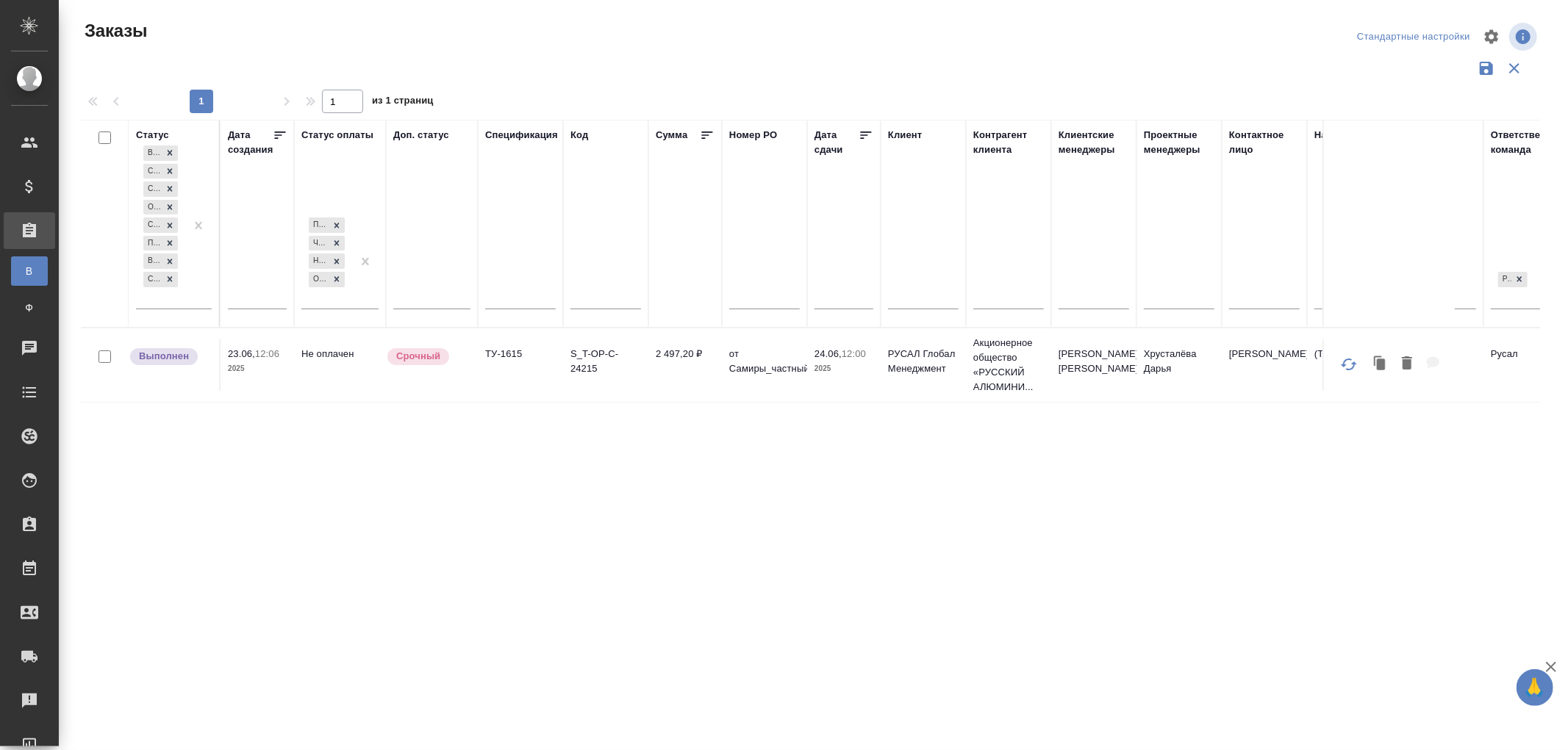
click at [517, 358] on td "ТУ-1615" at bounding box center [521, 365] width 85 height 52
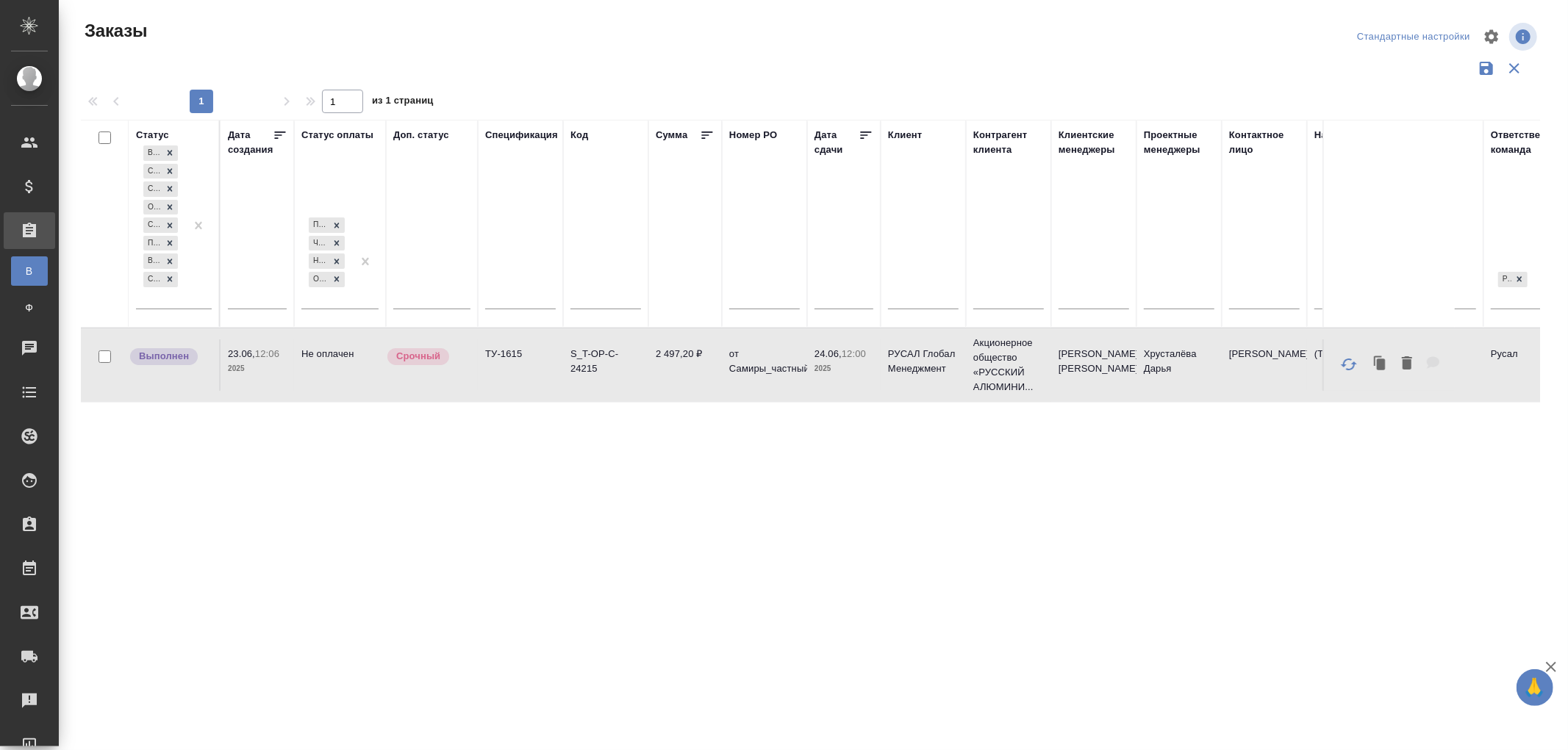
click at [517, 358] on td "ТУ-1615" at bounding box center [521, 365] width 85 height 52
click at [522, 363] on td "ТУ-1615" at bounding box center [521, 365] width 85 height 52
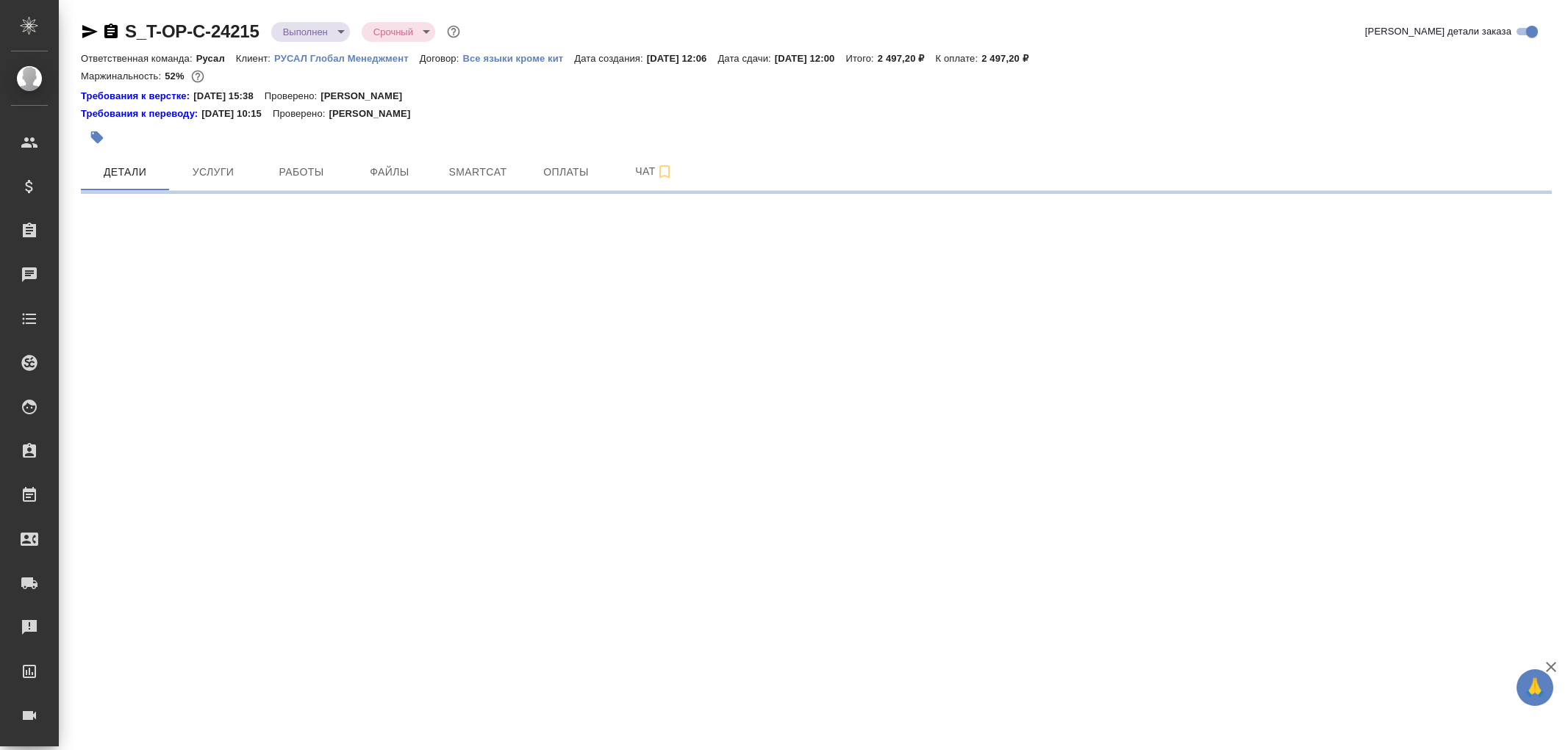
select select "RU"
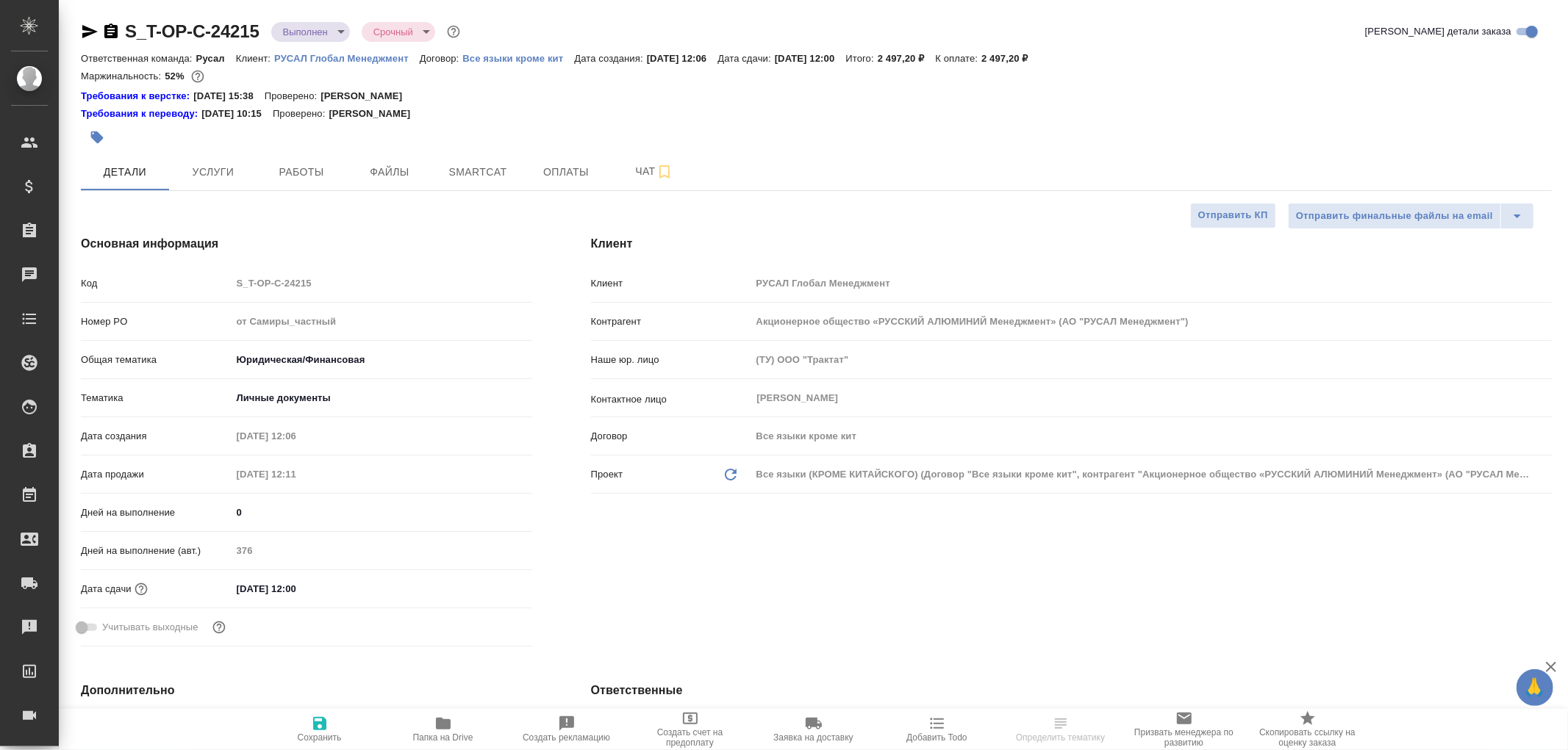
type textarea "x"
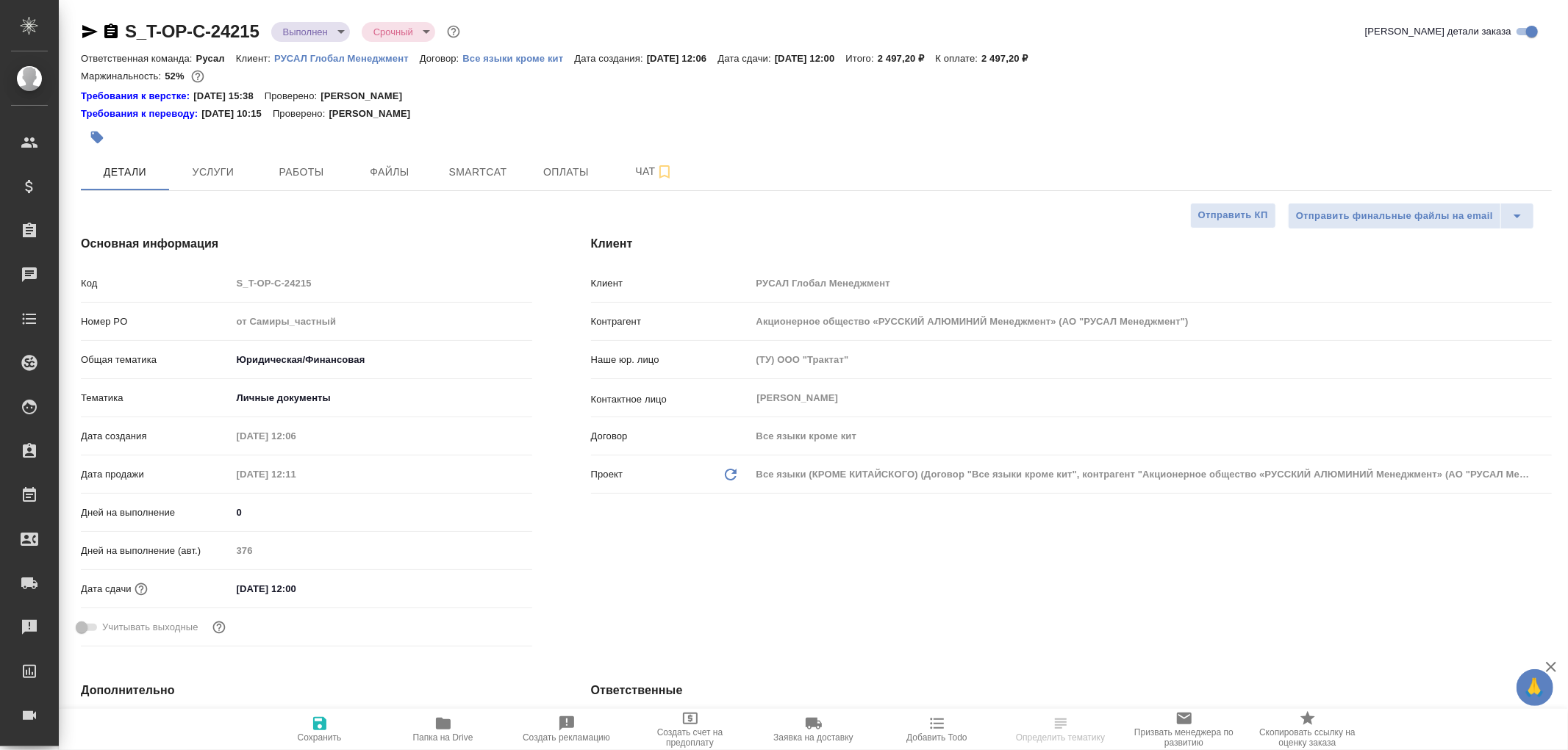
type textarea "x"
type input "Хрусталёва Дарья"
type input "[PERSON_NAME]"
click at [579, 165] on span "Оплаты" at bounding box center [566, 172] width 71 height 18
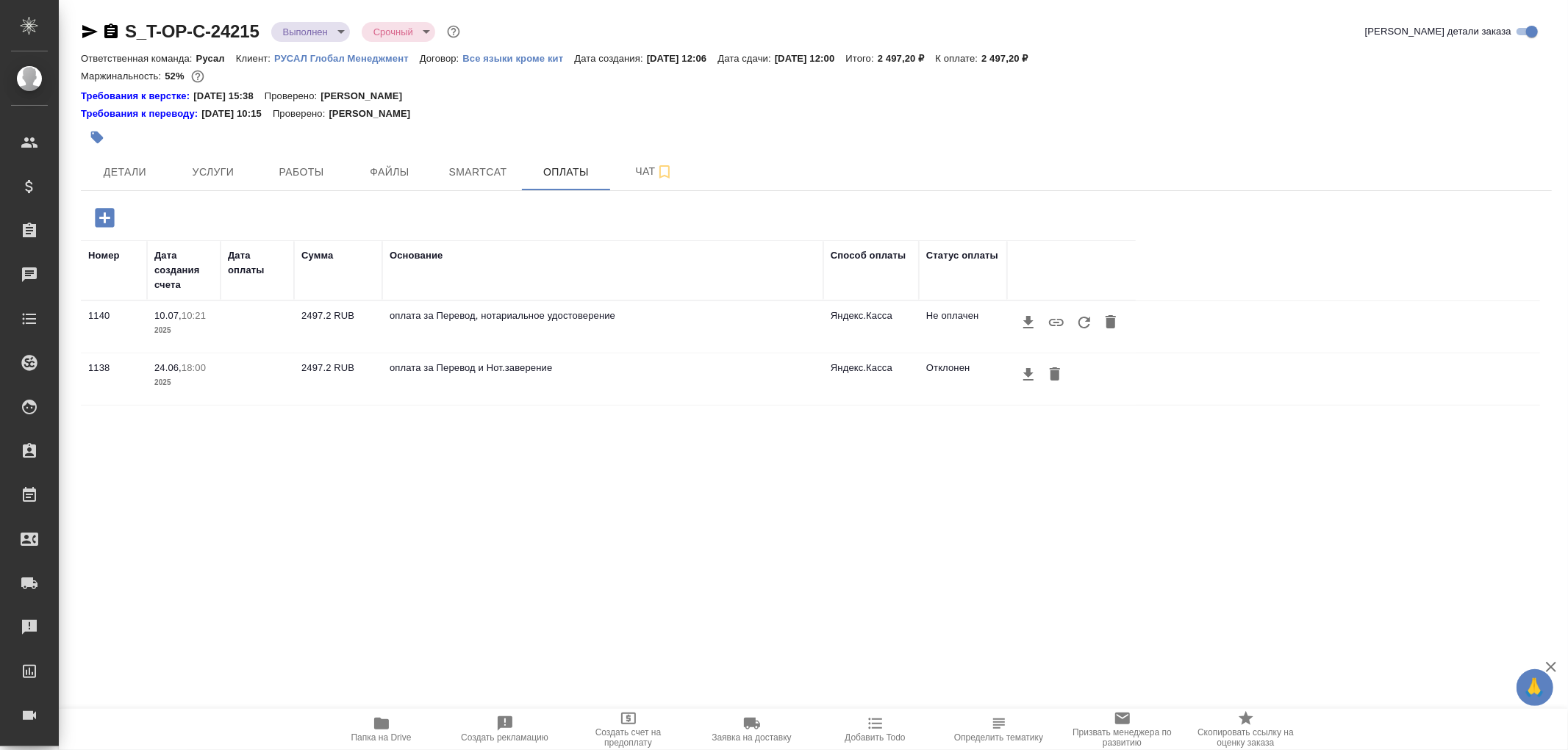
click at [1089, 321] on icon "button" at bounding box center [1084, 322] width 11 height 11
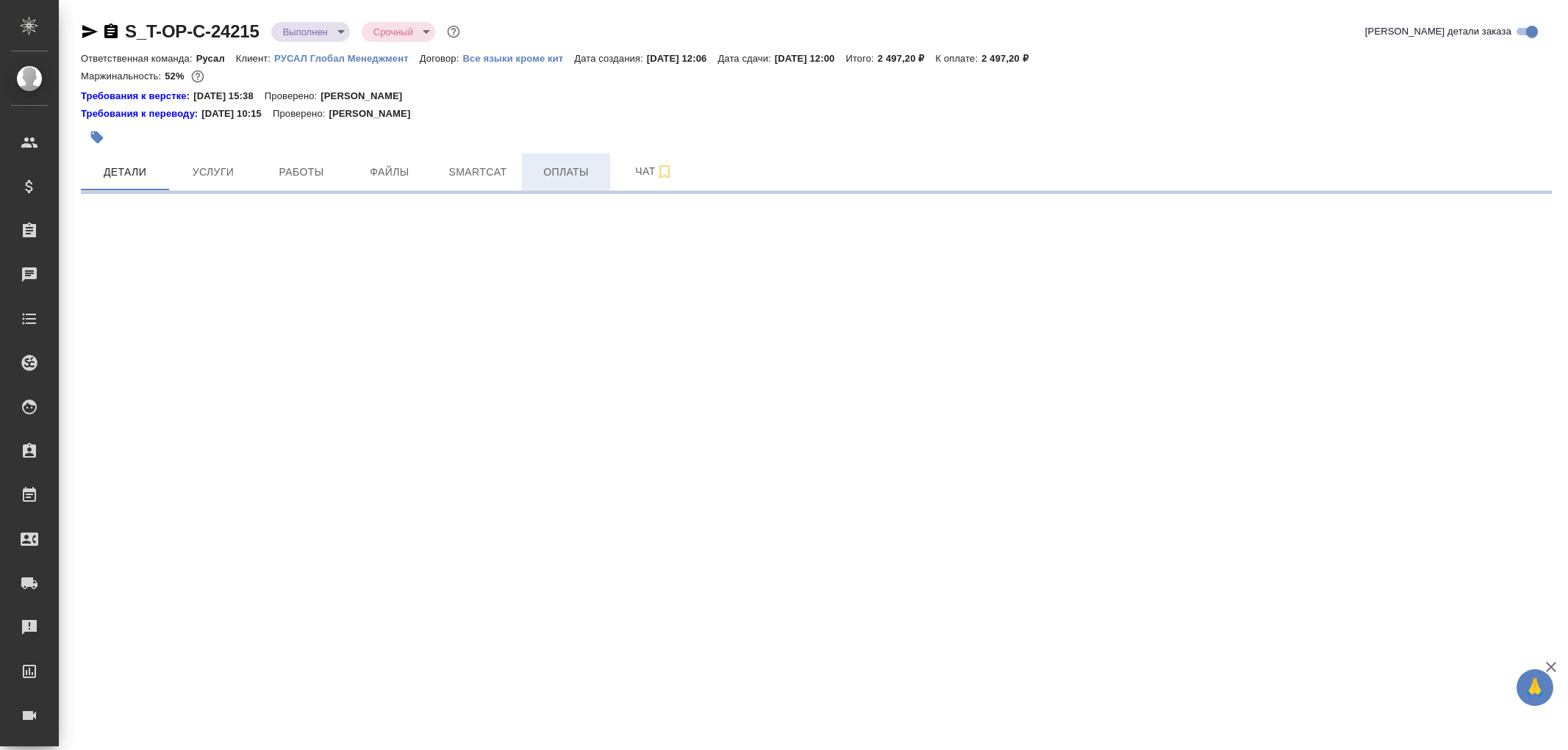
select select "RU"
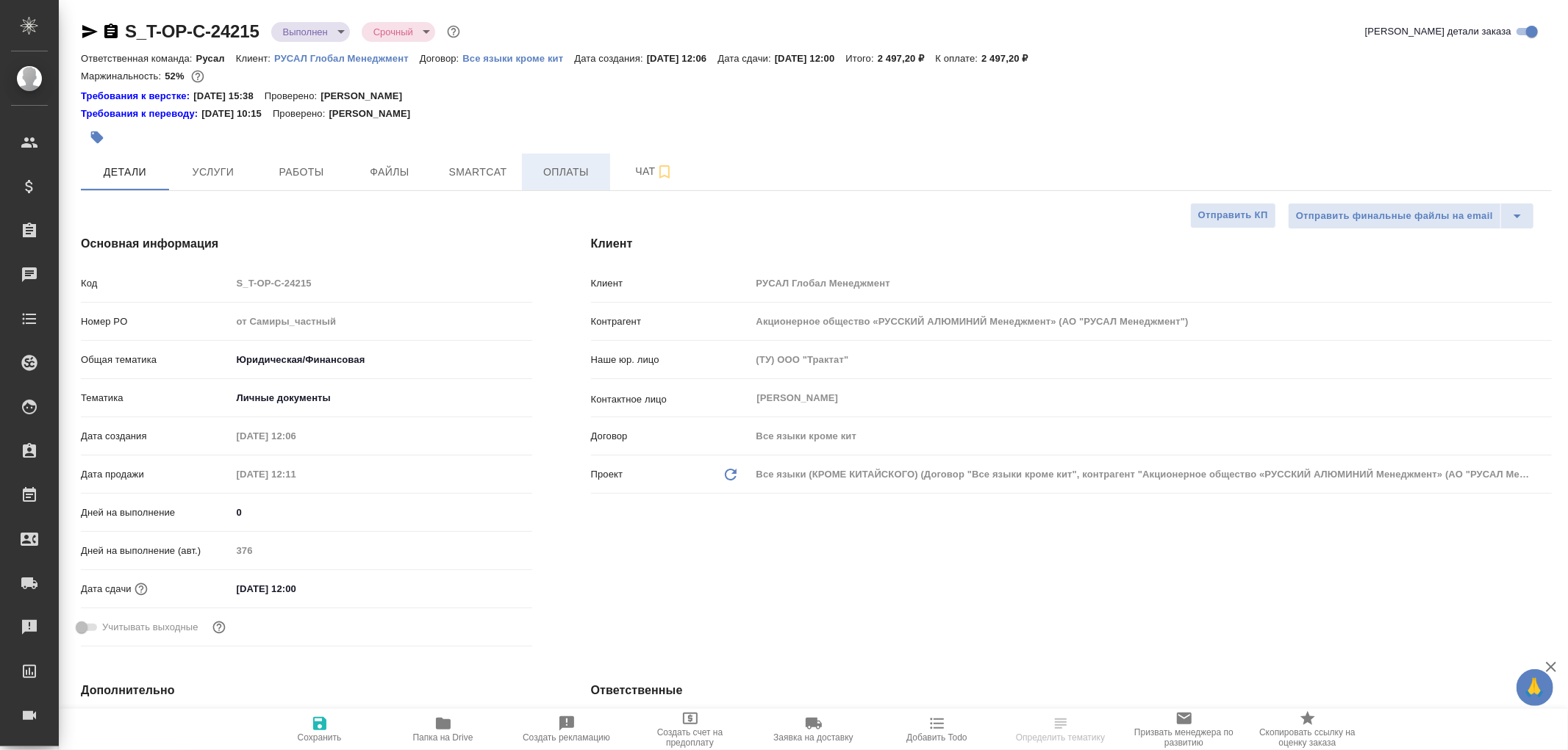
type textarea "x"
click at [579, 174] on span "Оплаты" at bounding box center [566, 172] width 71 height 18
